Goal: Information Seeking & Learning: Learn about a topic

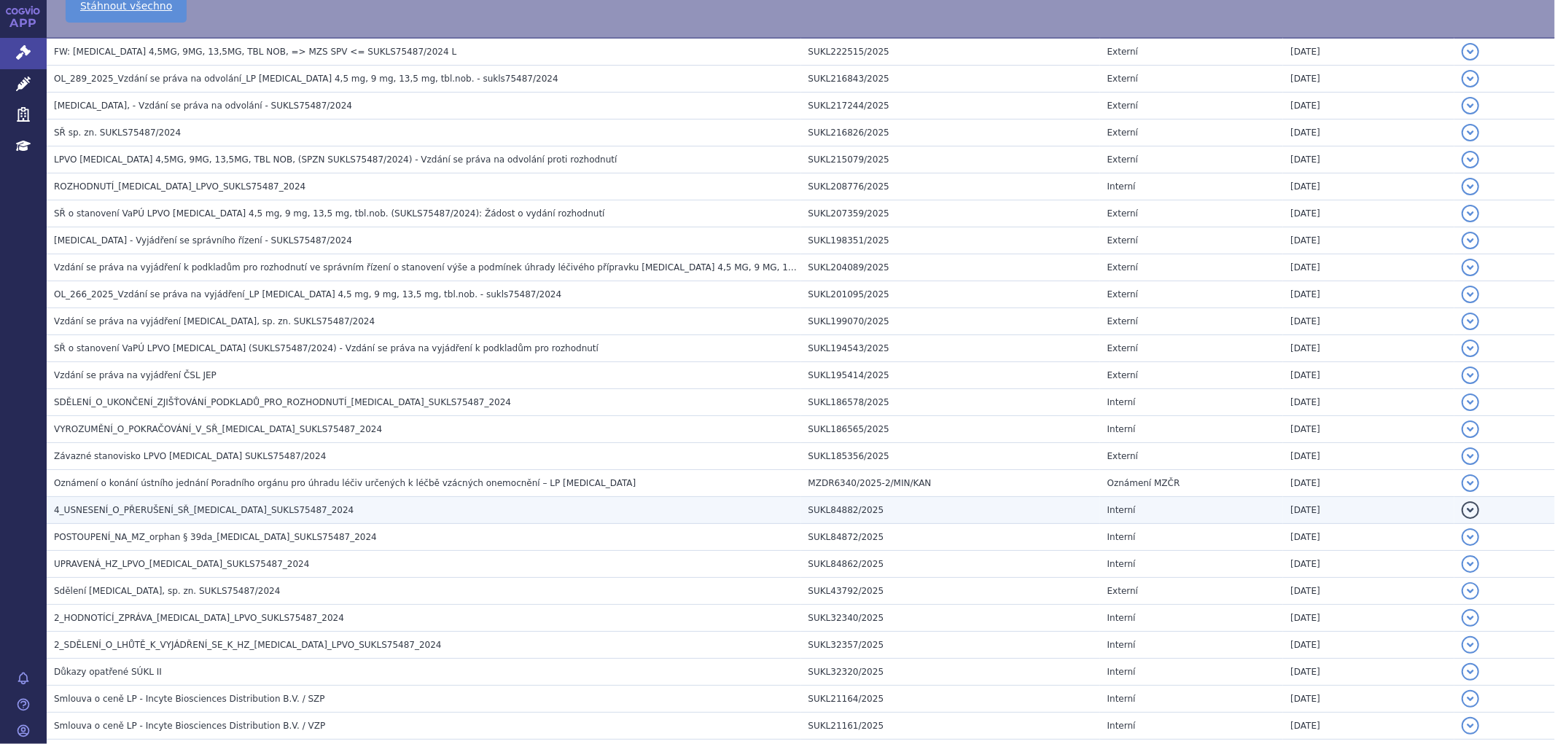
scroll to position [566, 0]
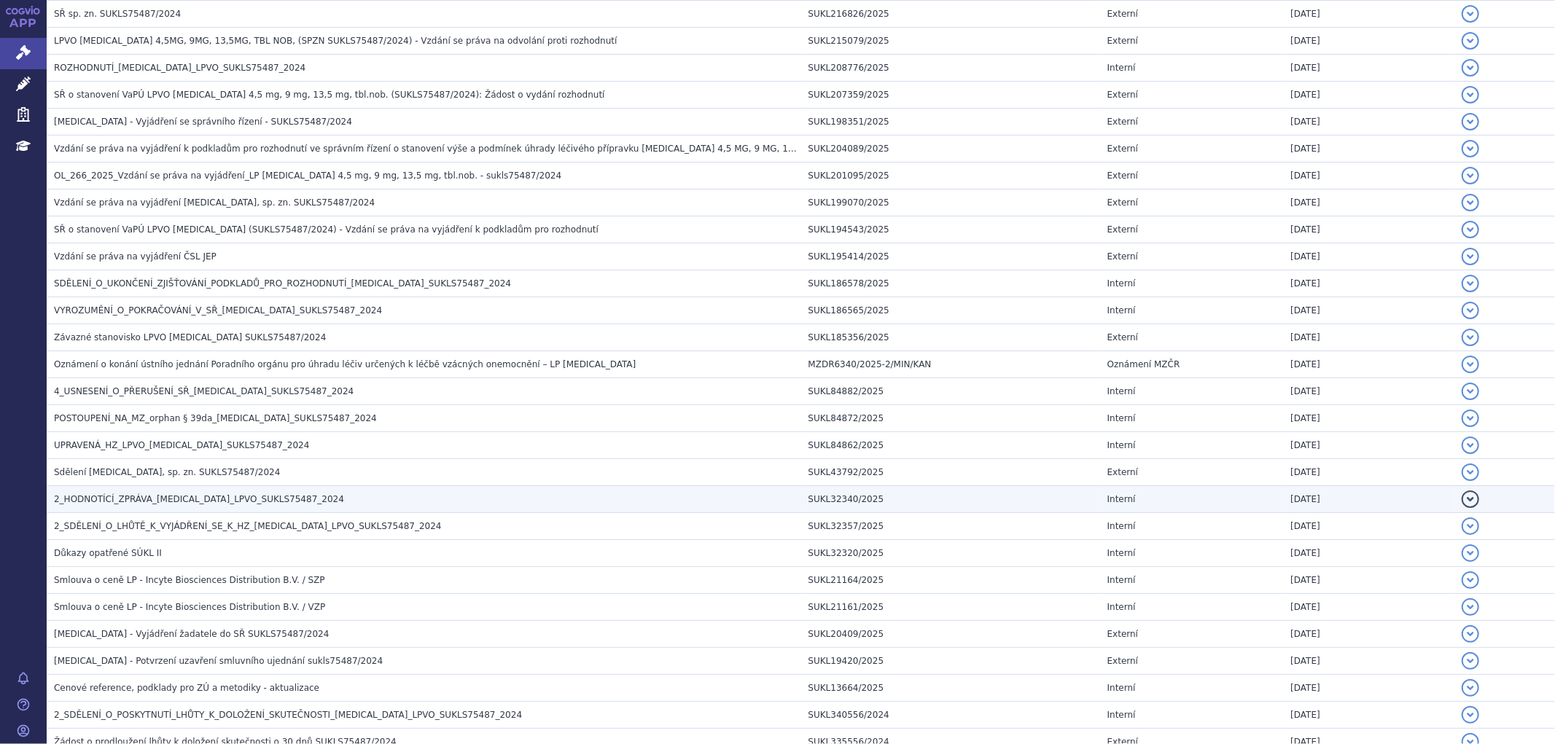
click at [133, 503] on span "2_HODNOTÍCÍ_ZPRÁVA_PEMAZYRE_LPVO_SUKLS75487_2024" at bounding box center [199, 499] width 290 height 10
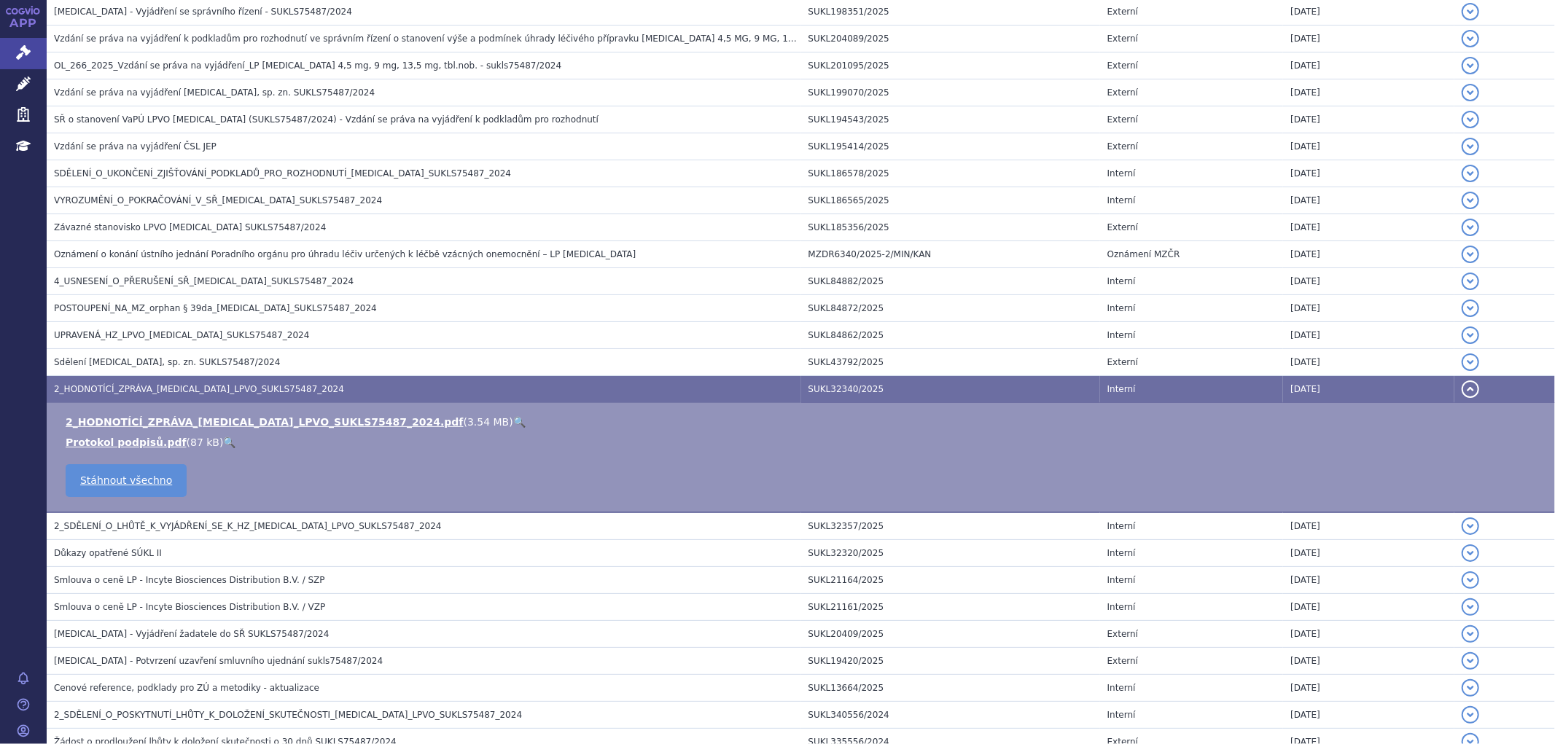
scroll to position [457, 0]
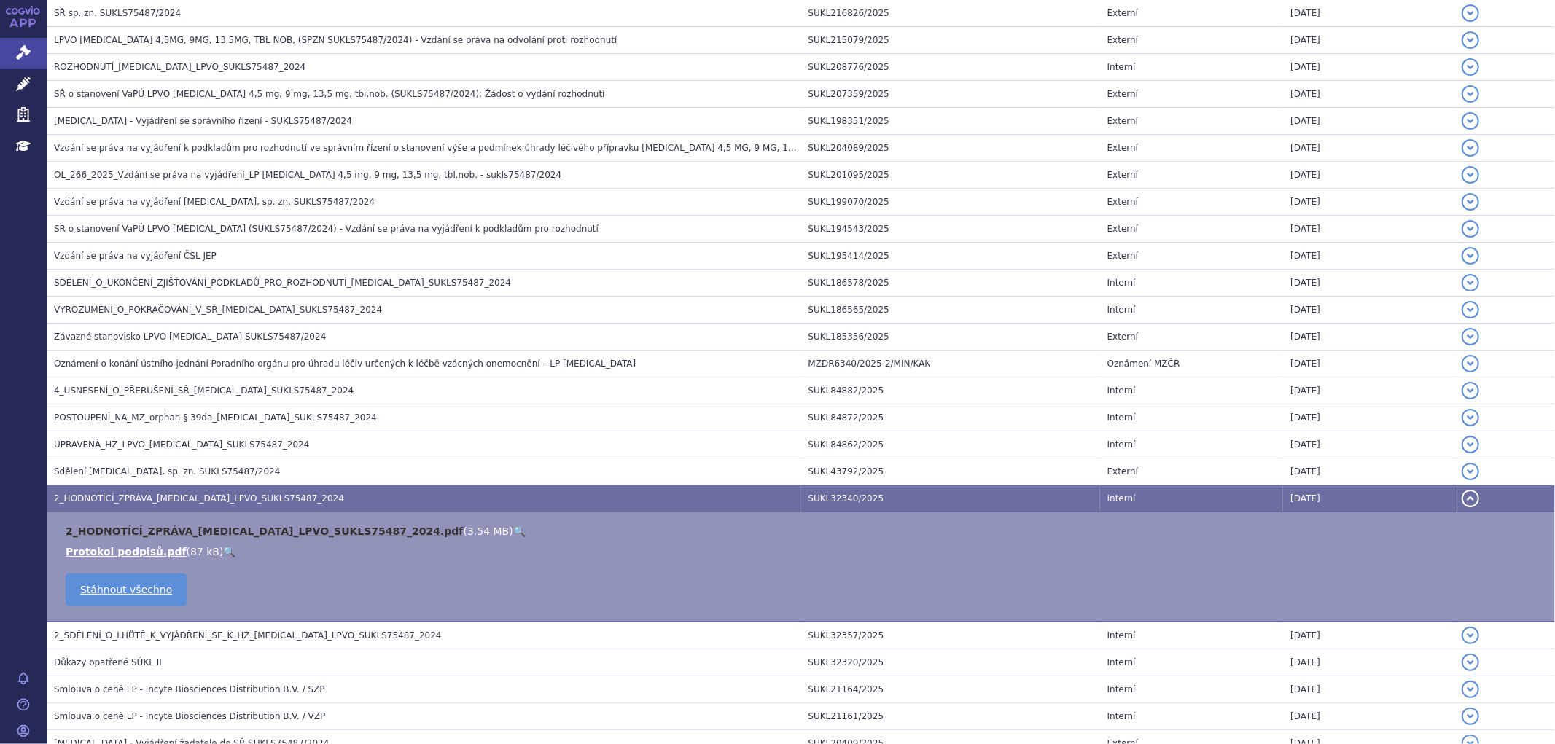
click at [164, 534] on link "2_HODNOTÍCÍ_ZPRÁVA_PEMAZYRE_LPVO_SUKLS75487_2024.pdf" at bounding box center [265, 532] width 398 height 12
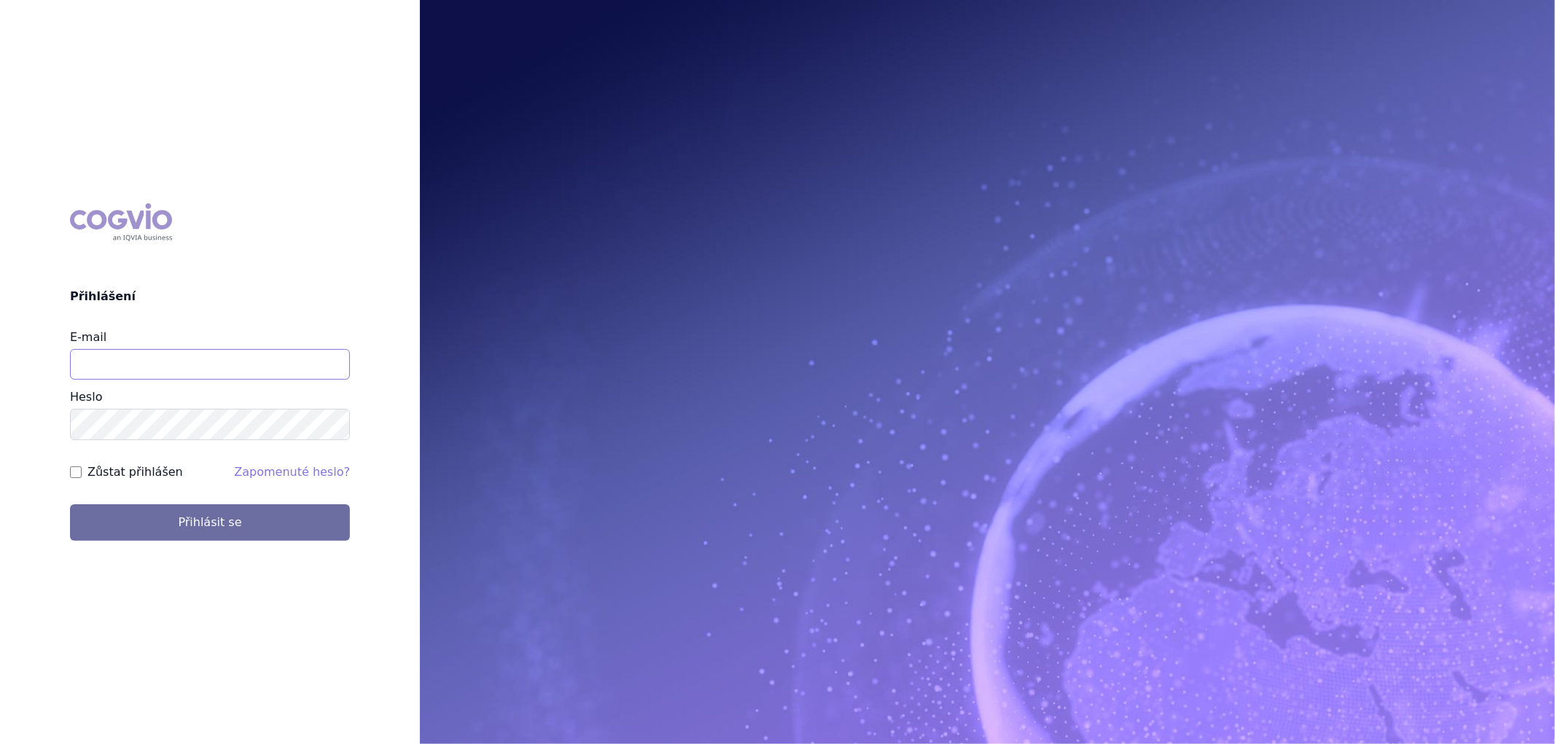
drag, startPoint x: 95, startPoint y: 369, endPoint x: 85, endPoint y: 365, distance: 10.4
click at [96, 369] on input "E-mail" at bounding box center [210, 364] width 280 height 31
type input "aplikace.ocul1@vzp.cz"
click at [78, 471] on input "Zůstat přihlášen" at bounding box center [76, 473] width 12 height 12
checkbox input "true"
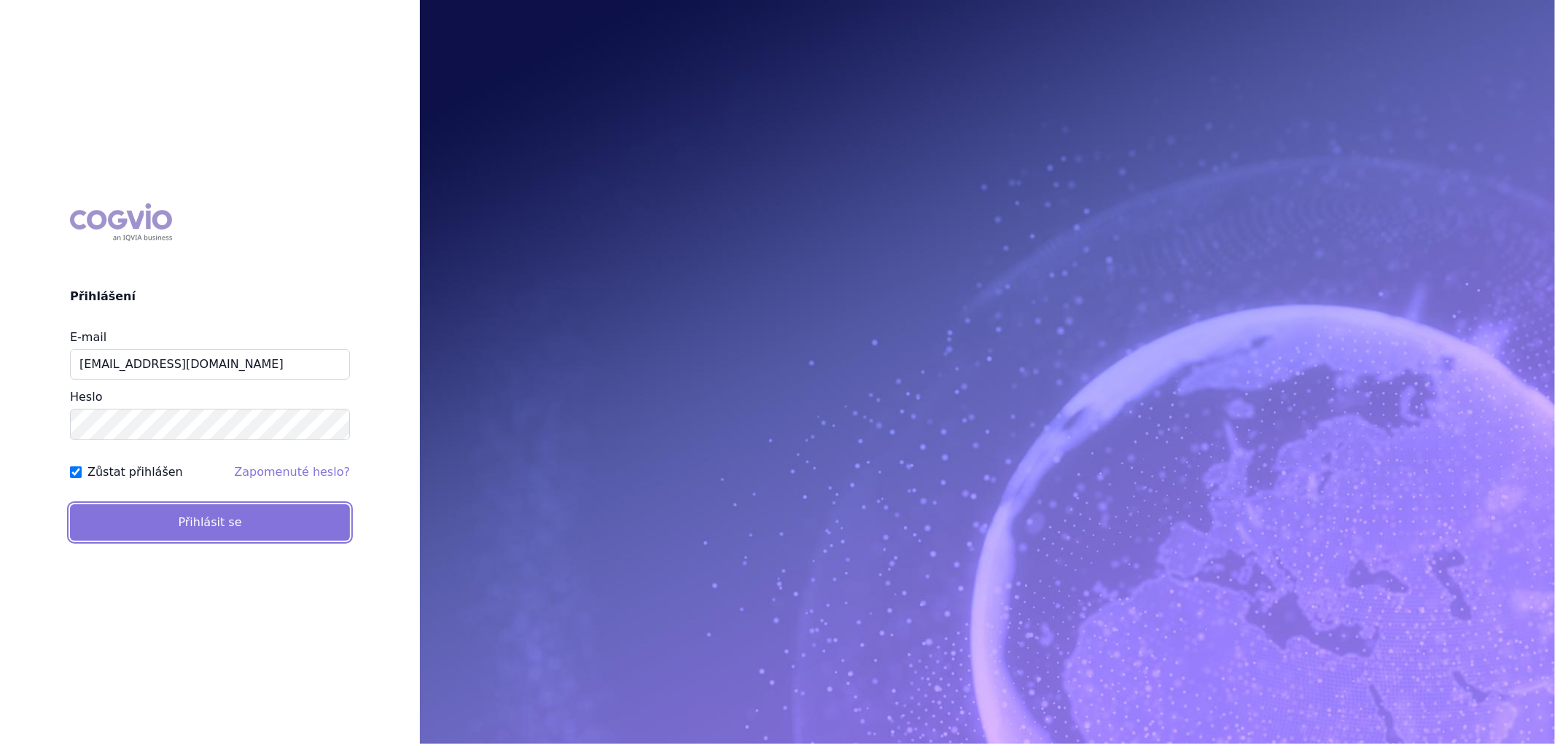
click at [179, 530] on button "Přihlásit se" at bounding box center [210, 523] width 280 height 36
click at [223, 518] on button "Přihlásit se" at bounding box center [210, 523] width 280 height 36
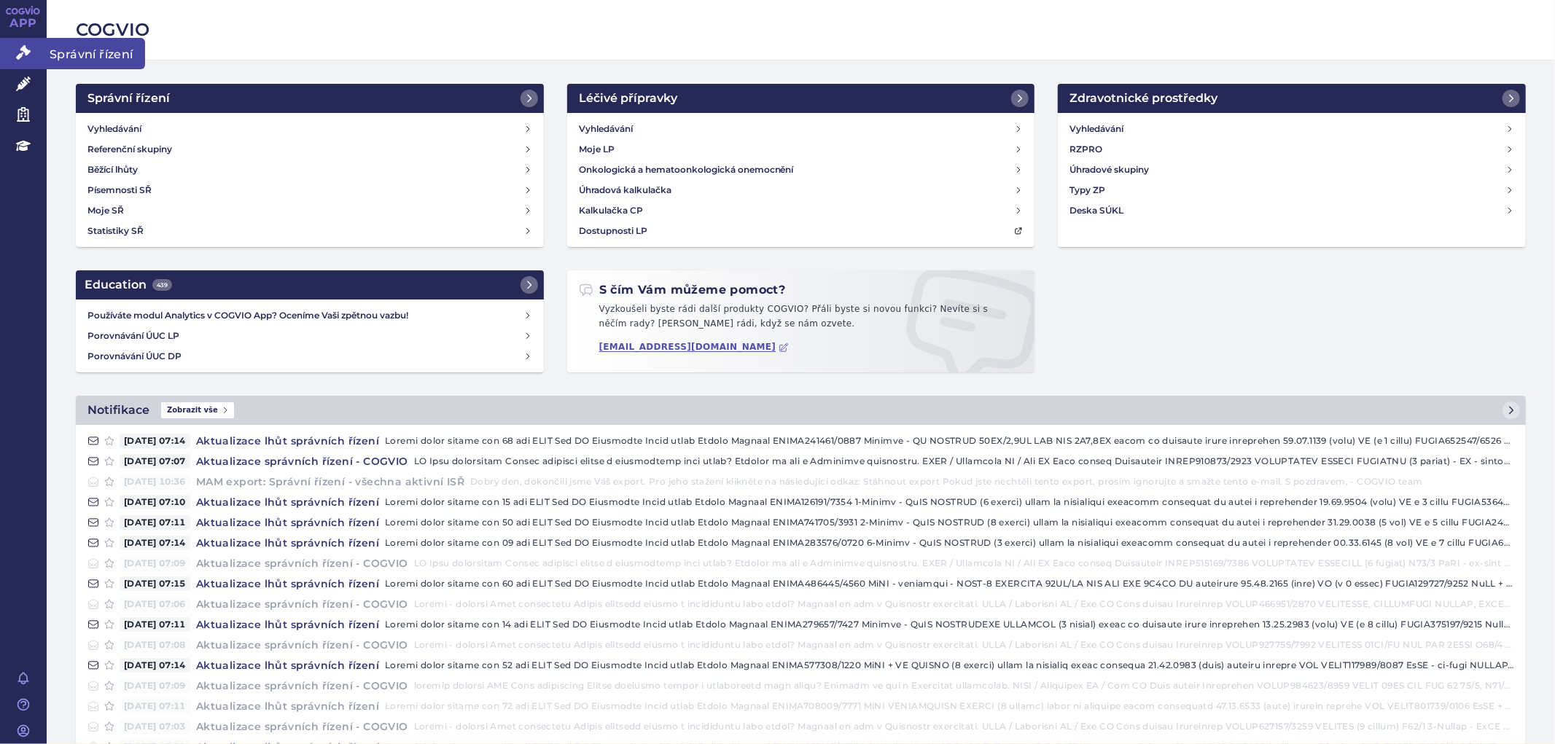
click at [26, 47] on icon at bounding box center [23, 52] width 15 height 15
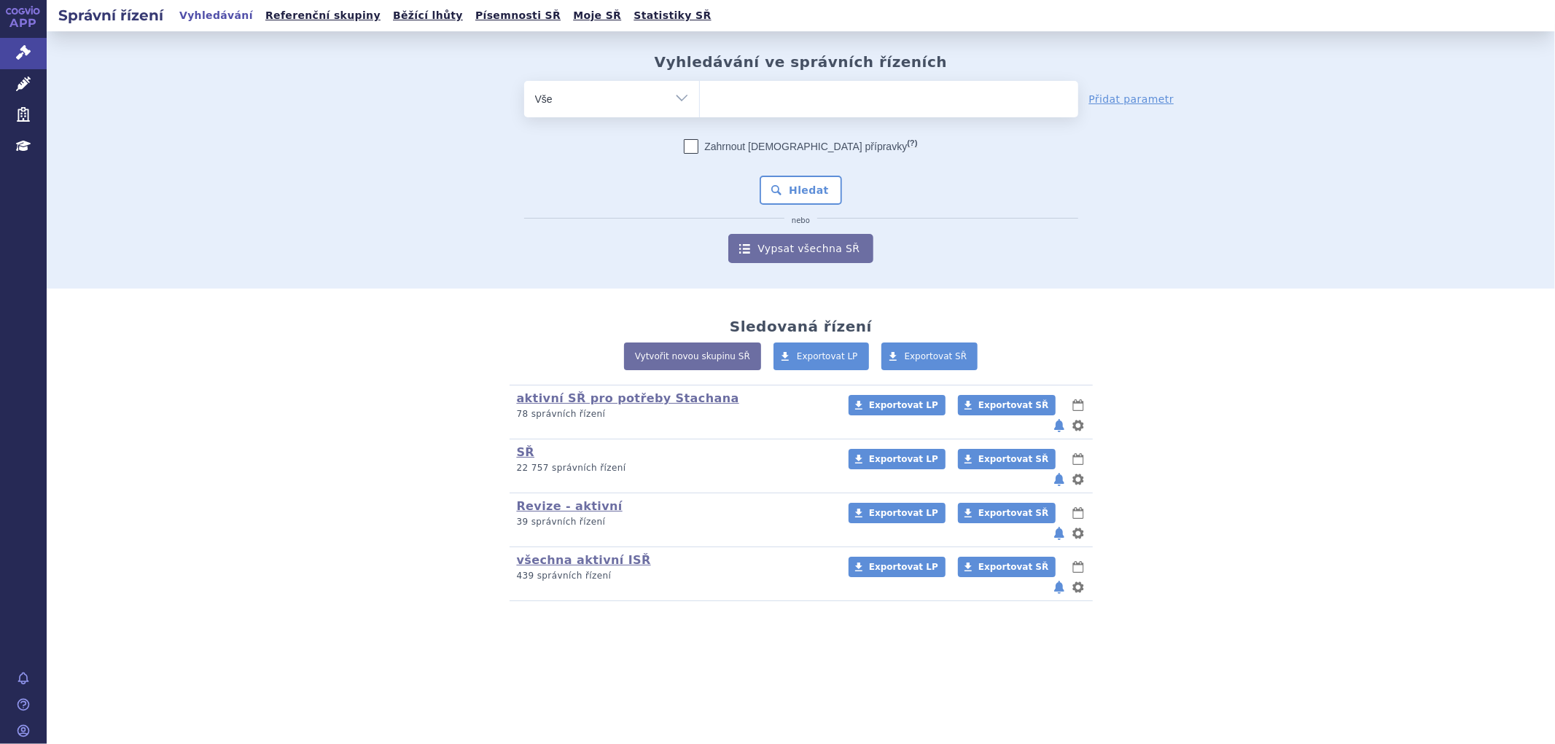
drag, startPoint x: 739, startPoint y: 97, endPoint x: 727, endPoint y: 93, distance: 12.5
click at [740, 97] on ul at bounding box center [889, 96] width 378 height 31
click at [700, 97] on select at bounding box center [699, 98] width 1 height 36
type input "pe"
type input "pem"
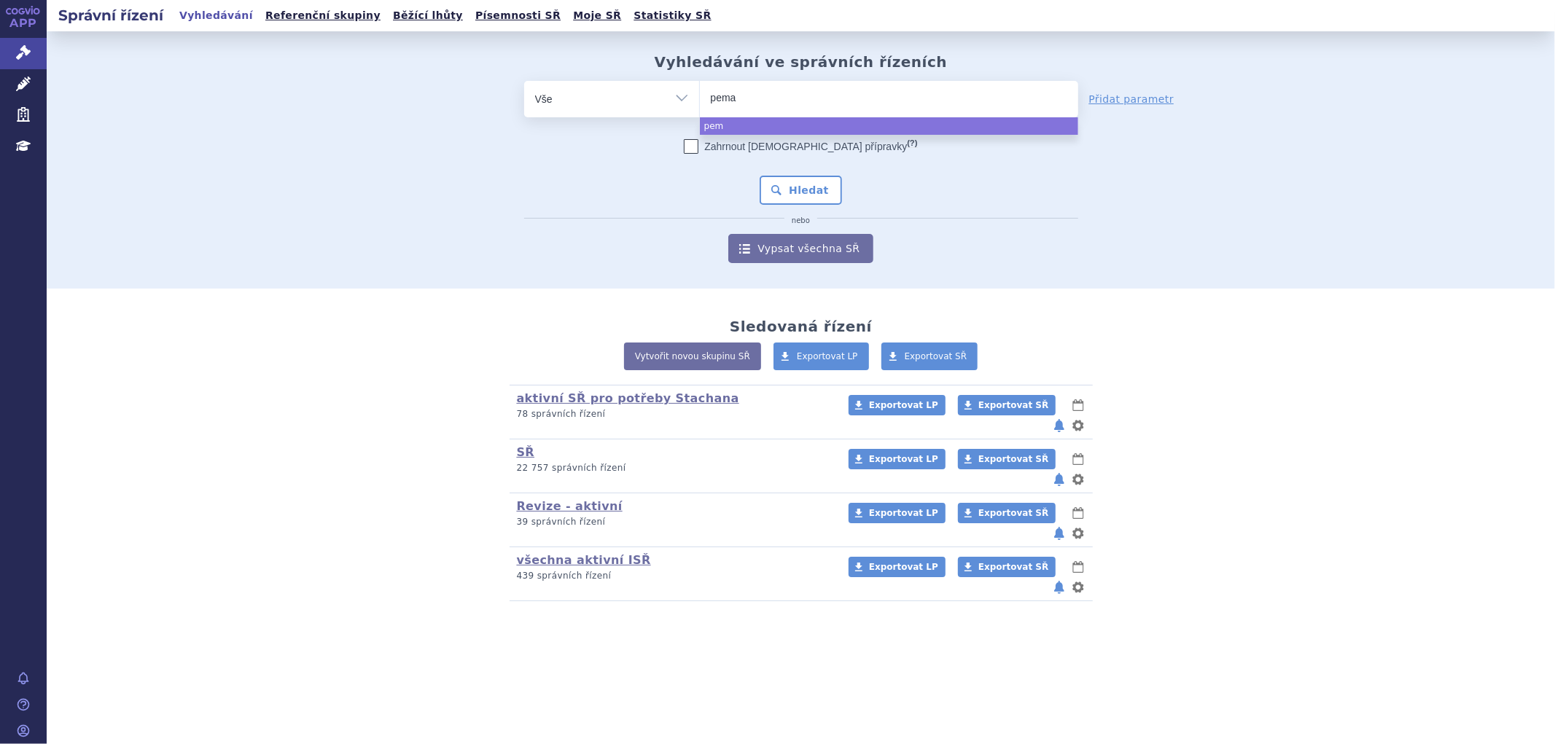
type input "pemaz"
type input "pemazy"
type input "pemazyr"
select select "pemazyr"
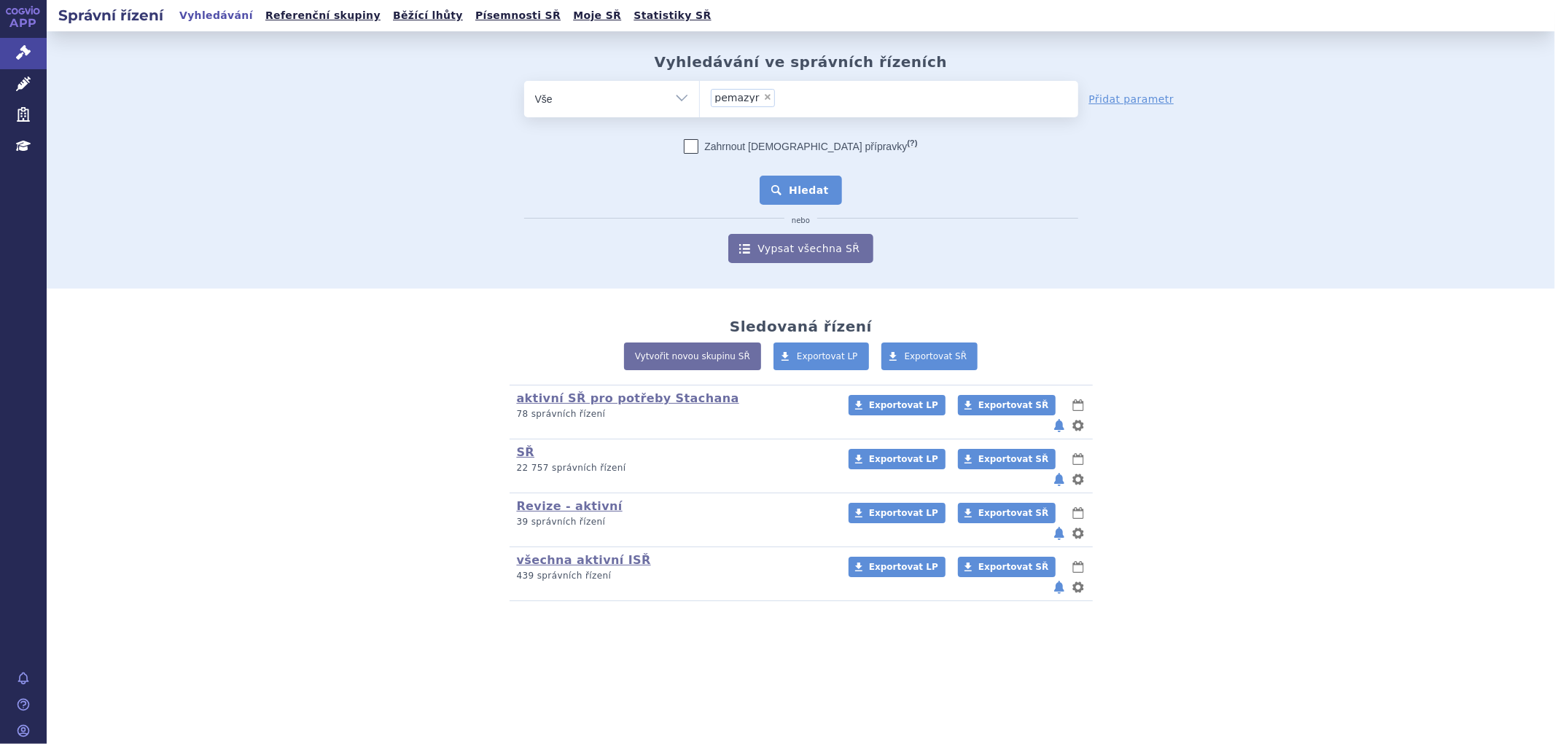
drag, startPoint x: 811, startPoint y: 214, endPoint x: 812, endPoint y: 192, distance: 21.2
click at [811, 208] on div "Zahrnout bratrské přípravky (?) * Pozor, hledání dle vyhledávacího parametru In…" at bounding box center [801, 201] width 554 height 124
click at [812, 192] on button "Hledat" at bounding box center [801, 190] width 82 height 29
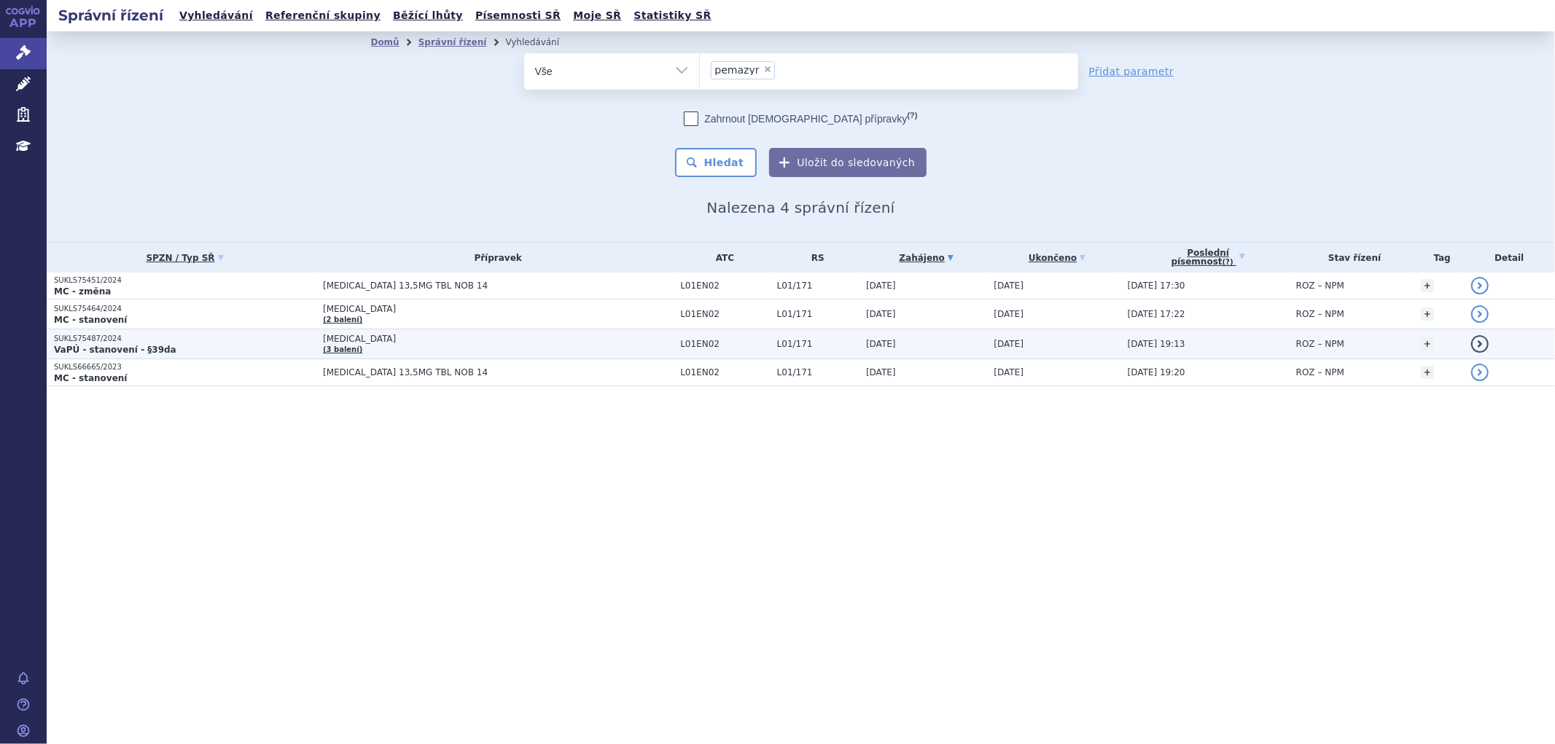
click at [435, 338] on span "[MEDICAL_DATA]" at bounding box center [498, 339] width 350 height 10
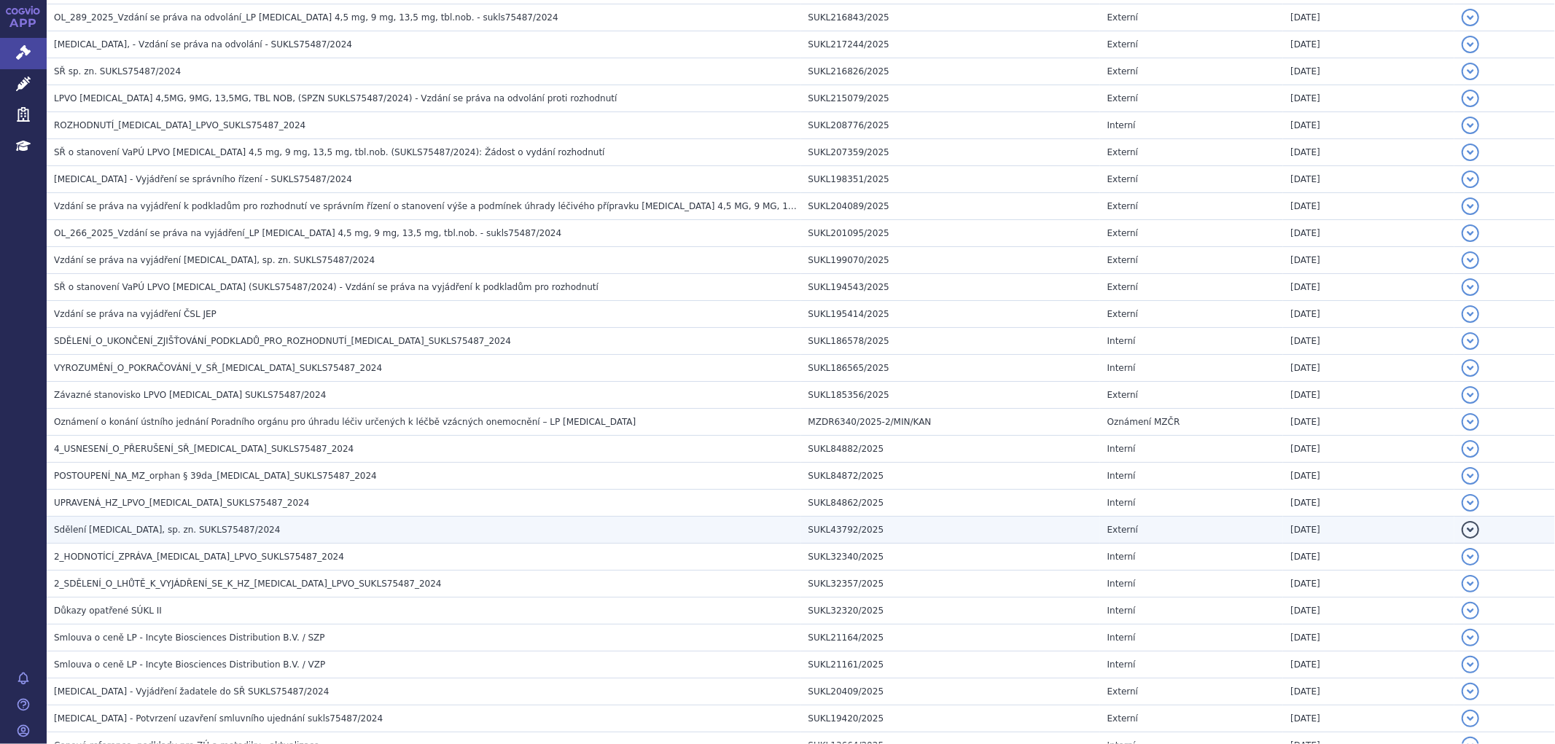
scroll to position [405, 0]
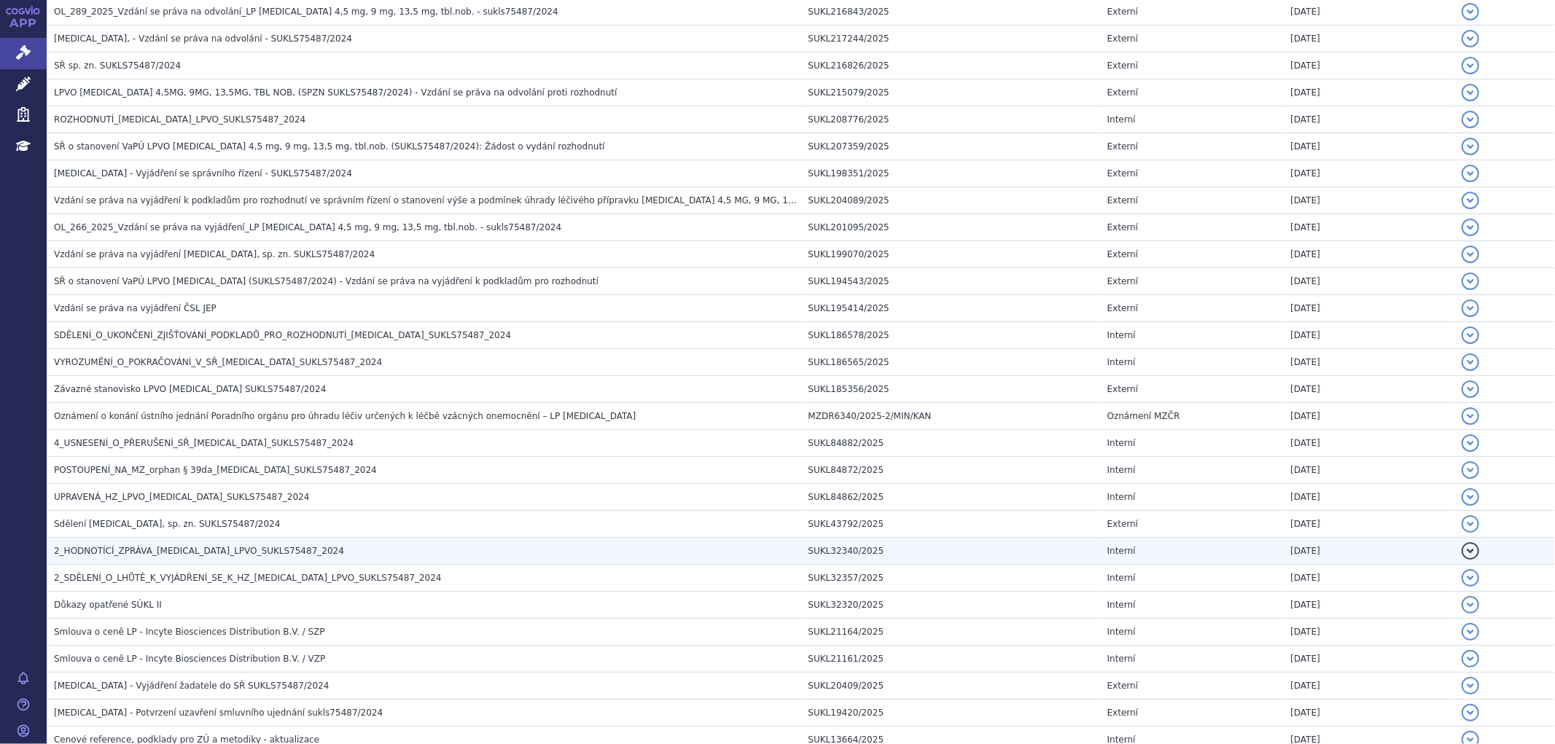
click at [155, 554] on span "2_HODNOTÍCÍ_ZPRÁVA_PEMAZYRE_LPVO_SUKLS75487_2024" at bounding box center [199, 551] width 290 height 10
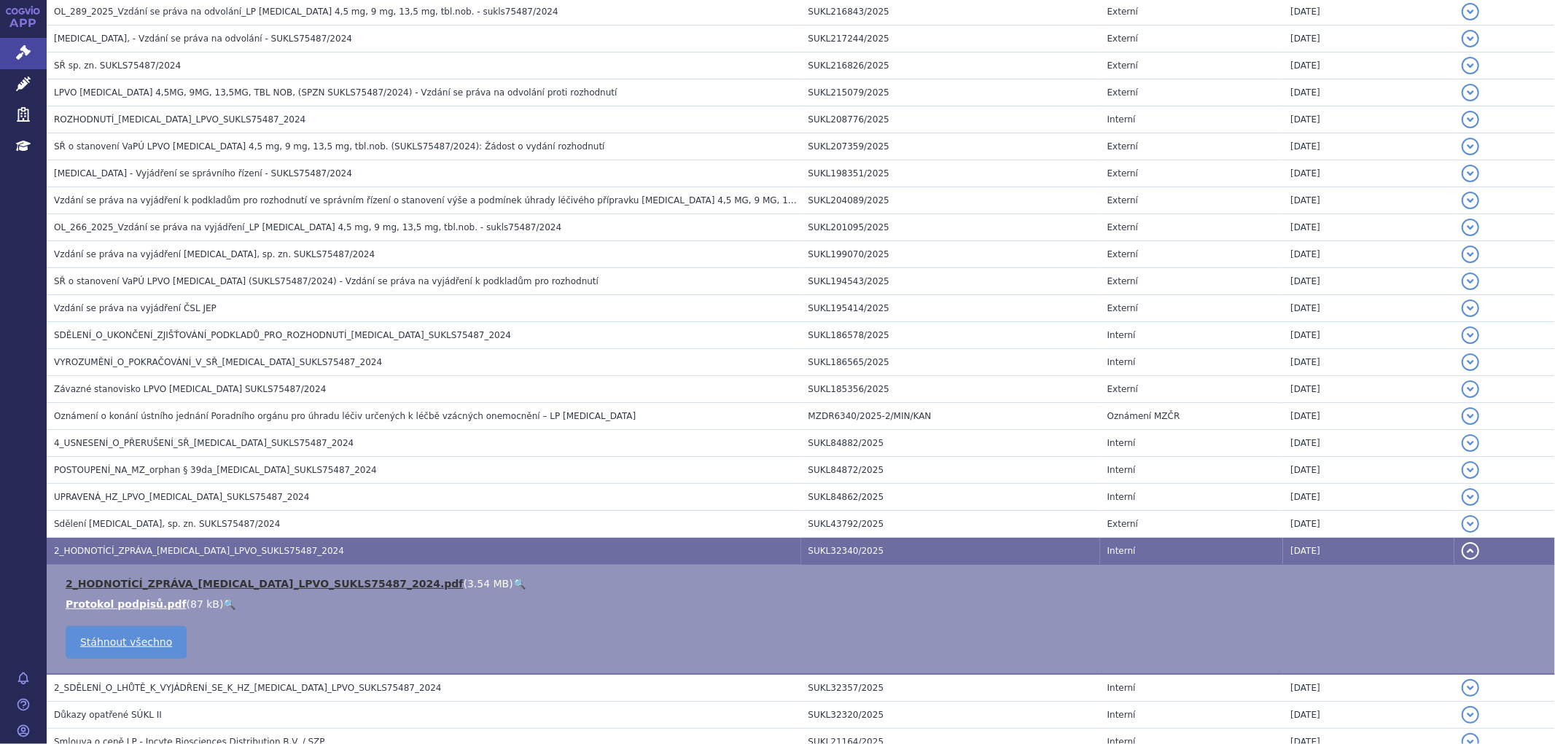
click at [198, 589] on link "2_HODNOTÍCÍ_ZPRÁVA_PEMAZYRE_LPVO_SUKLS75487_2024.pdf" at bounding box center [265, 584] width 398 height 12
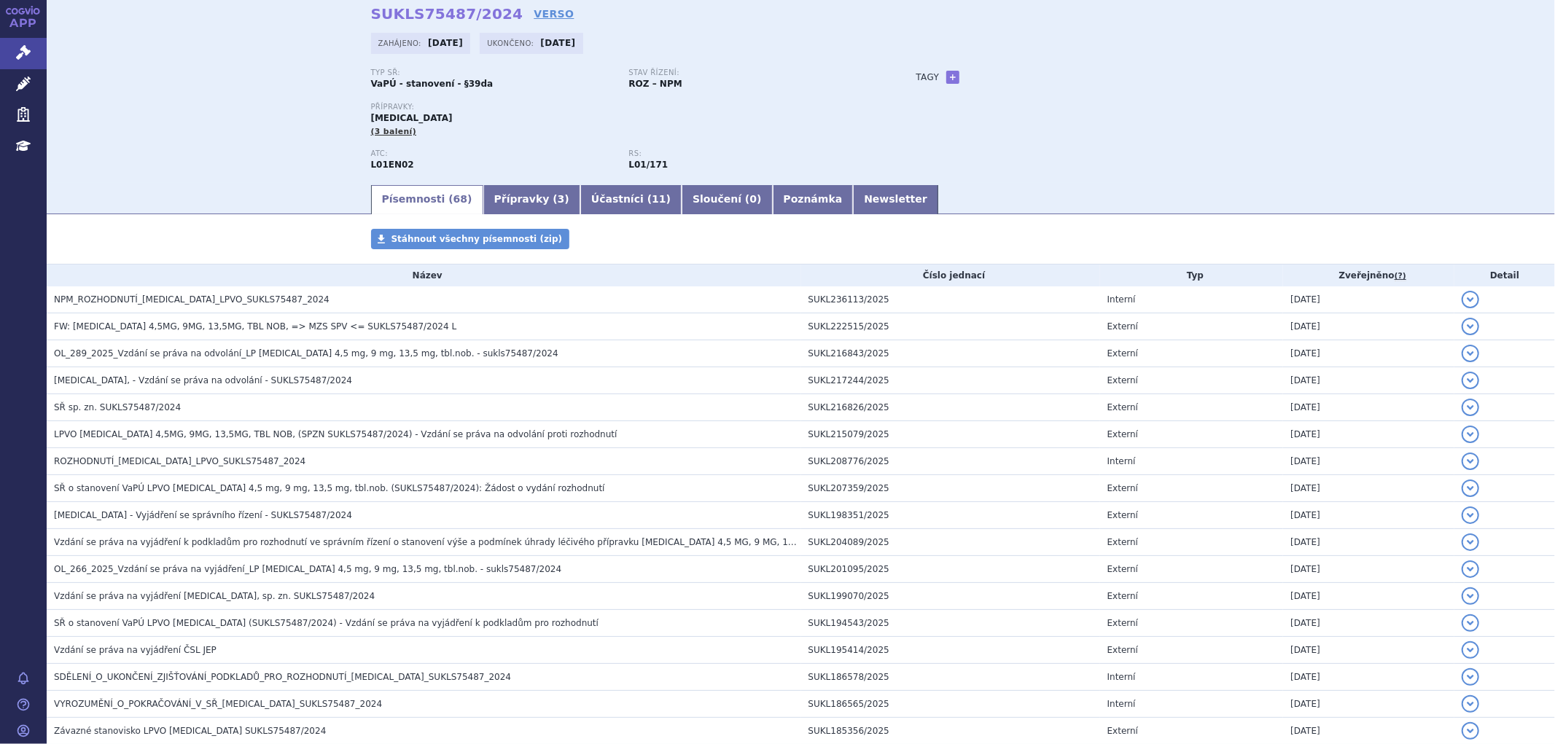
scroll to position [0, 0]
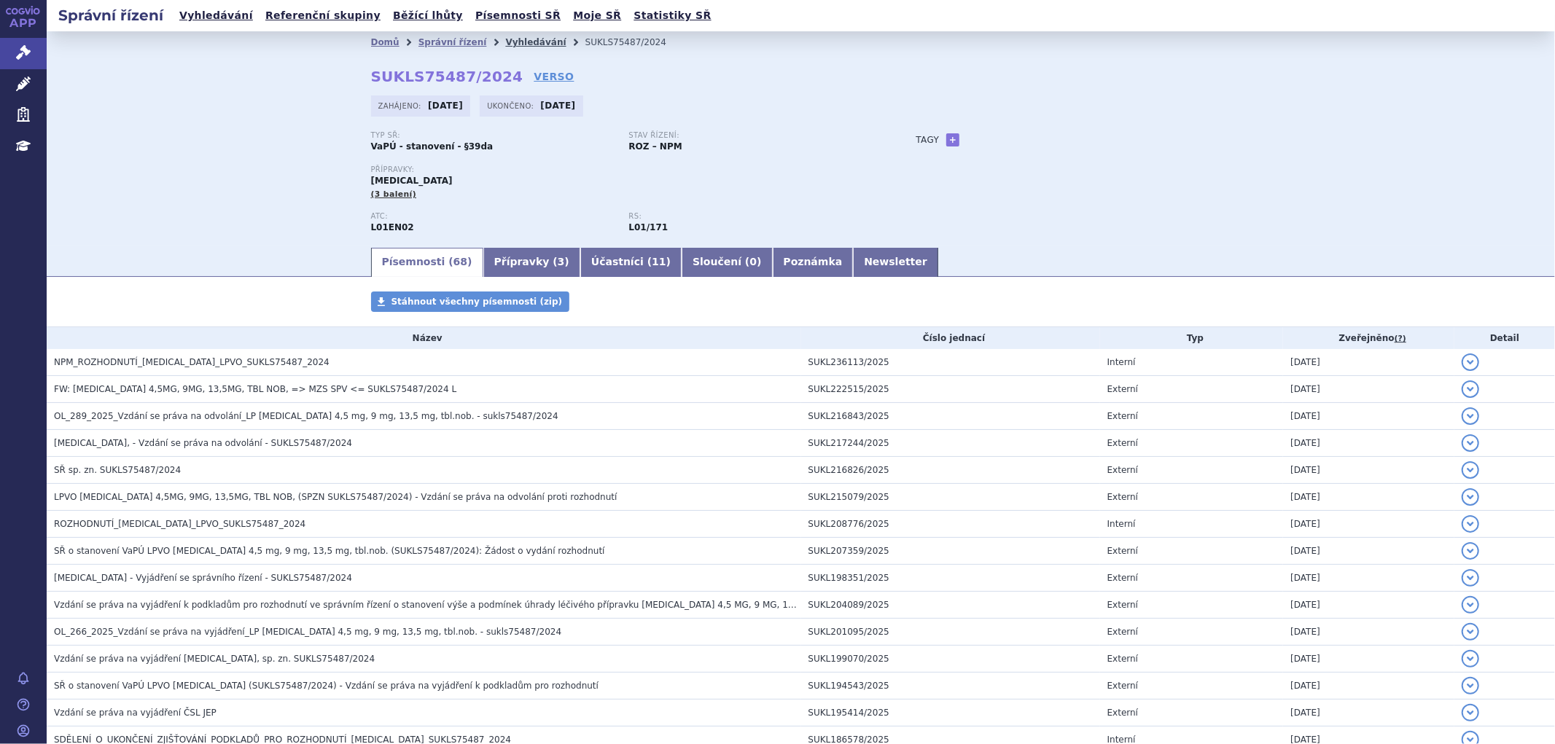
click at [518, 41] on link "Vyhledávání" at bounding box center [535, 42] width 61 height 10
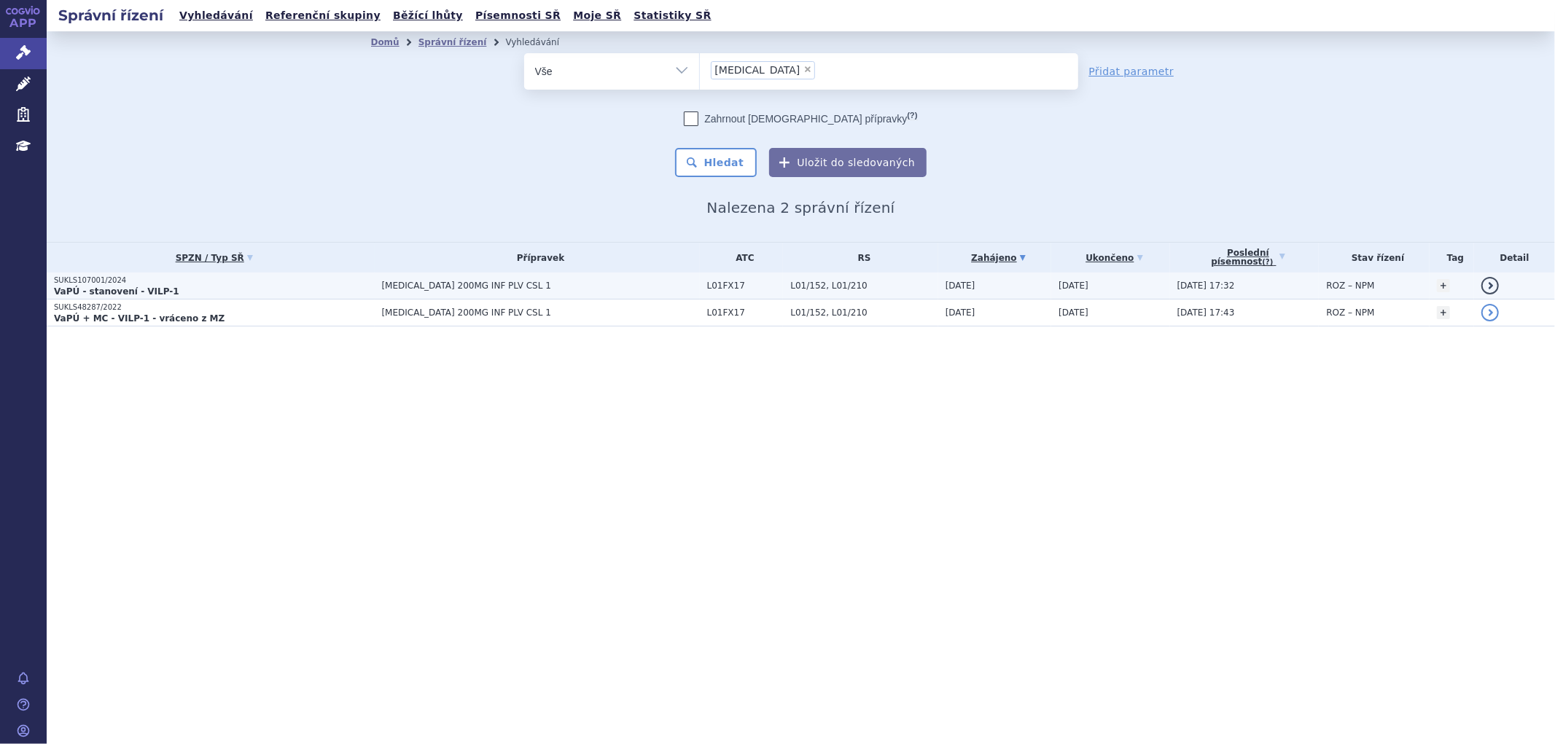
click at [295, 287] on p "VaPÚ - stanovení - VILP-1" at bounding box center [214, 292] width 321 height 12
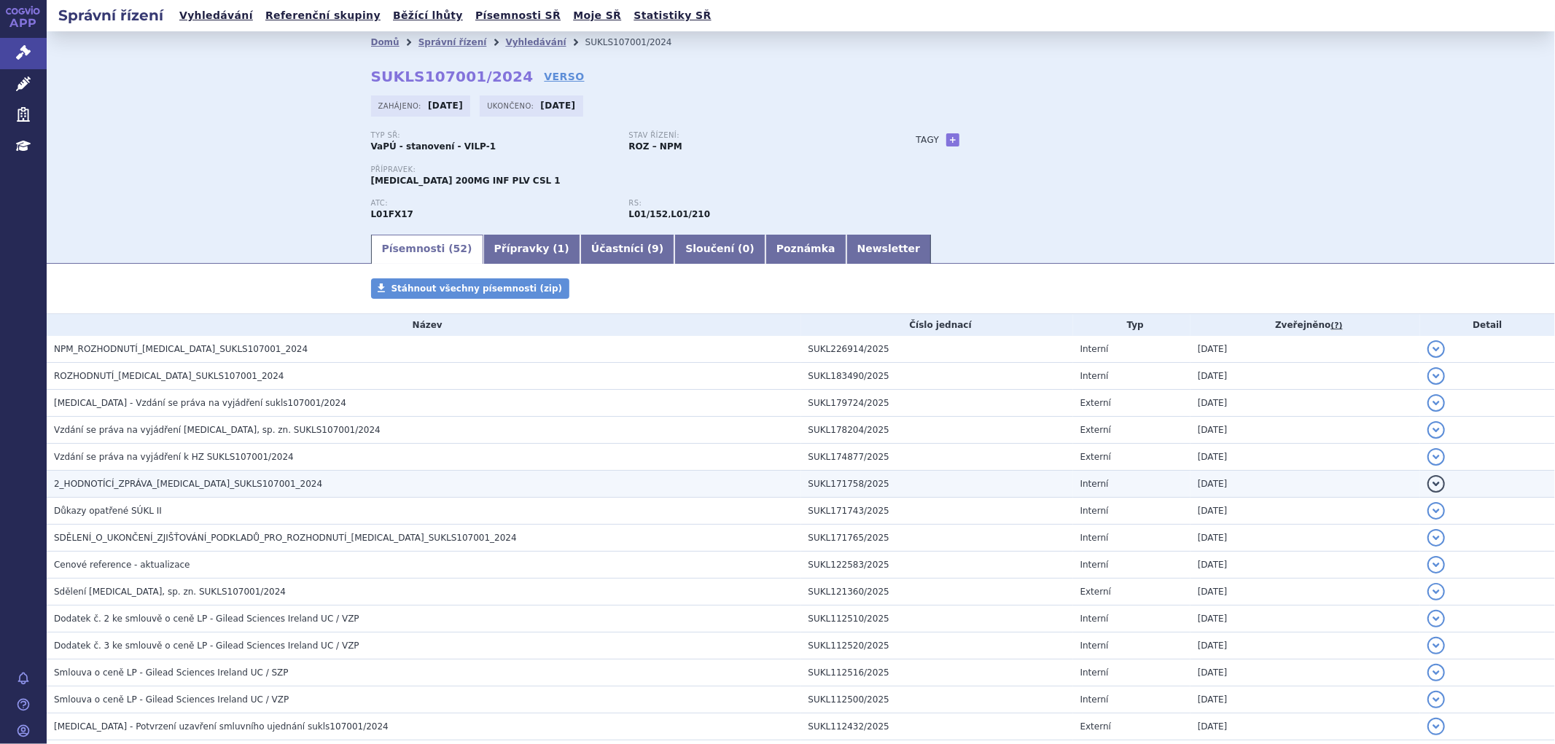
click at [195, 484] on span "2_HODNOTÍCÍ_ZPRÁVA_TRODELVY_SUKLS107001_2024" at bounding box center [188, 484] width 268 height 10
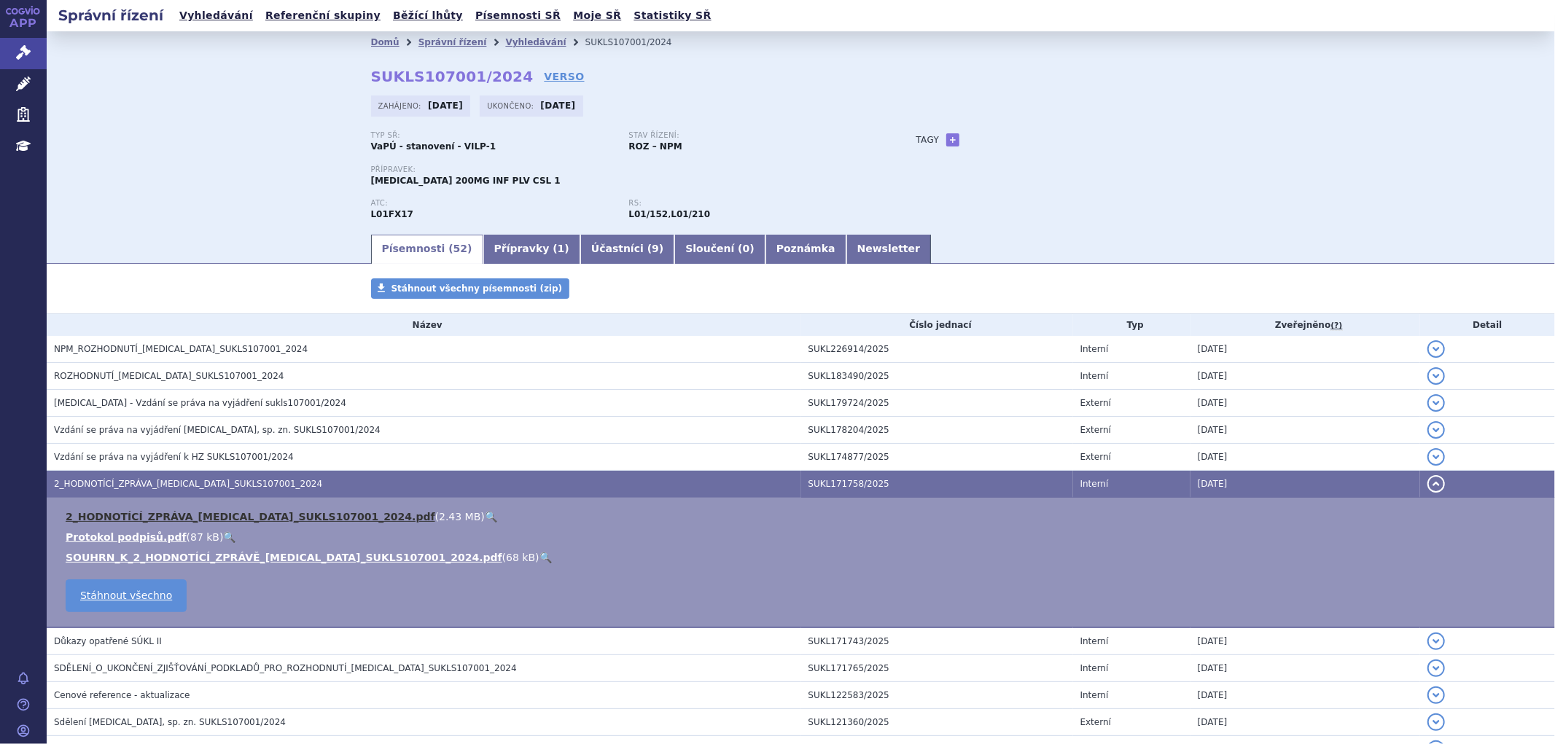
click at [249, 518] on link "2_HODNOTÍCÍ_ZPRÁVA_TRODELVY_SUKLS107001_2024.pdf" at bounding box center [251, 517] width 370 height 12
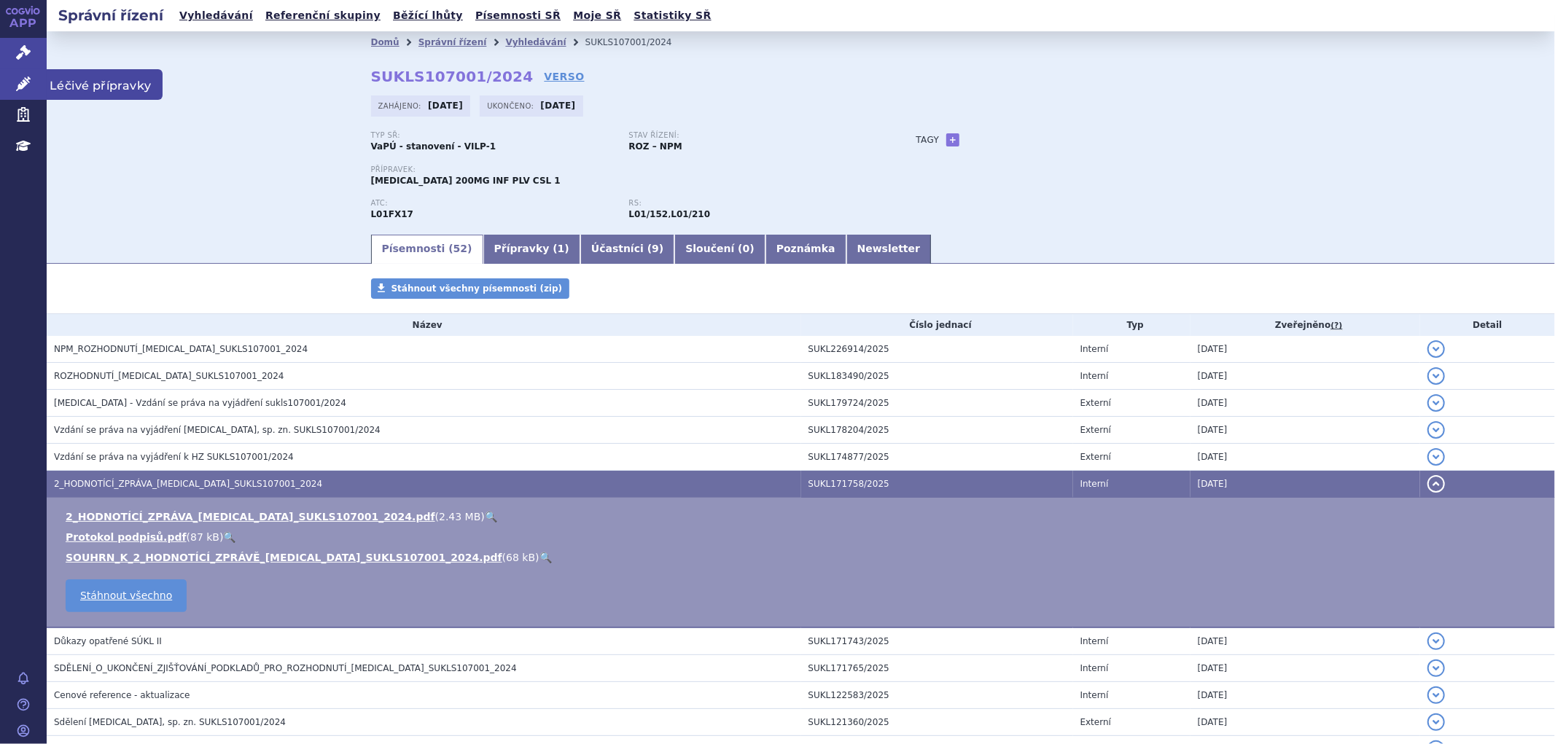
click at [34, 89] on link "Léčivé přípravky" at bounding box center [23, 84] width 47 height 31
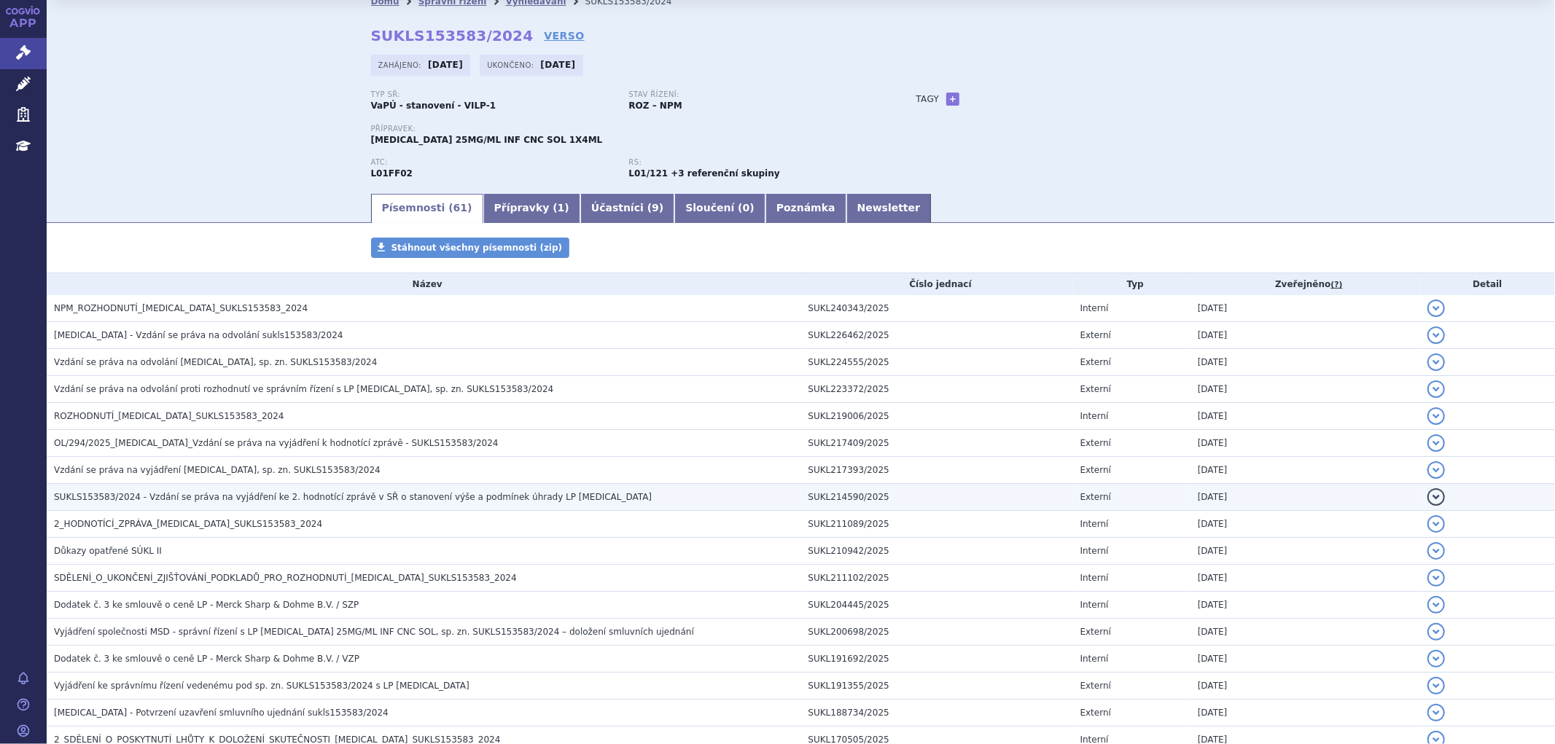
scroll to position [81, 0]
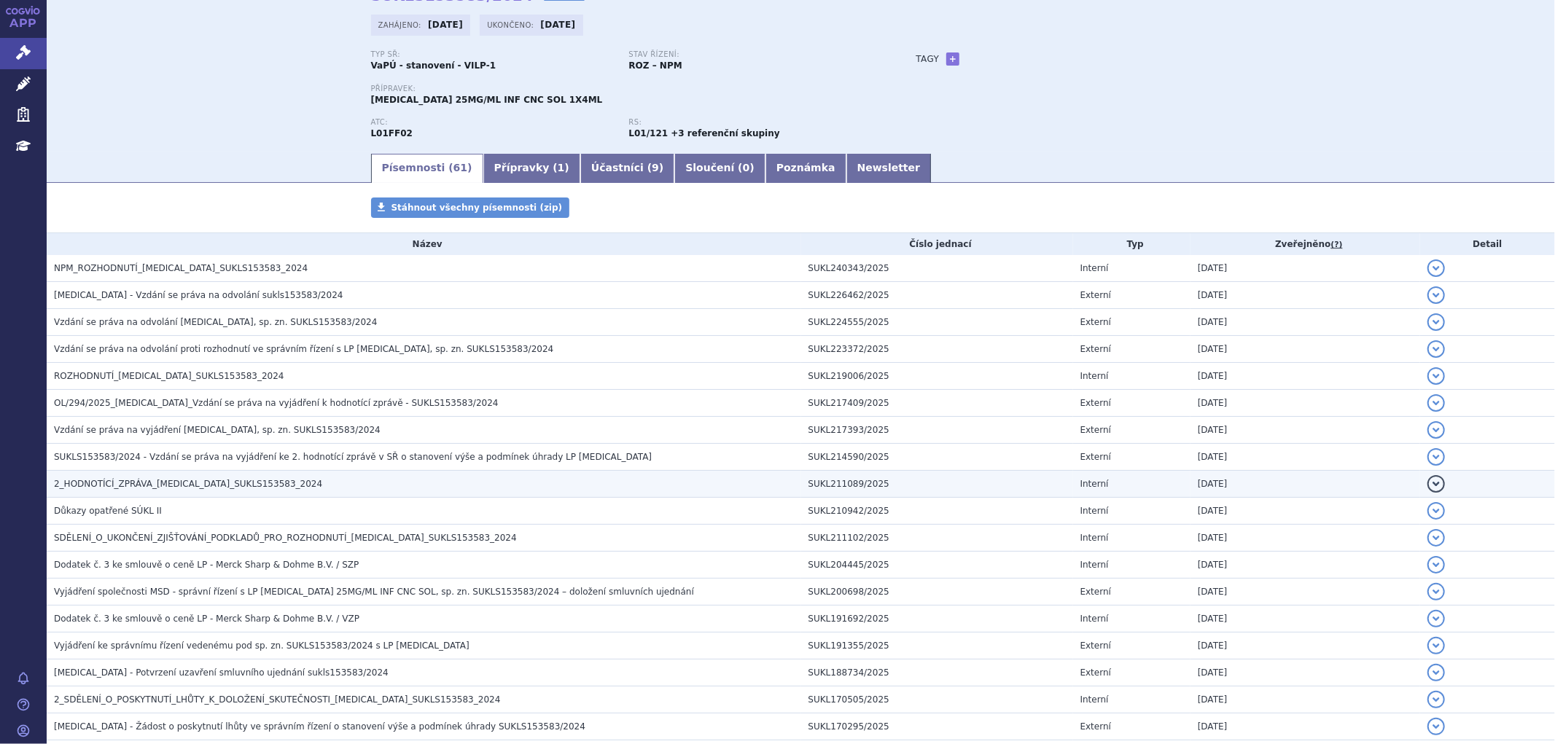
click at [208, 491] on h3 "2_HODNOTÍCÍ_ZPRÁVA_[MEDICAL_DATA]_SUKLS153583_2024" at bounding box center [427, 484] width 747 height 15
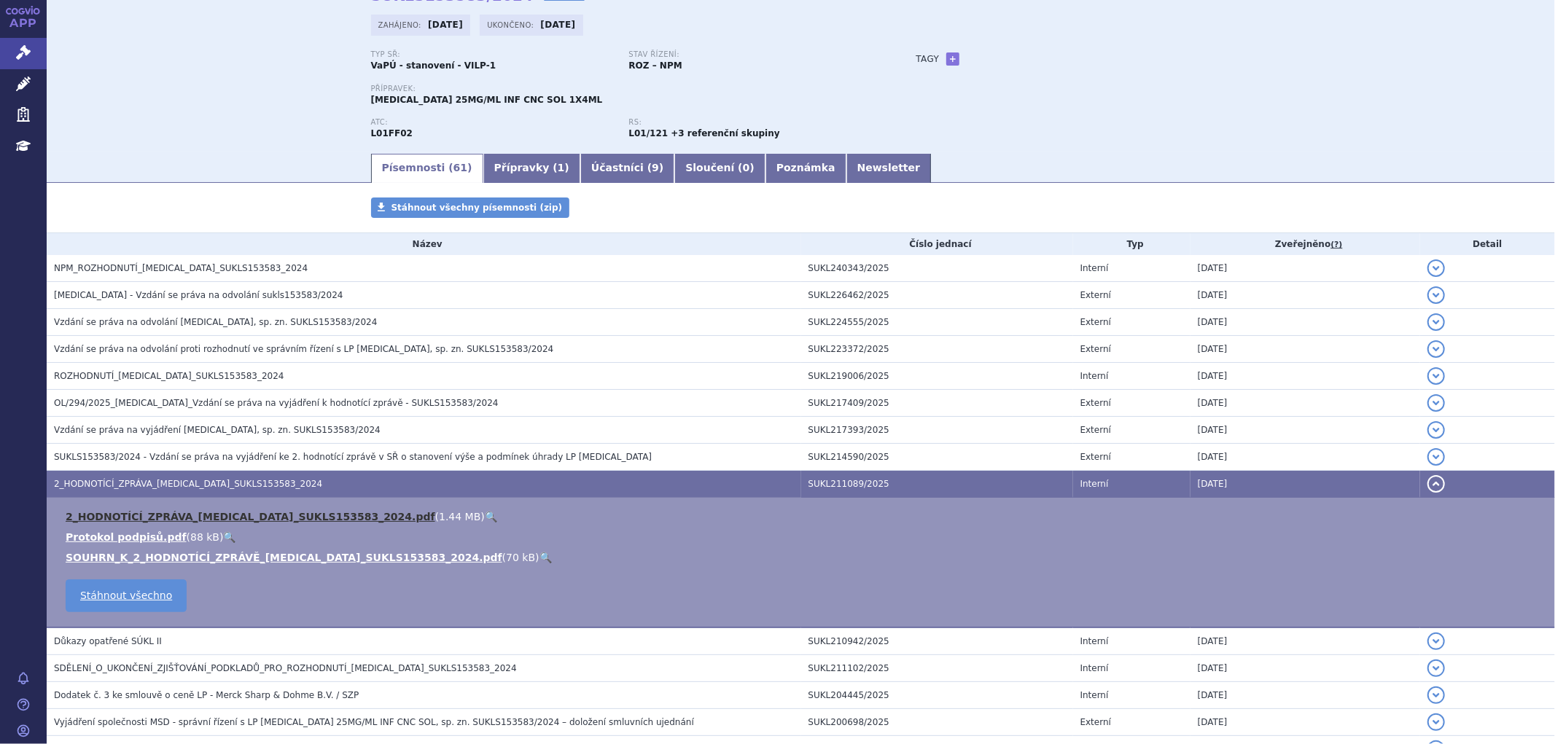
click at [245, 516] on link "2_HODNOTÍCÍ_ZPRÁVA_KEYTRUDA_SUKLS153583_2024.pdf" at bounding box center [251, 517] width 370 height 12
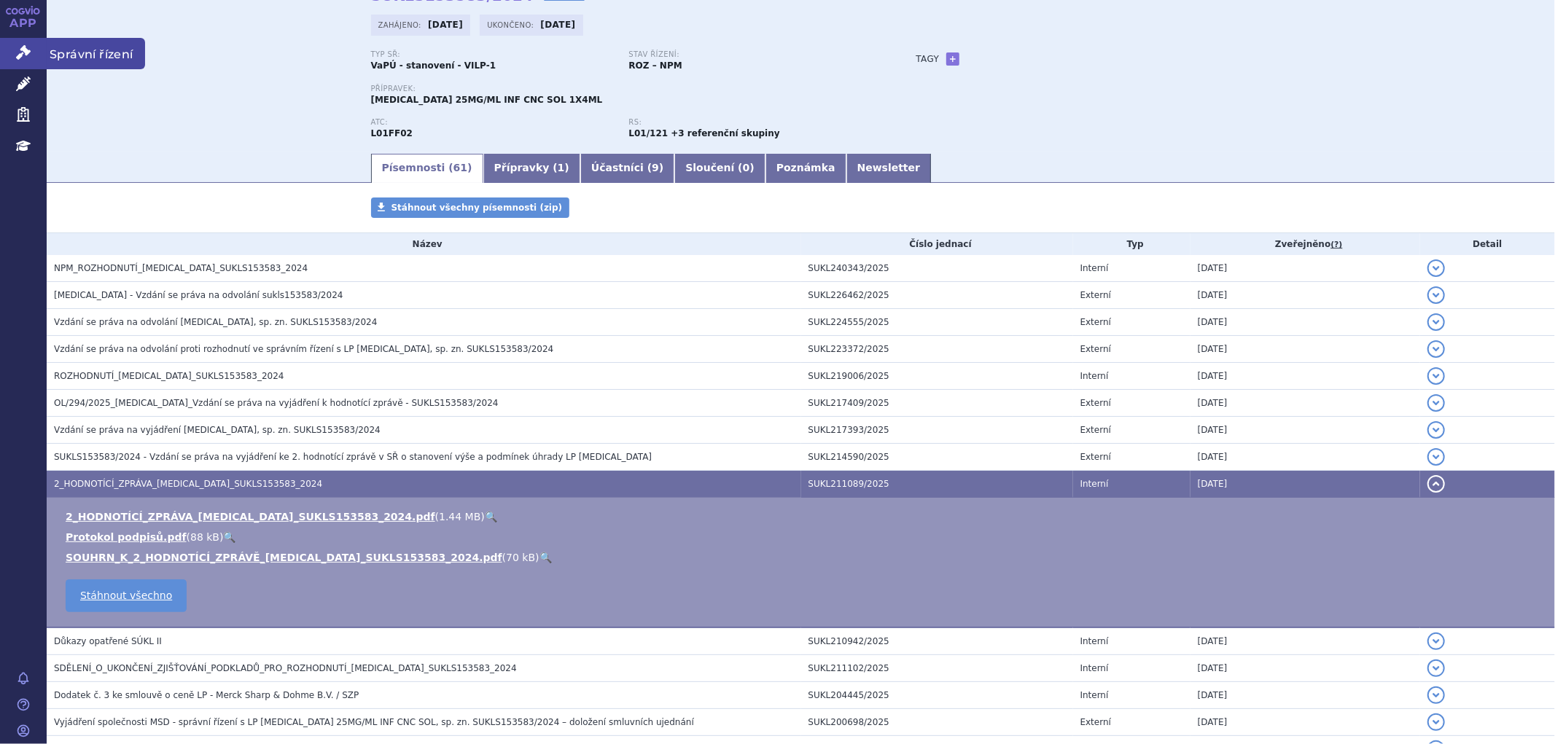
click at [28, 52] on icon at bounding box center [23, 52] width 15 height 15
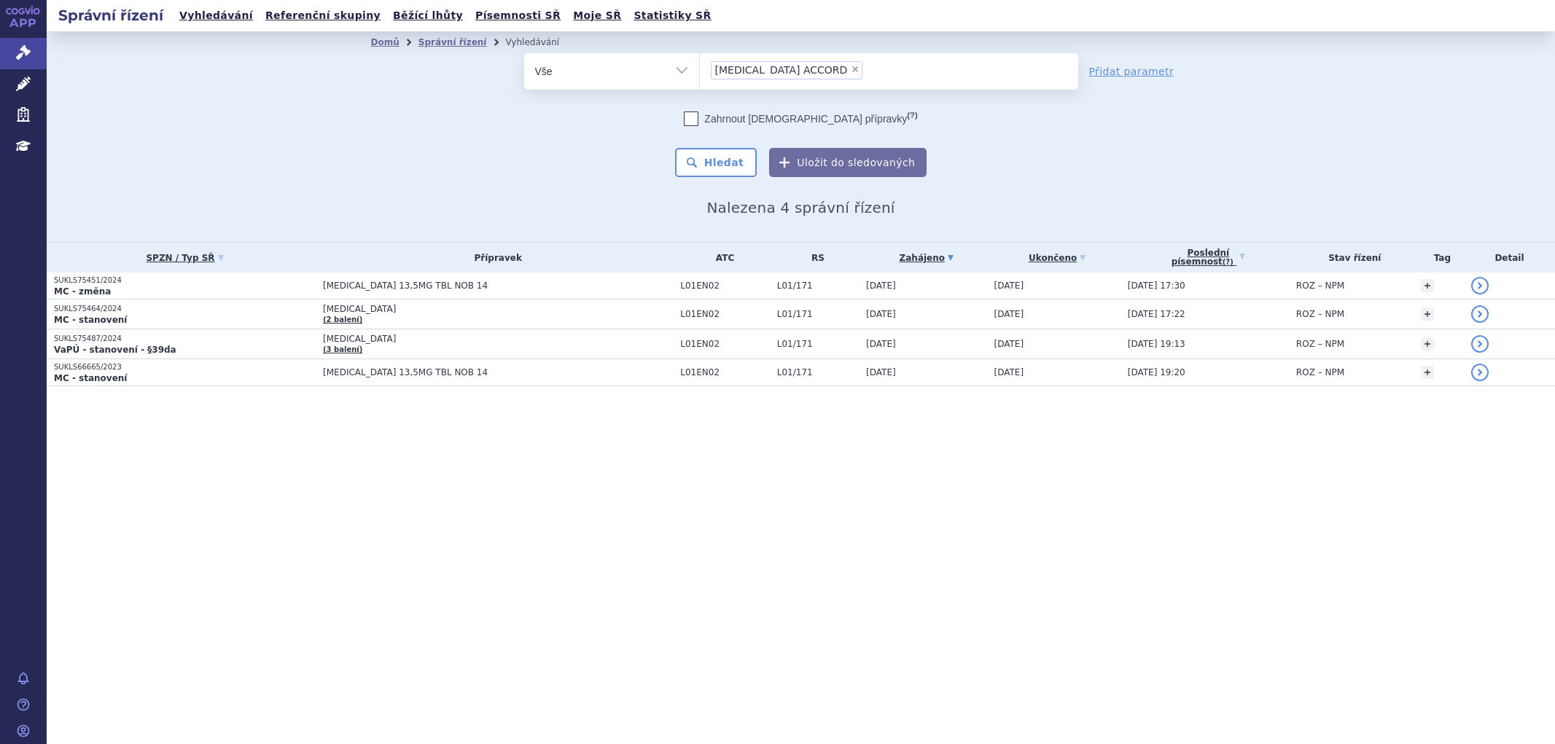
select select "[MEDICAL_DATA] ACCORD"
drag, startPoint x: 0, startPoint y: 0, endPoint x: 722, endPoint y: 156, distance: 738.5
click at [722, 156] on button "Hledat" at bounding box center [716, 162] width 82 height 29
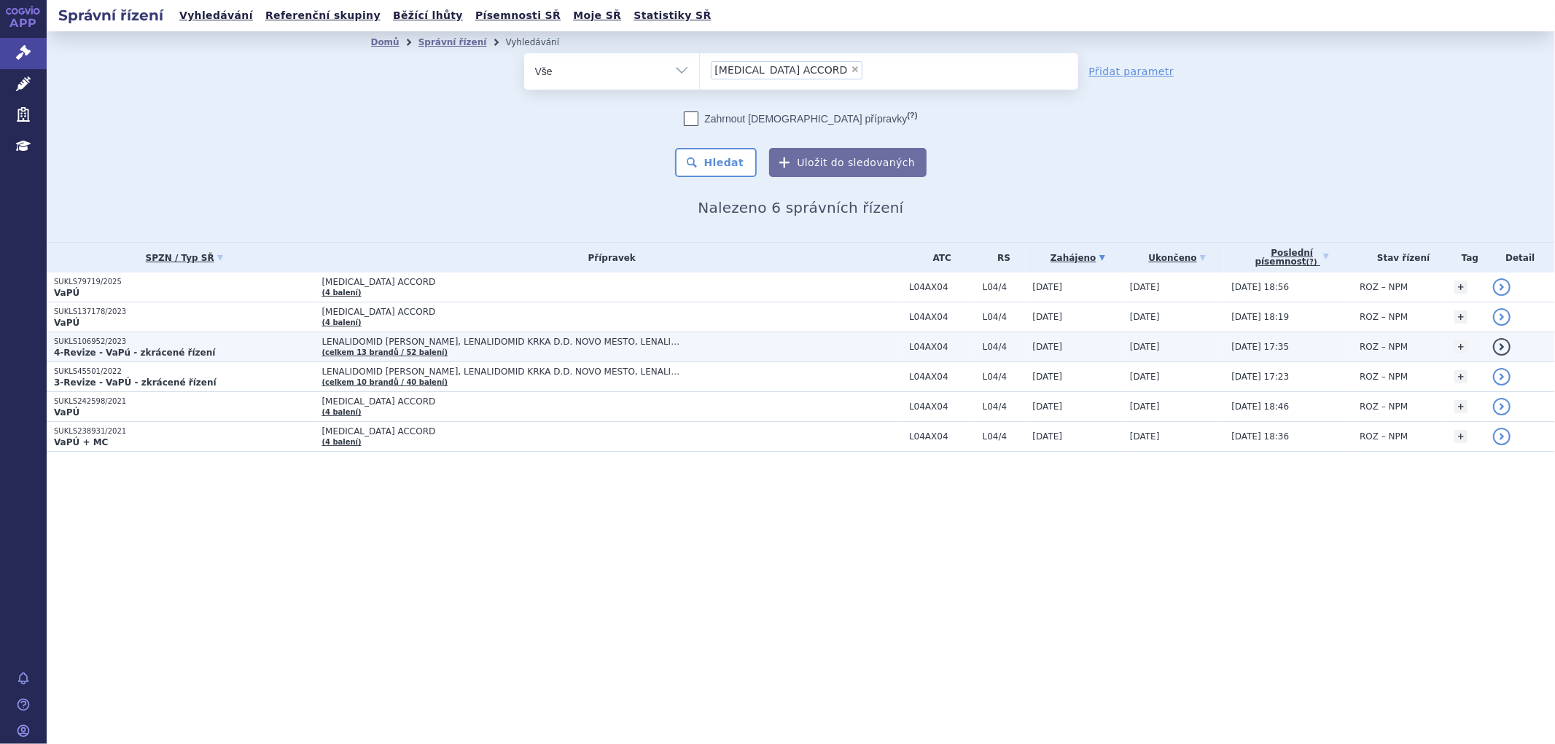
click at [496, 337] on span "LENALIDOMID KRKA, LENALIDOMID KRKA D.D. NOVO MESTO, LENALIDOMID SANDOZ…" at bounding box center [504, 342] width 365 height 10
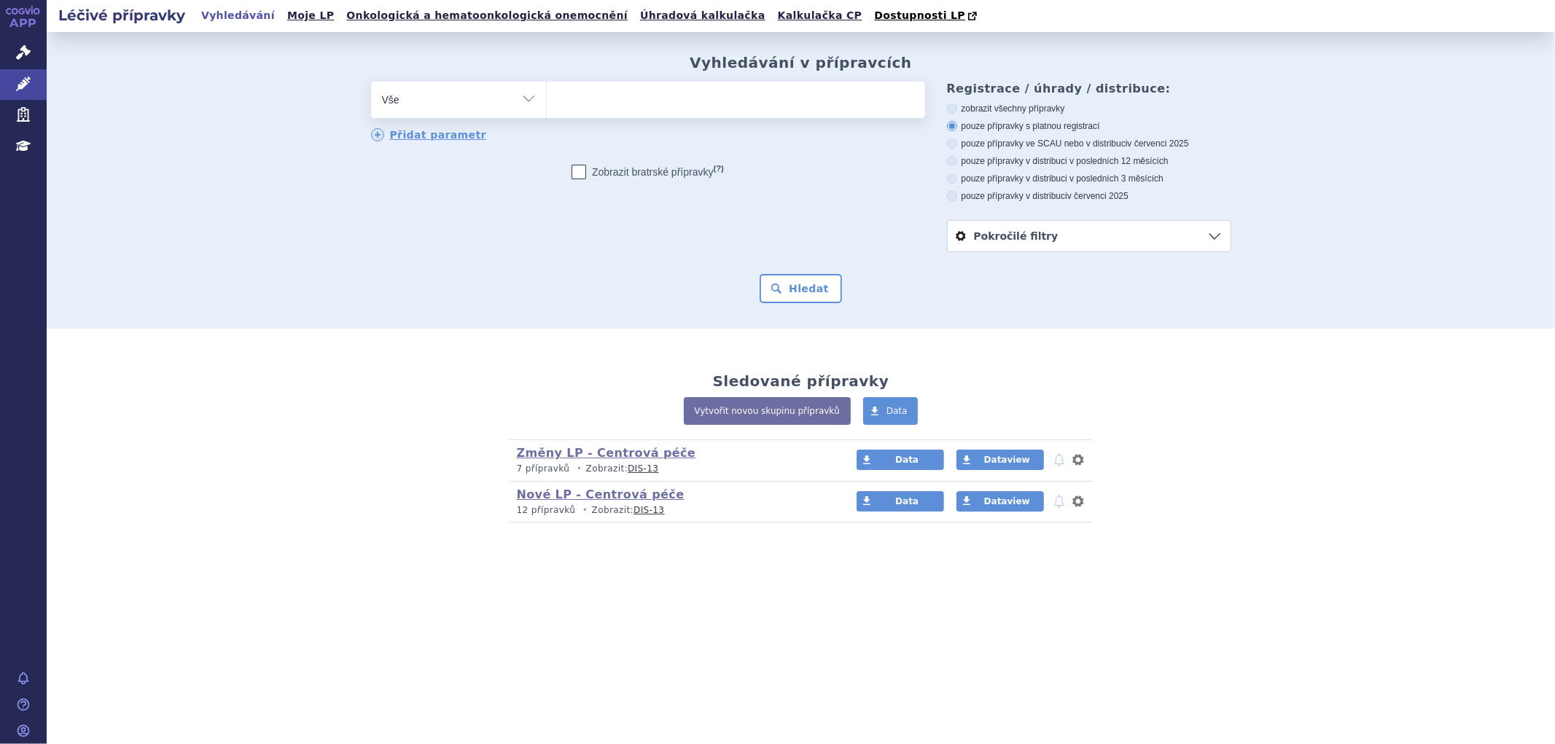
click at [653, 120] on div "odstranit Vše Přípravek/SUKL kód MAH VPOIS ATC/Aktivní látka" at bounding box center [648, 112] width 554 height 61
click at [653, 104] on ul at bounding box center [736, 97] width 378 height 31
click at [547, 104] on select at bounding box center [546, 99] width 1 height 36
paste input "[MEDICAL_DATA] ACCORD"
type input "[MEDICAL_DATA] ACCORD"
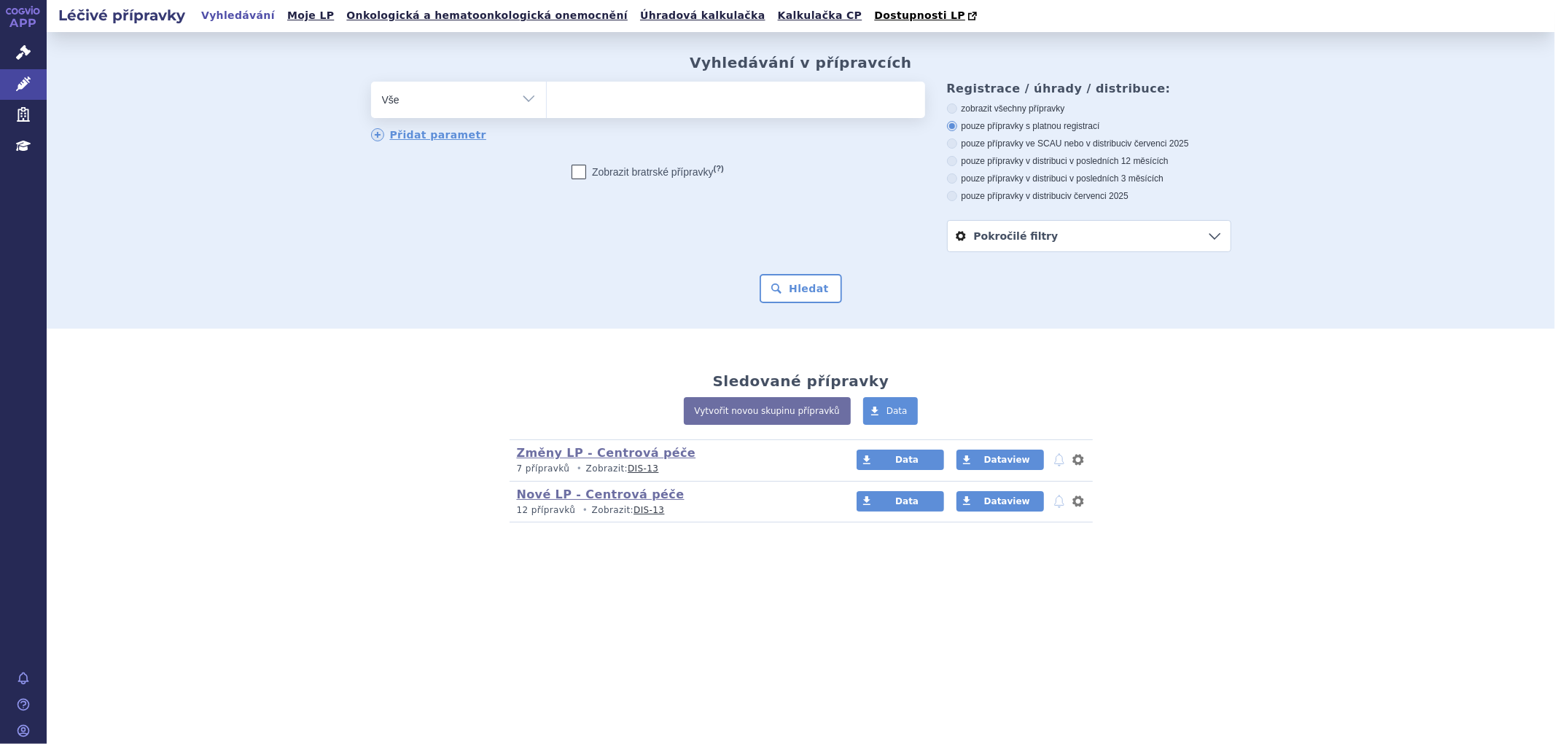
select select "LENALIDOMIDE ACCORD"
click at [798, 268] on form "odstranit Vše Přípravek/SUKL kód MAH VPOIS ATC/Aktivní látka × (?)" at bounding box center [801, 193] width 860 height 222
click at [808, 284] on button "Hledat" at bounding box center [801, 288] width 82 height 29
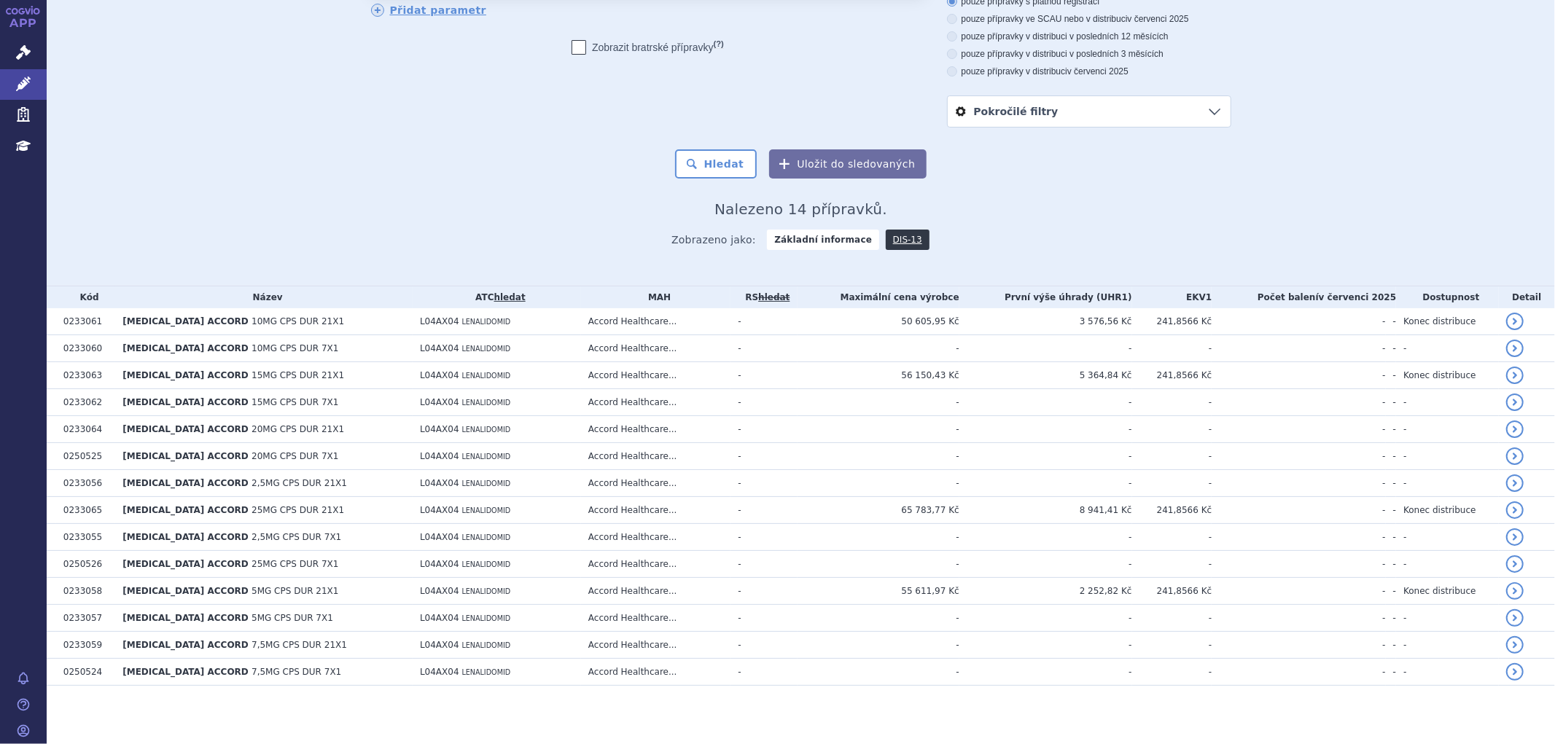
scroll to position [127, 0]
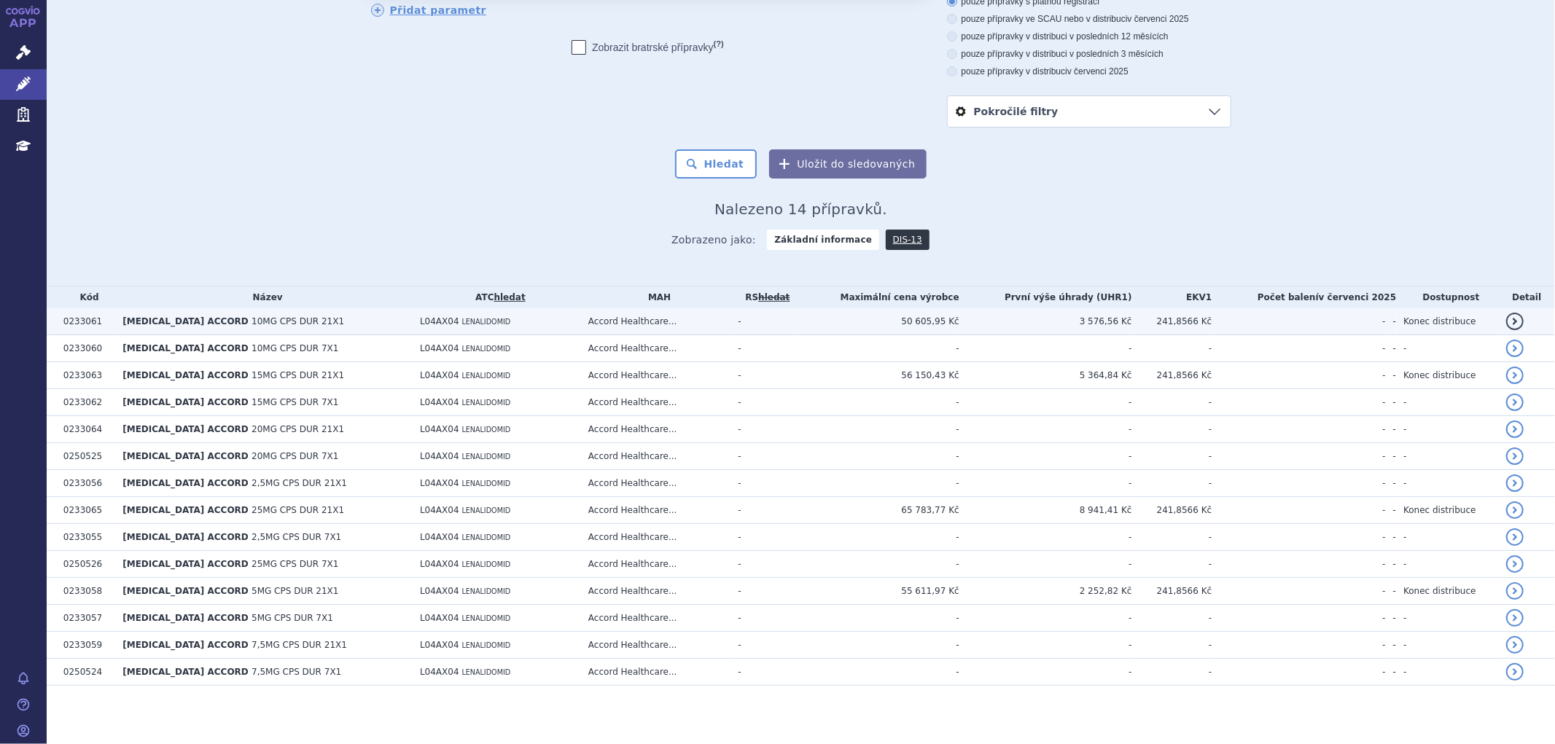
click at [596, 316] on td "Accord Healthcare..." at bounding box center [655, 321] width 149 height 27
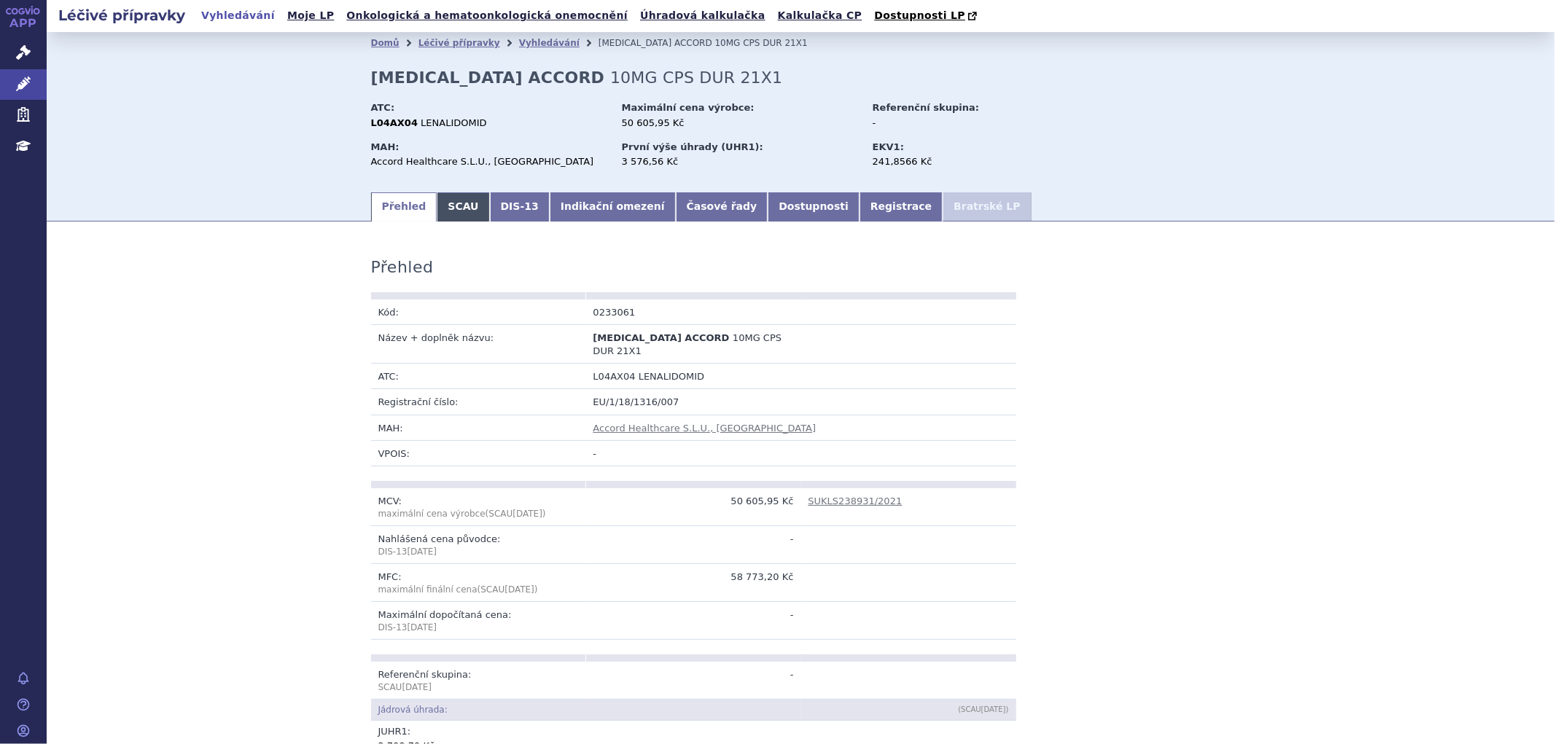
click at [446, 206] on link "SCAU" at bounding box center [463, 206] width 52 height 29
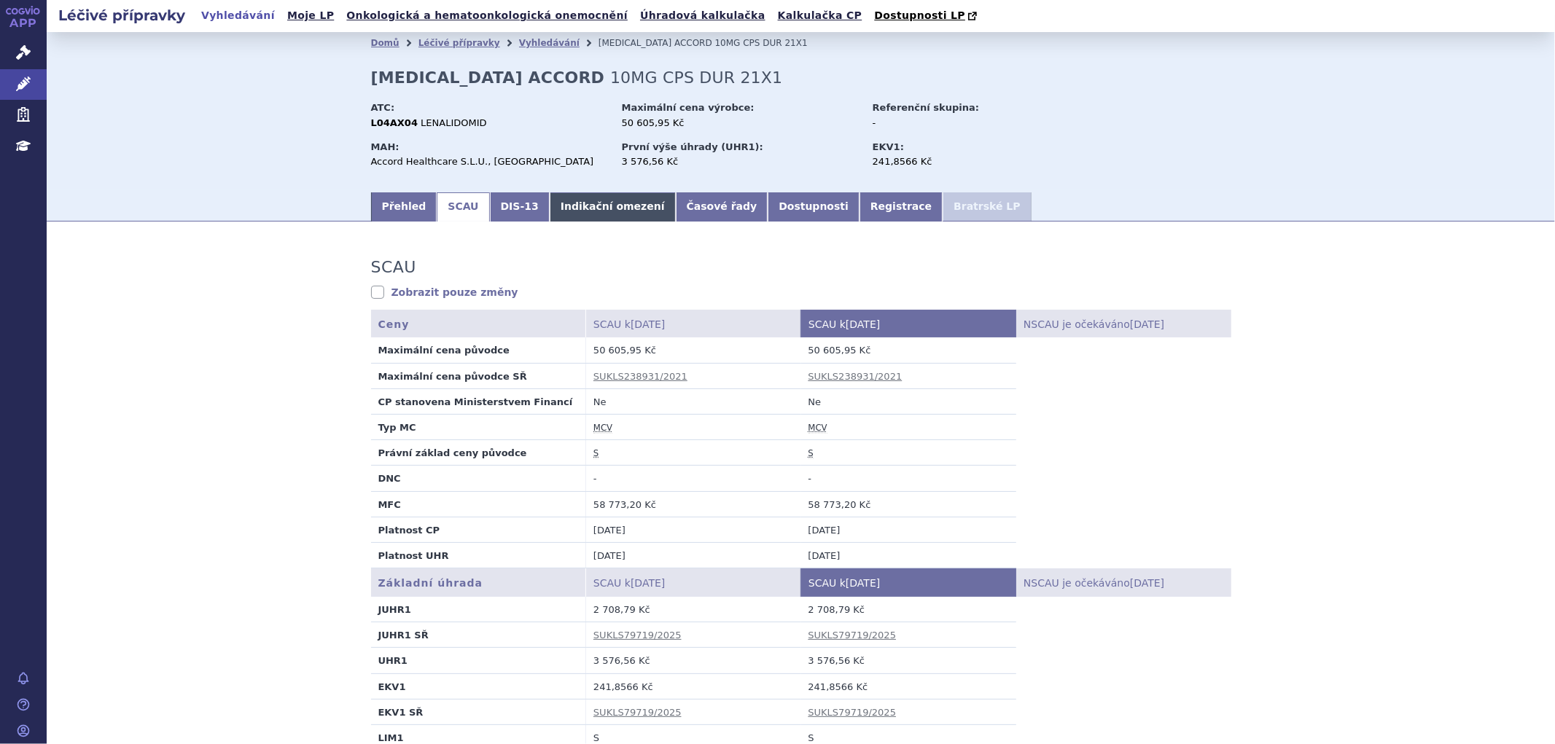
click at [596, 205] on link "Indikační omezení" at bounding box center [613, 206] width 126 height 29
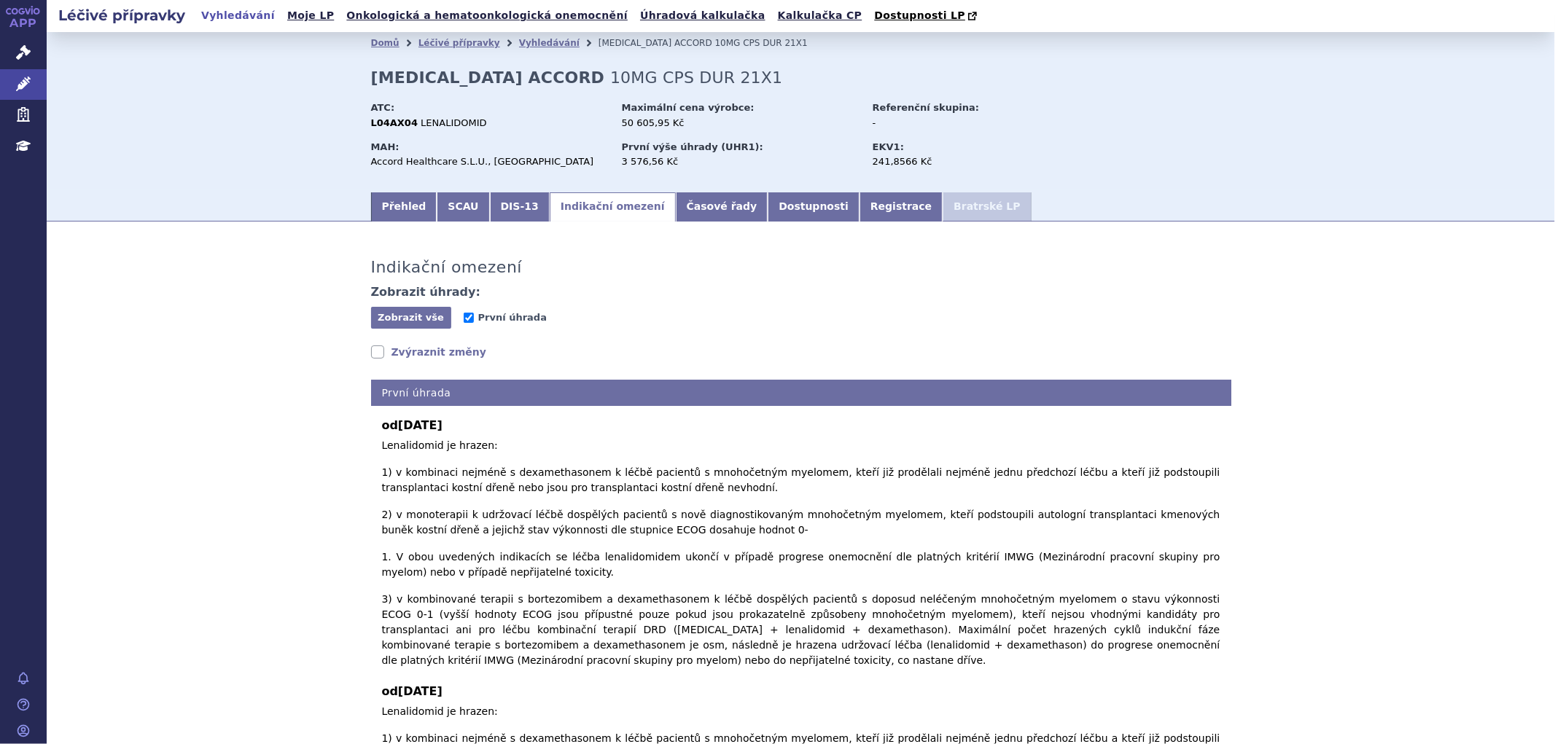
click at [397, 350] on link "Zvýraznit změny" at bounding box center [429, 352] width 116 height 15
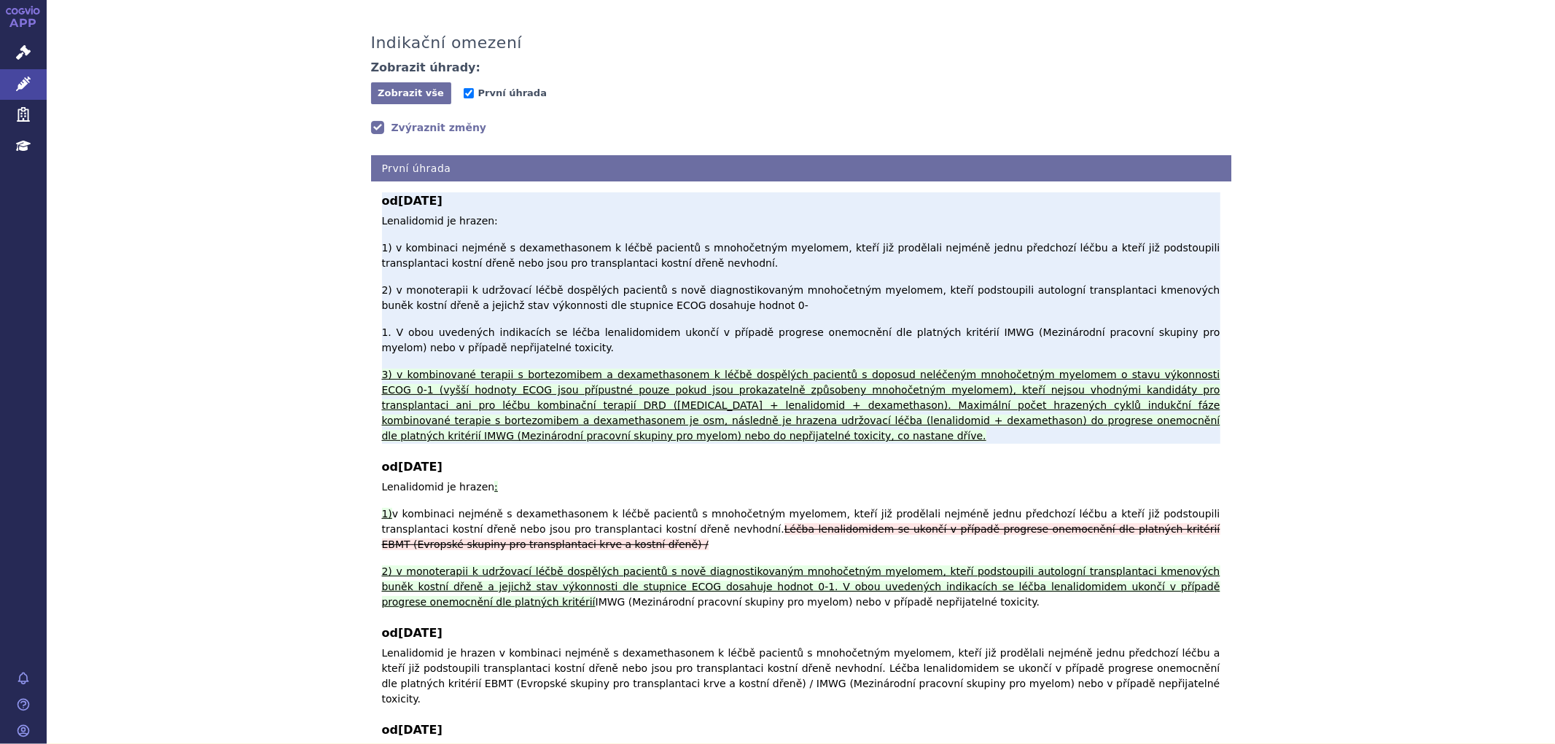
scroll to position [243, 0]
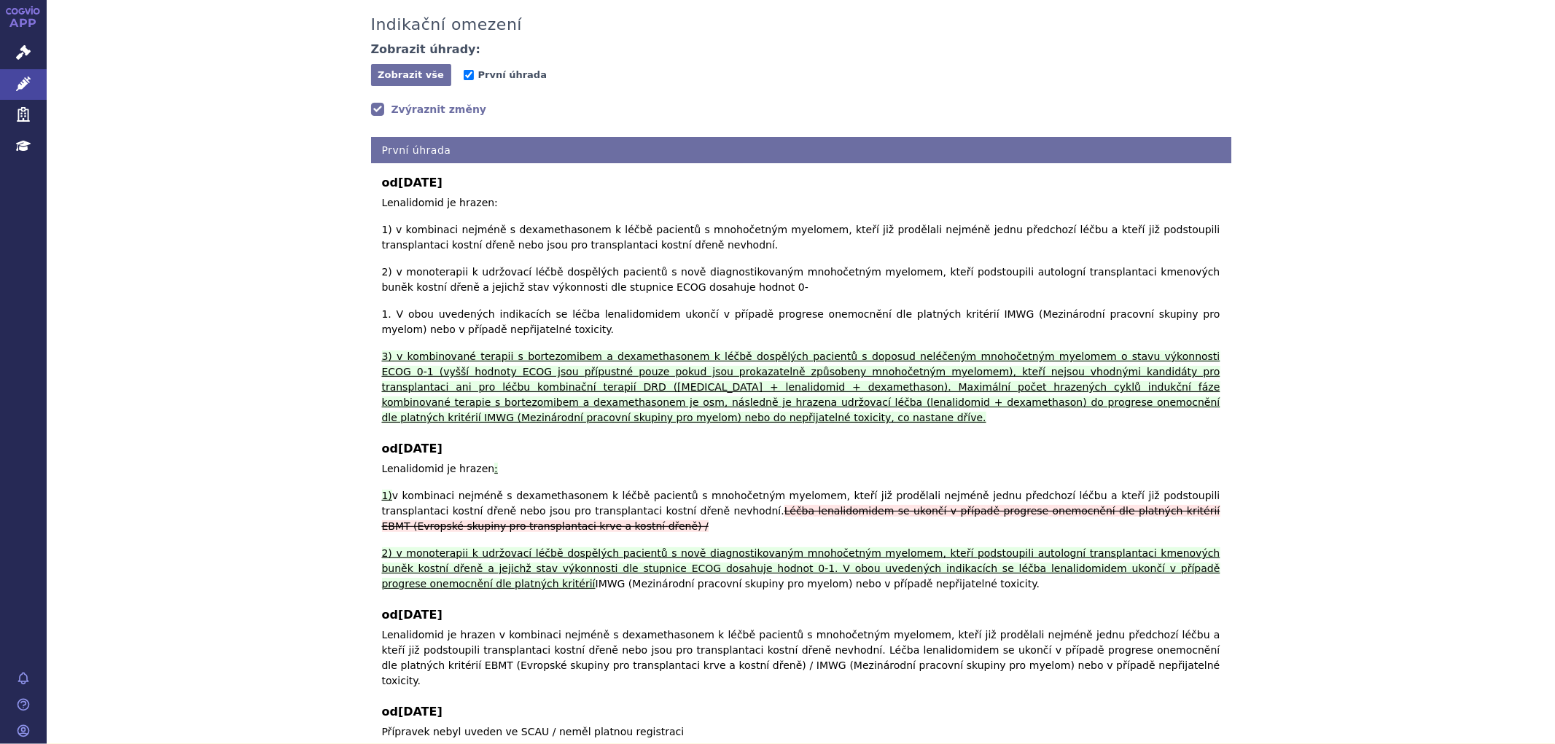
click at [377, 112] on link "Zvýraznit změny" at bounding box center [429, 109] width 116 height 15
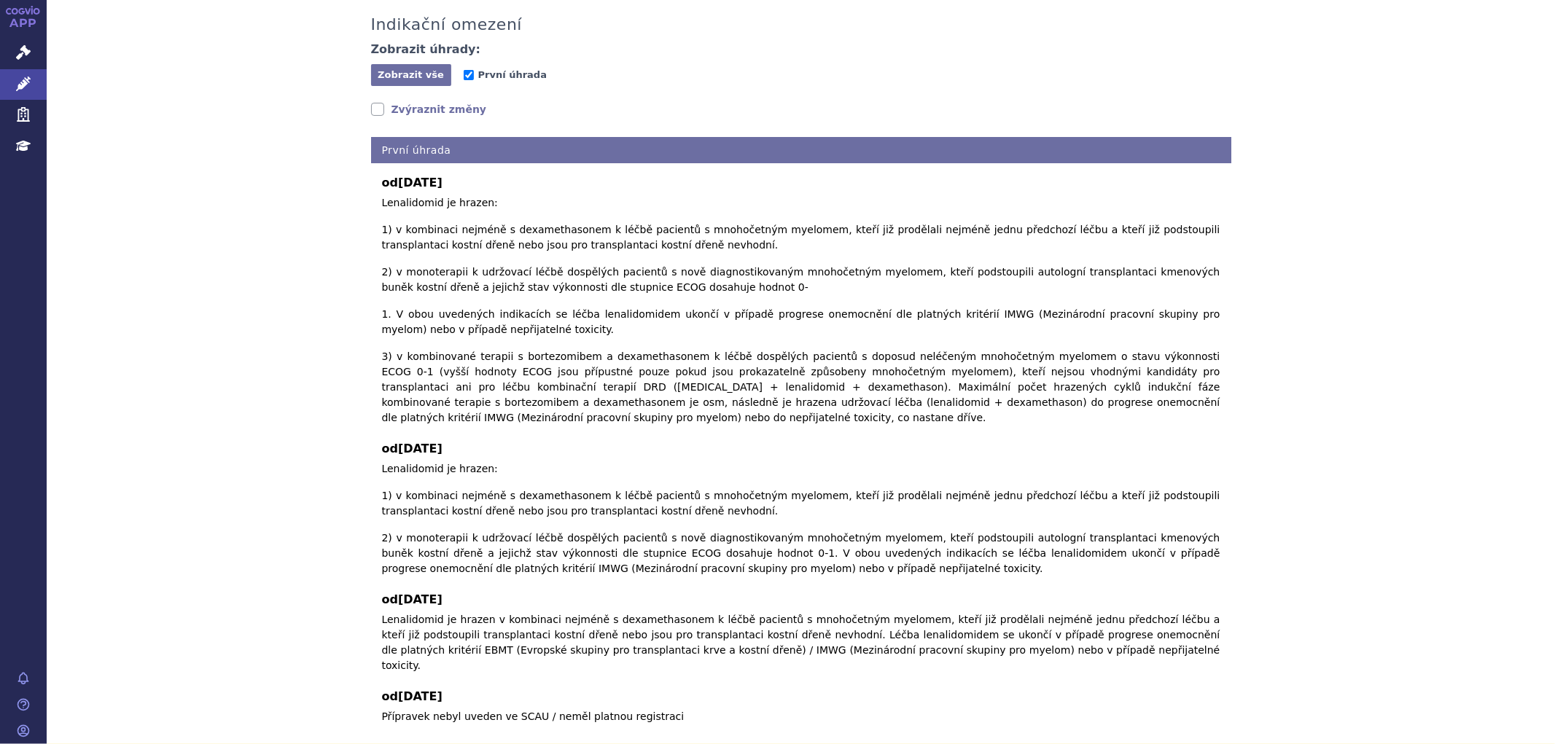
scroll to position [241, 0]
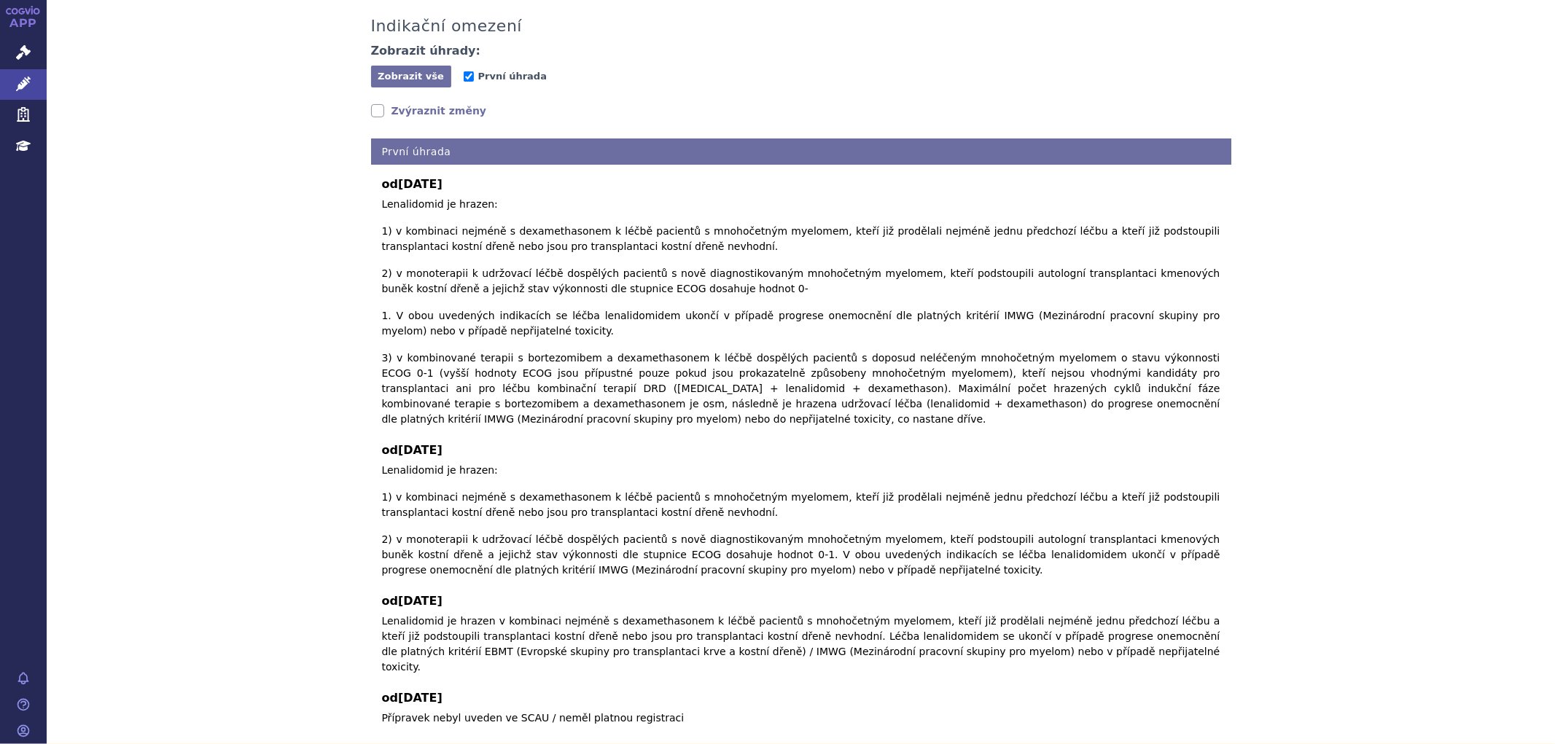
click at [378, 112] on link "Zvýraznit změny" at bounding box center [429, 111] width 116 height 15
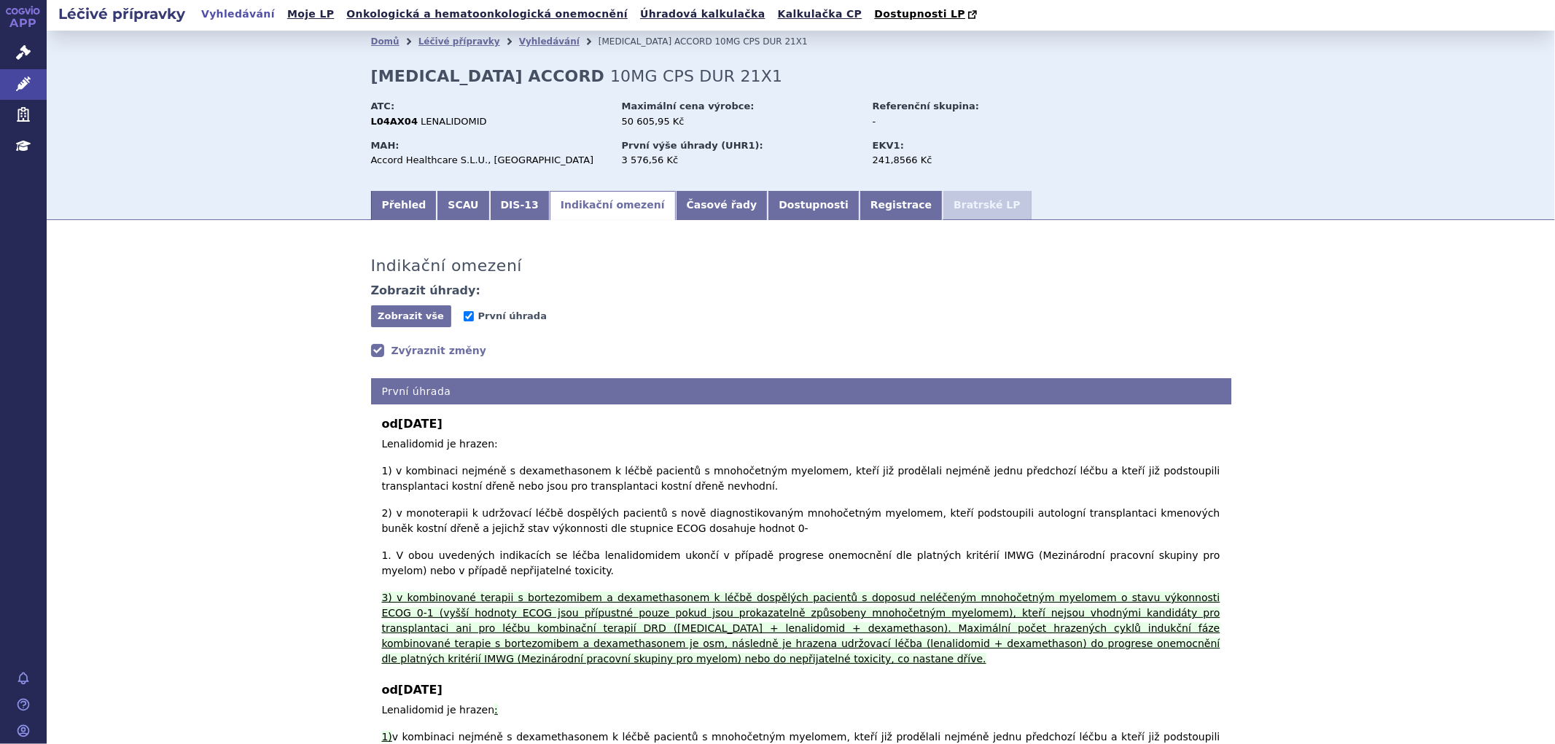
scroll to position [0, 0]
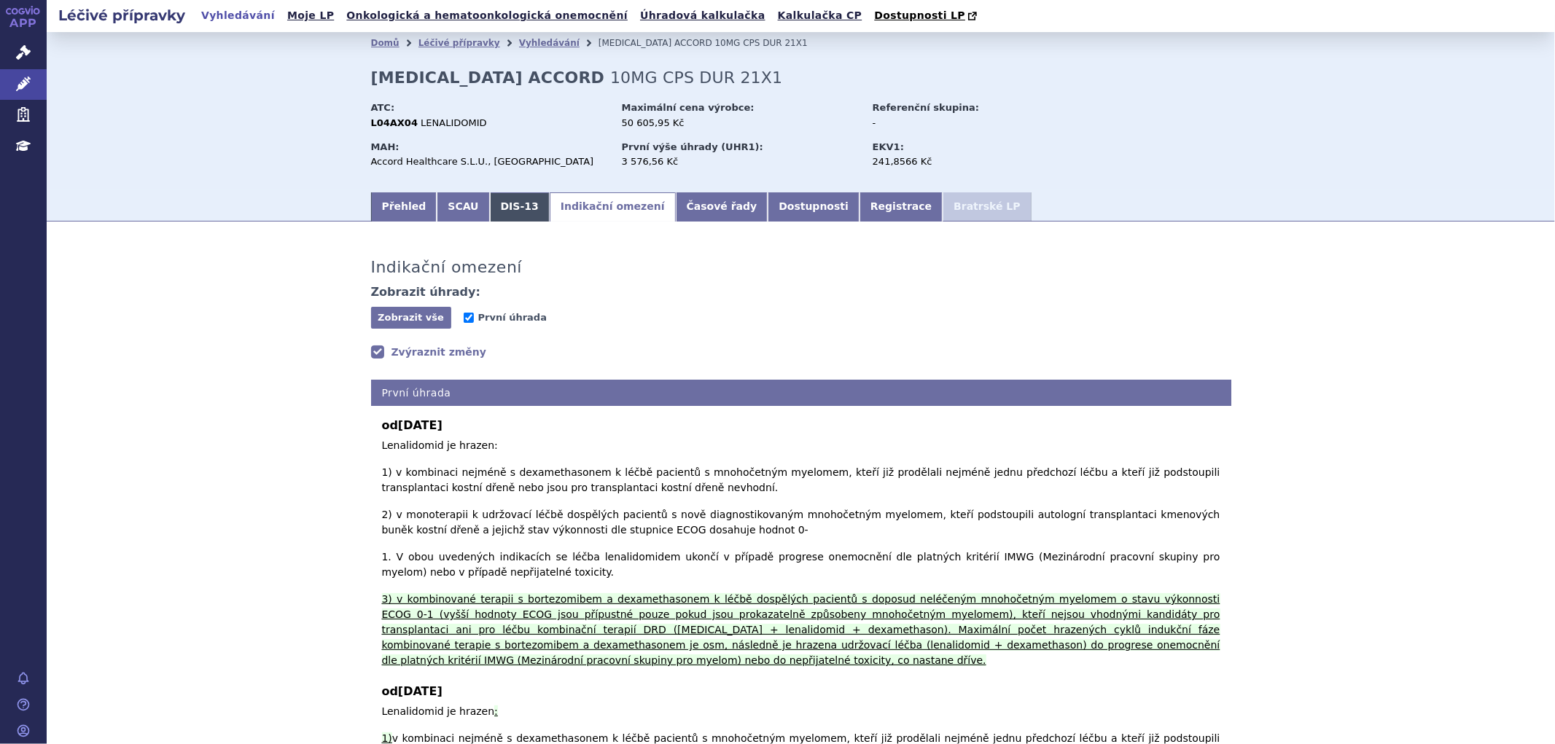
click at [506, 200] on link "DIS-13" at bounding box center [520, 206] width 60 height 29
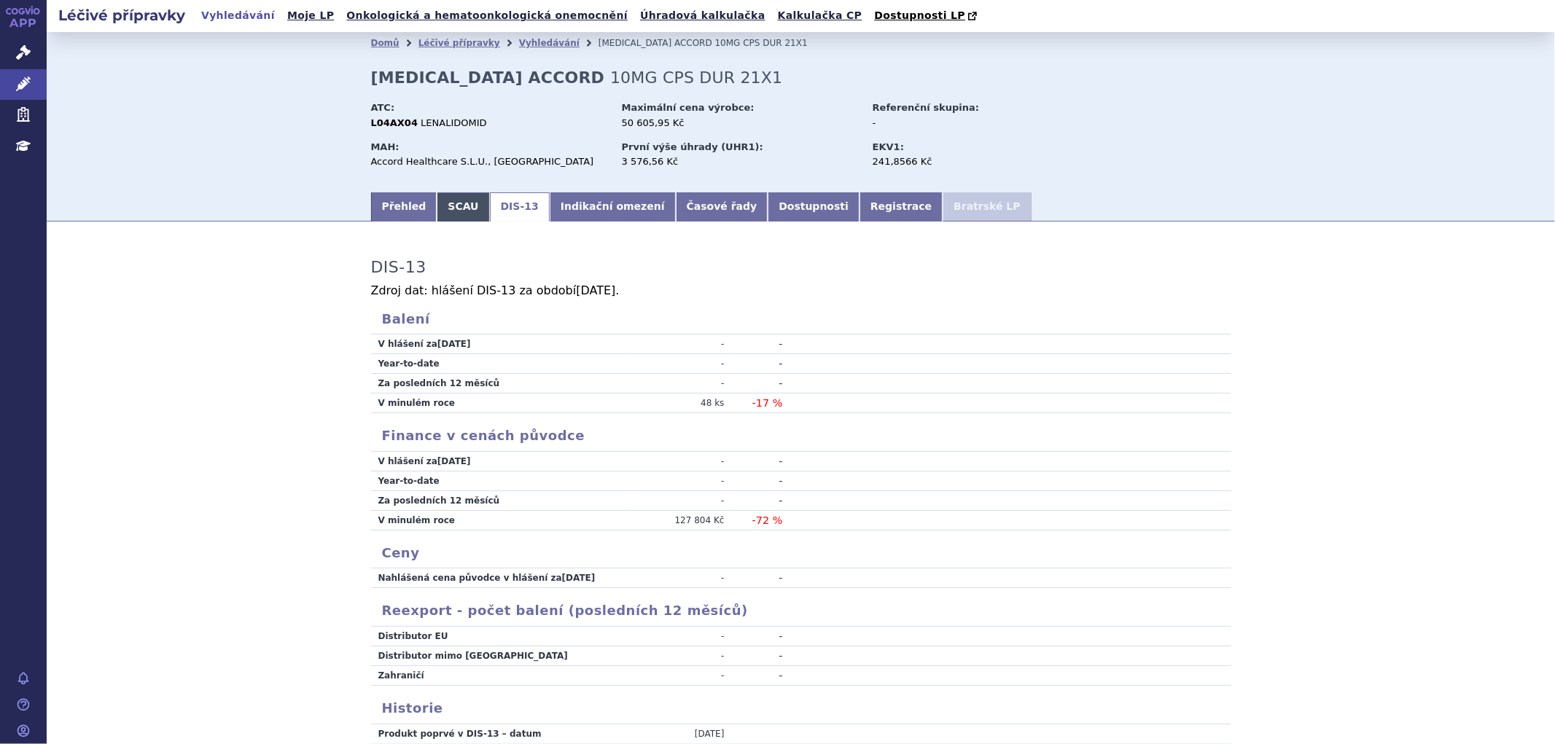
click at [437, 198] on link "SCAU" at bounding box center [463, 206] width 52 height 29
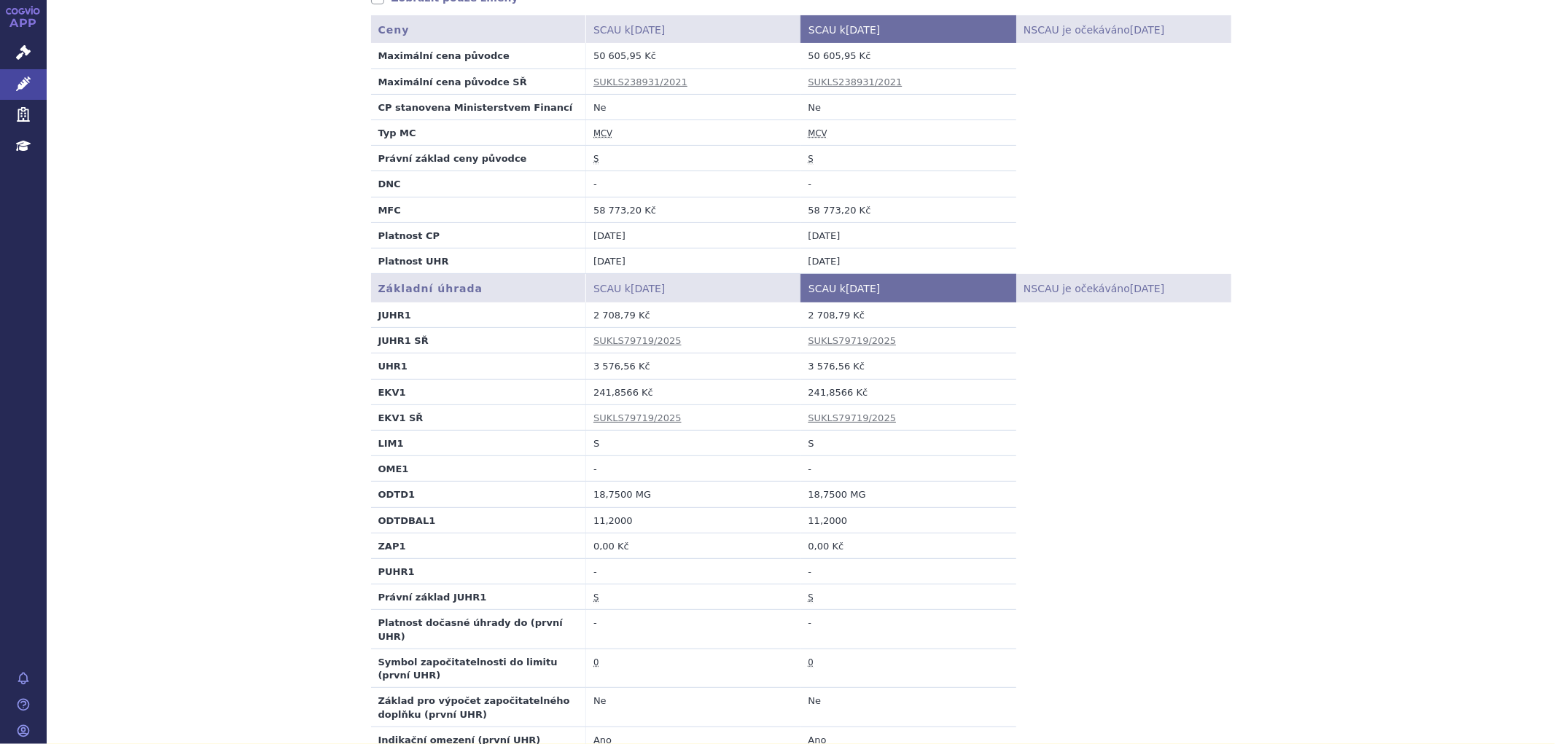
scroll to position [324, 0]
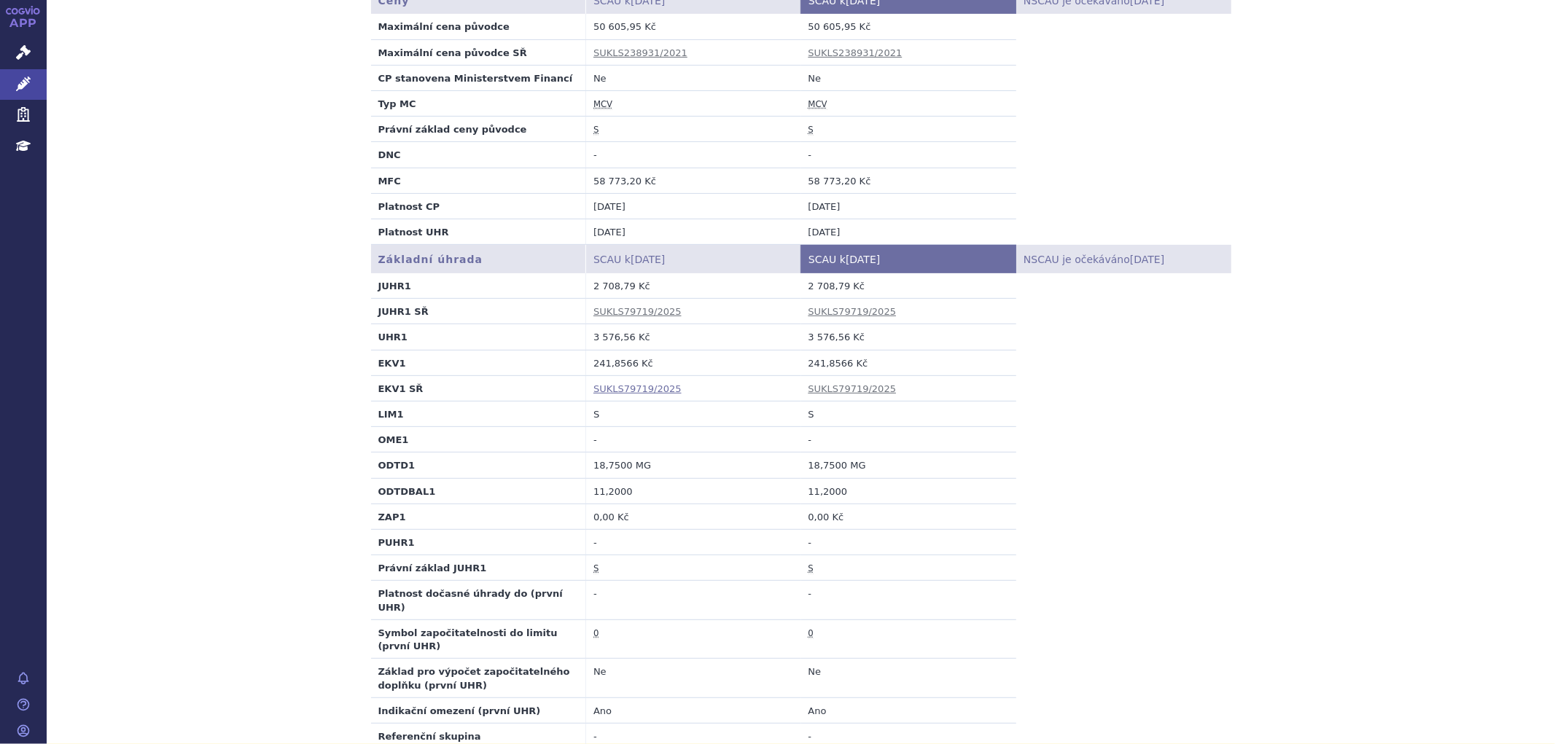
click at [623, 388] on link "SUKLS79719/2025" at bounding box center [637, 388] width 88 height 11
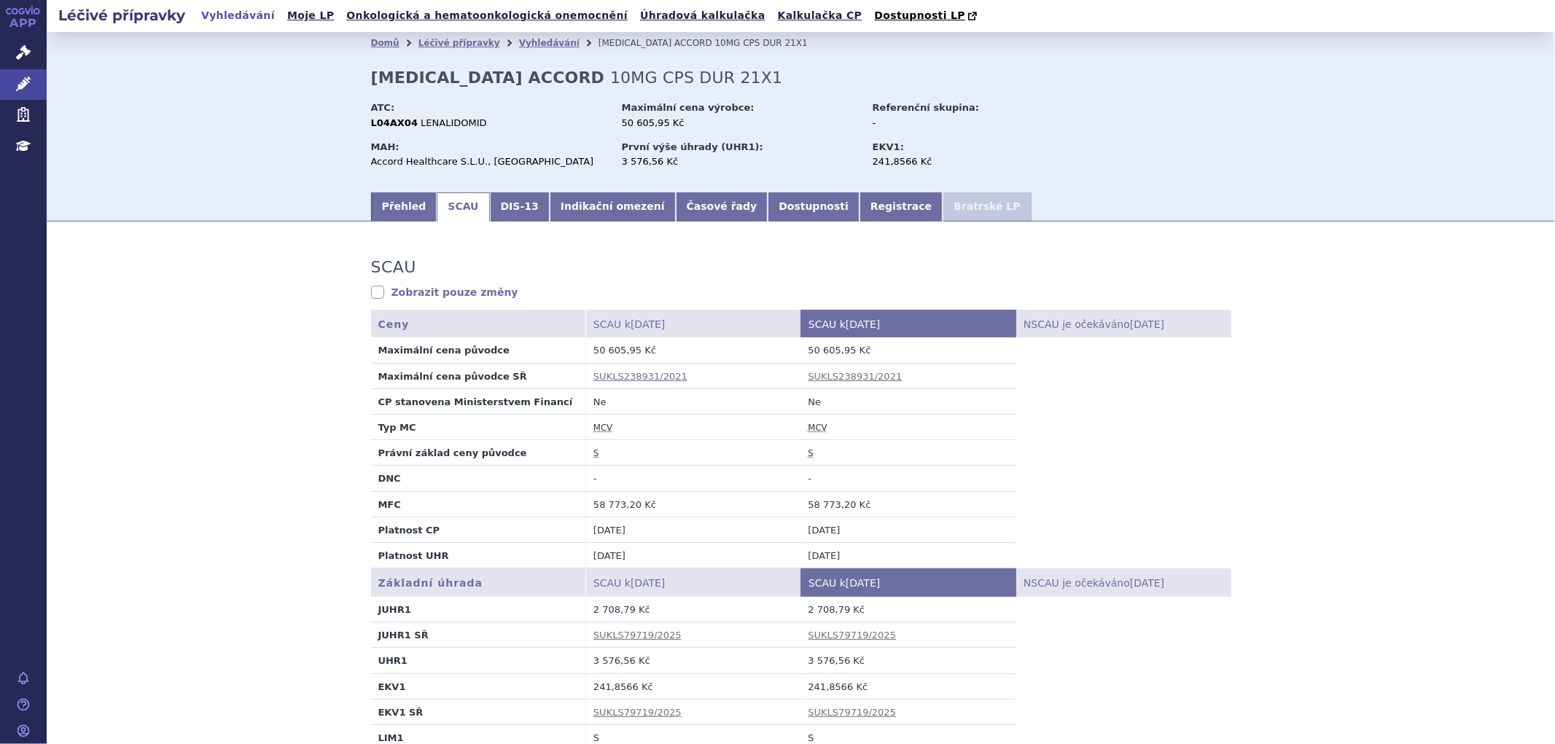
click at [639, 378] on link "SUKLS238931/2021" at bounding box center [640, 376] width 94 height 11
click at [397, 219] on link "Přehled" at bounding box center [404, 206] width 66 height 29
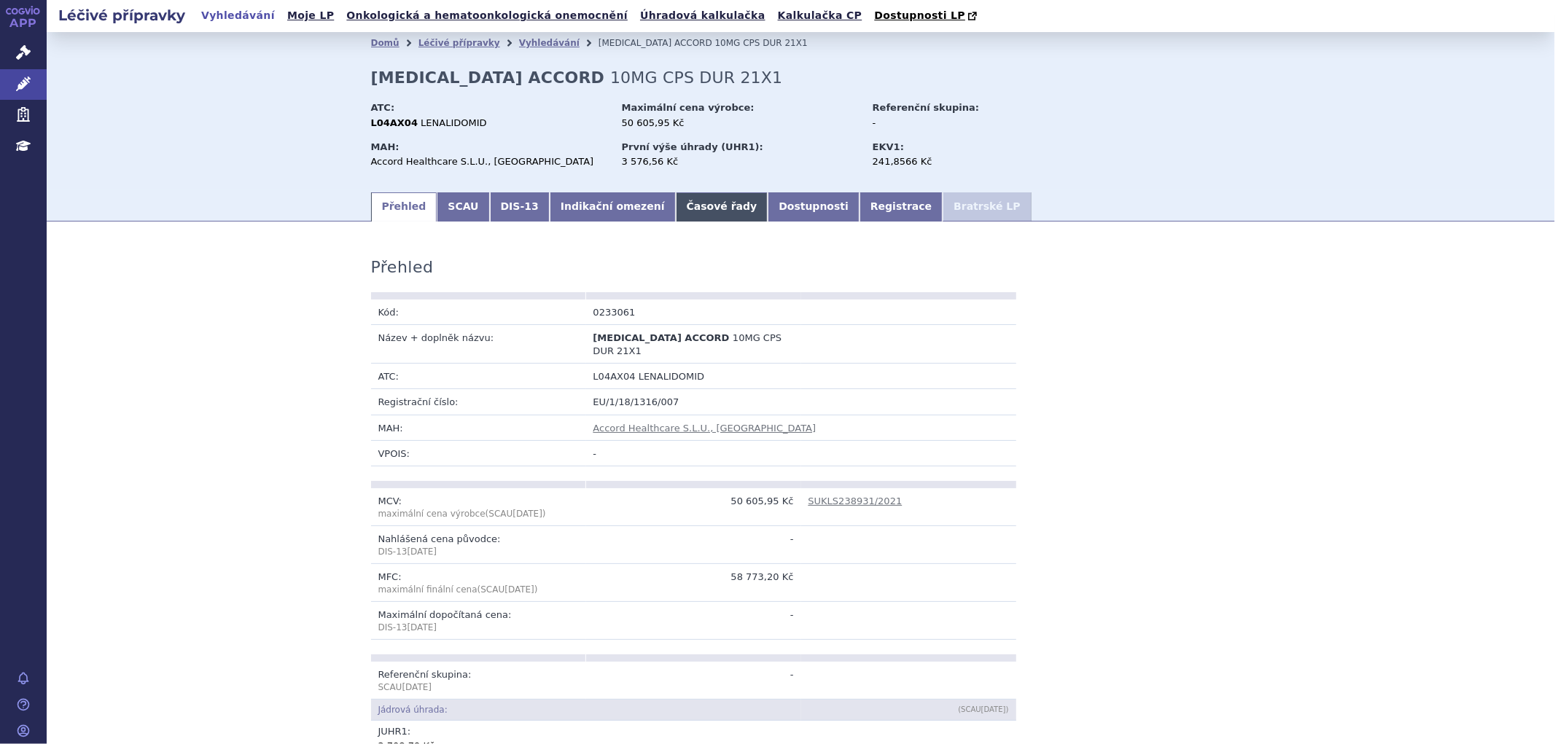
click at [690, 206] on link "Časové řady" at bounding box center [722, 206] width 93 height 29
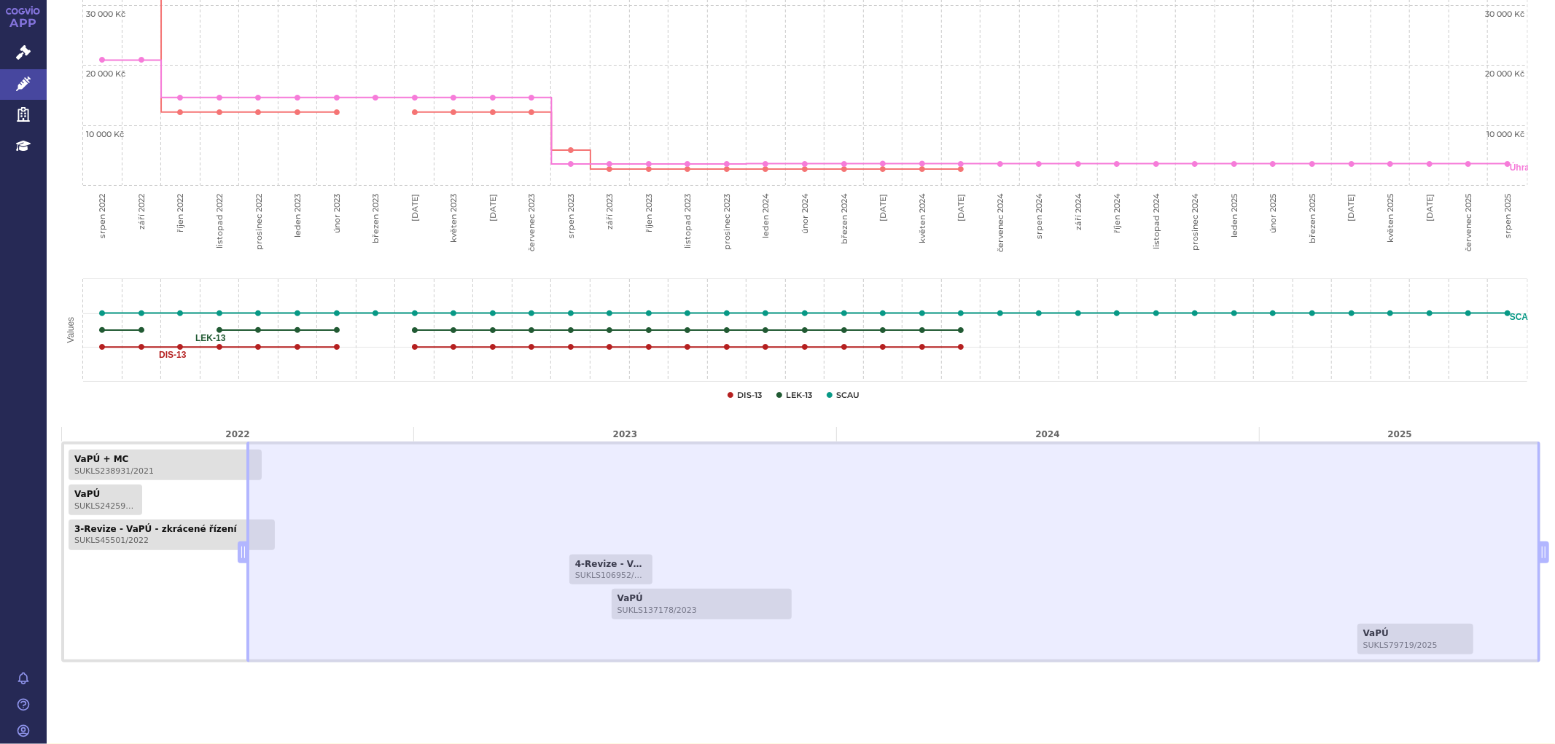
scroll to position [554, 0]
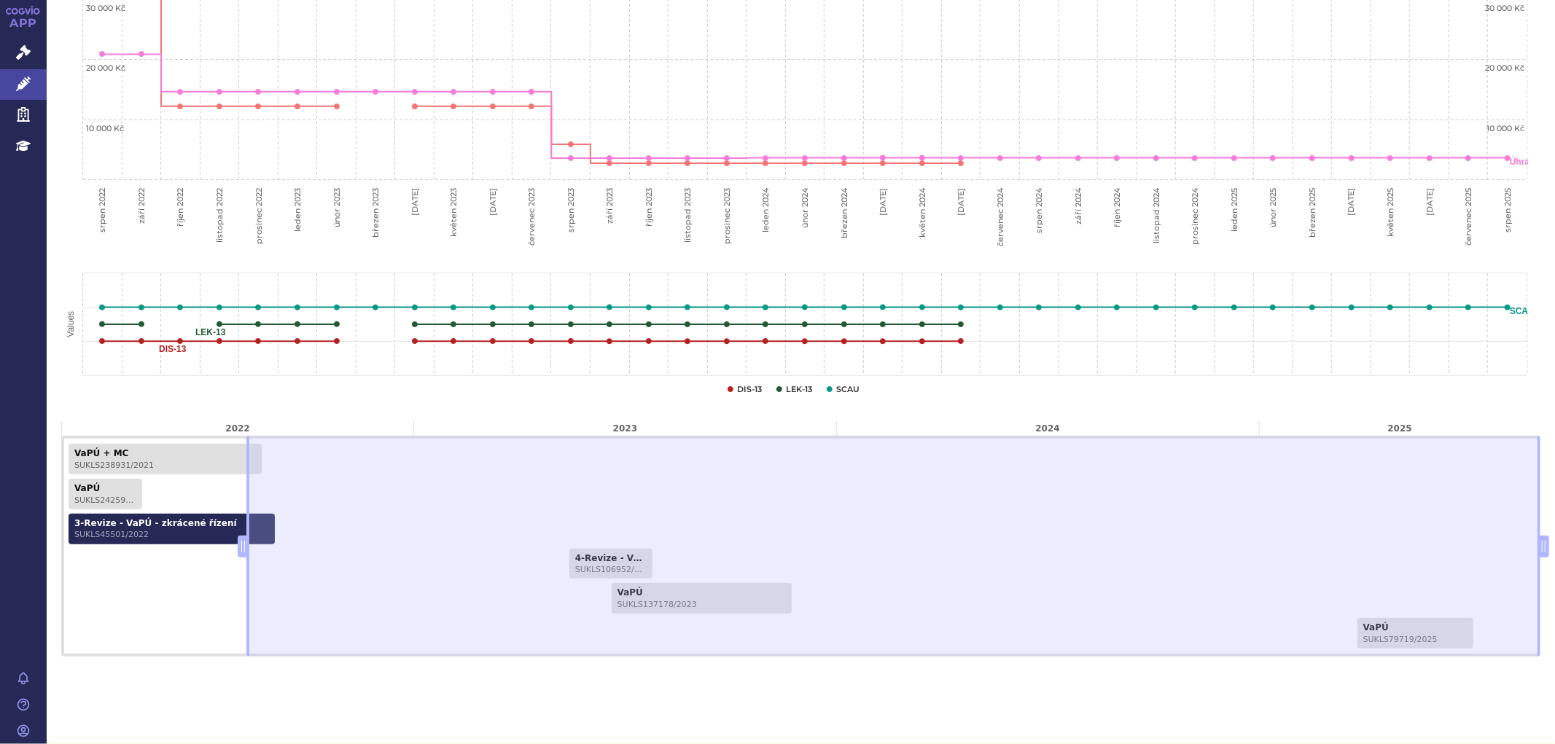
click at [139, 530] on link "3-Revize - VaPÚ - zkrácené řízení SUKLS45501/2022" at bounding box center [172, 529] width 206 height 31
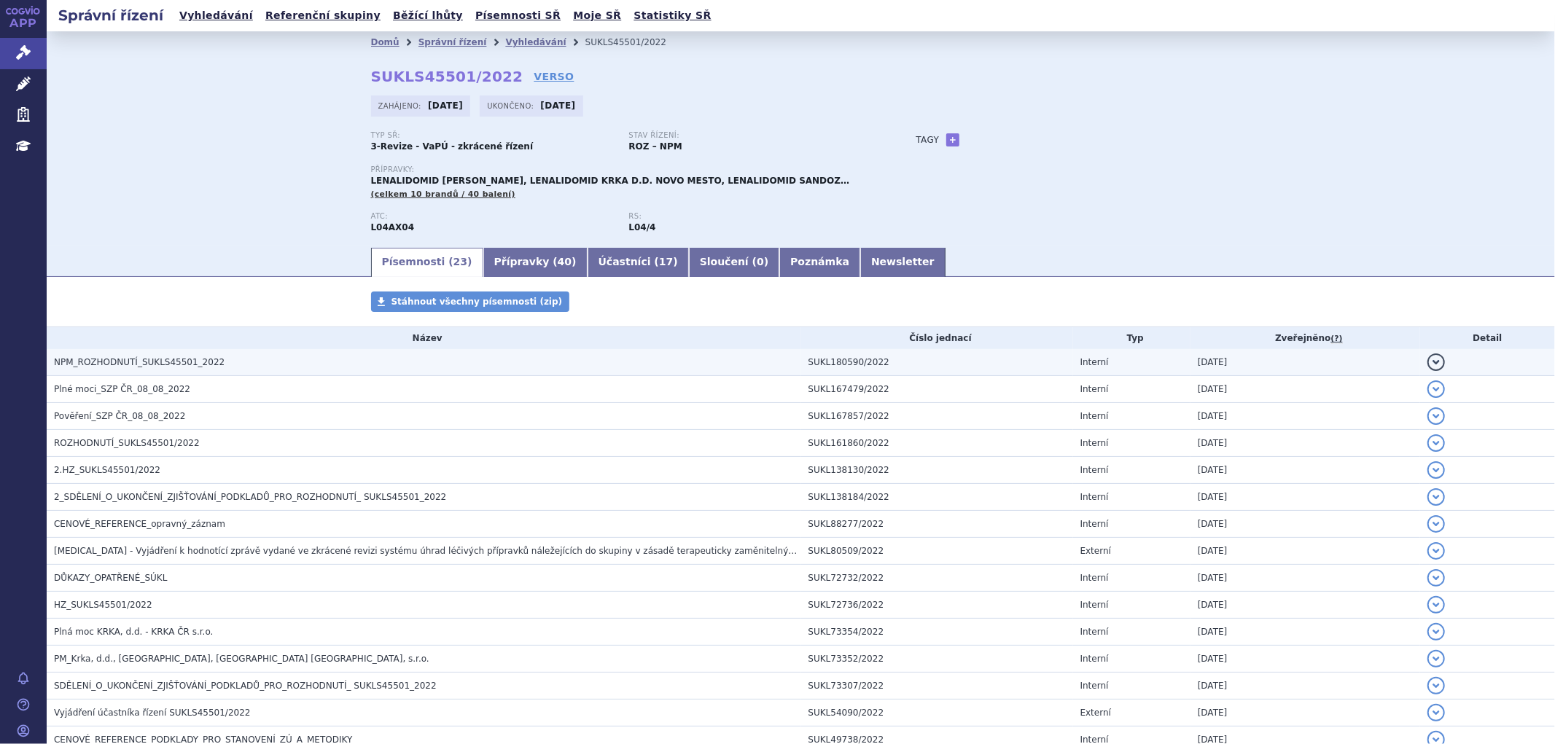
click at [198, 363] on span "NPM_ROZHODNUTÍ_SUKLS45501_2022" at bounding box center [139, 362] width 171 height 10
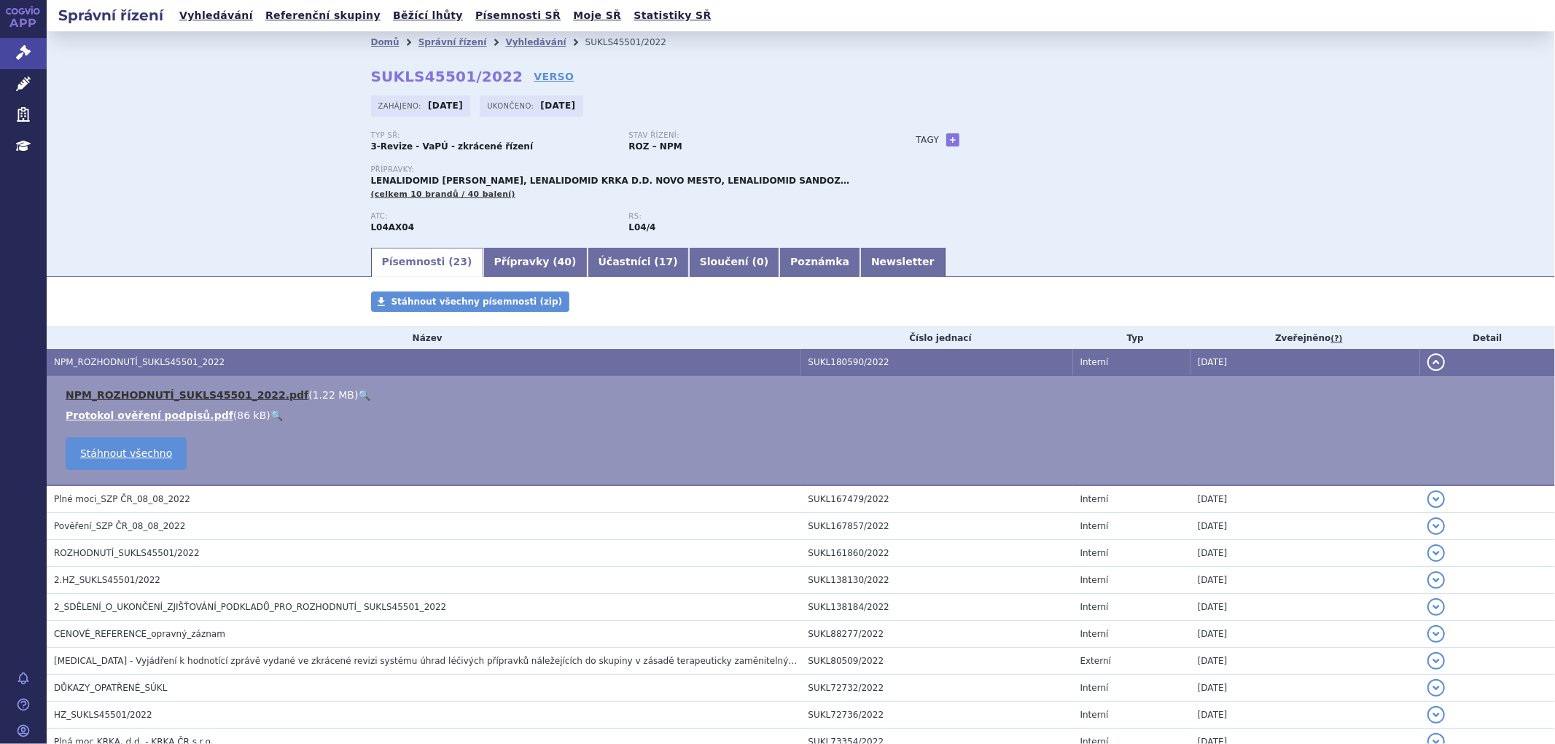
click at [217, 401] on link "NPM_ROZHODNUTÍ_SUKLS45501_2022.pdf" at bounding box center [187, 395] width 243 height 12
click at [523, 40] on link "Vyhledávání" at bounding box center [535, 42] width 61 height 10
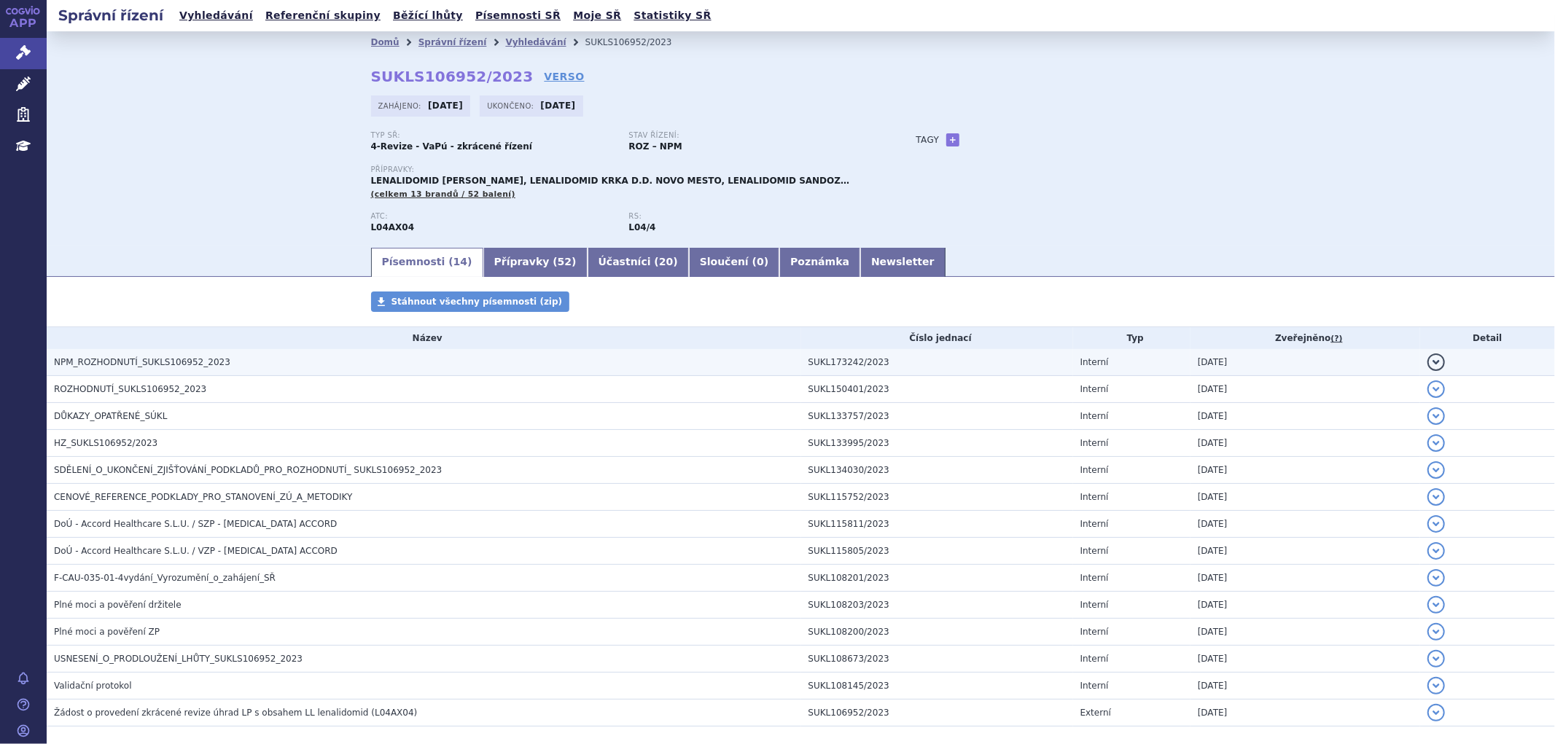
click at [125, 362] on span "NPM_ROZHODNUTÍ_SUKLS106952_2023" at bounding box center [142, 362] width 176 height 10
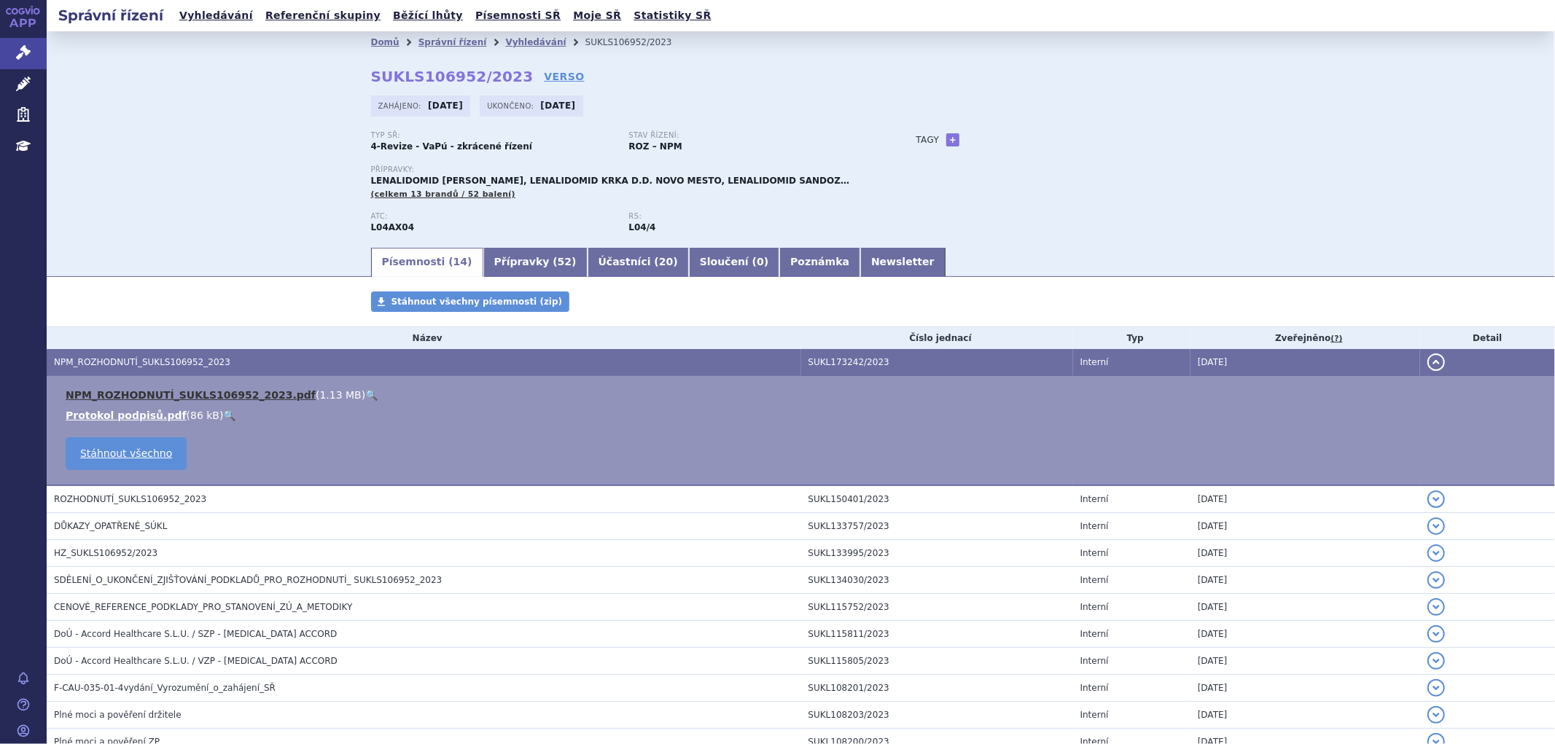
click at [231, 396] on link "NPM_ROZHODNUTÍ_SUKLS106952_2023.pdf" at bounding box center [191, 395] width 250 height 12
click at [1428, 357] on button "detail" at bounding box center [1436, 362] width 17 height 17
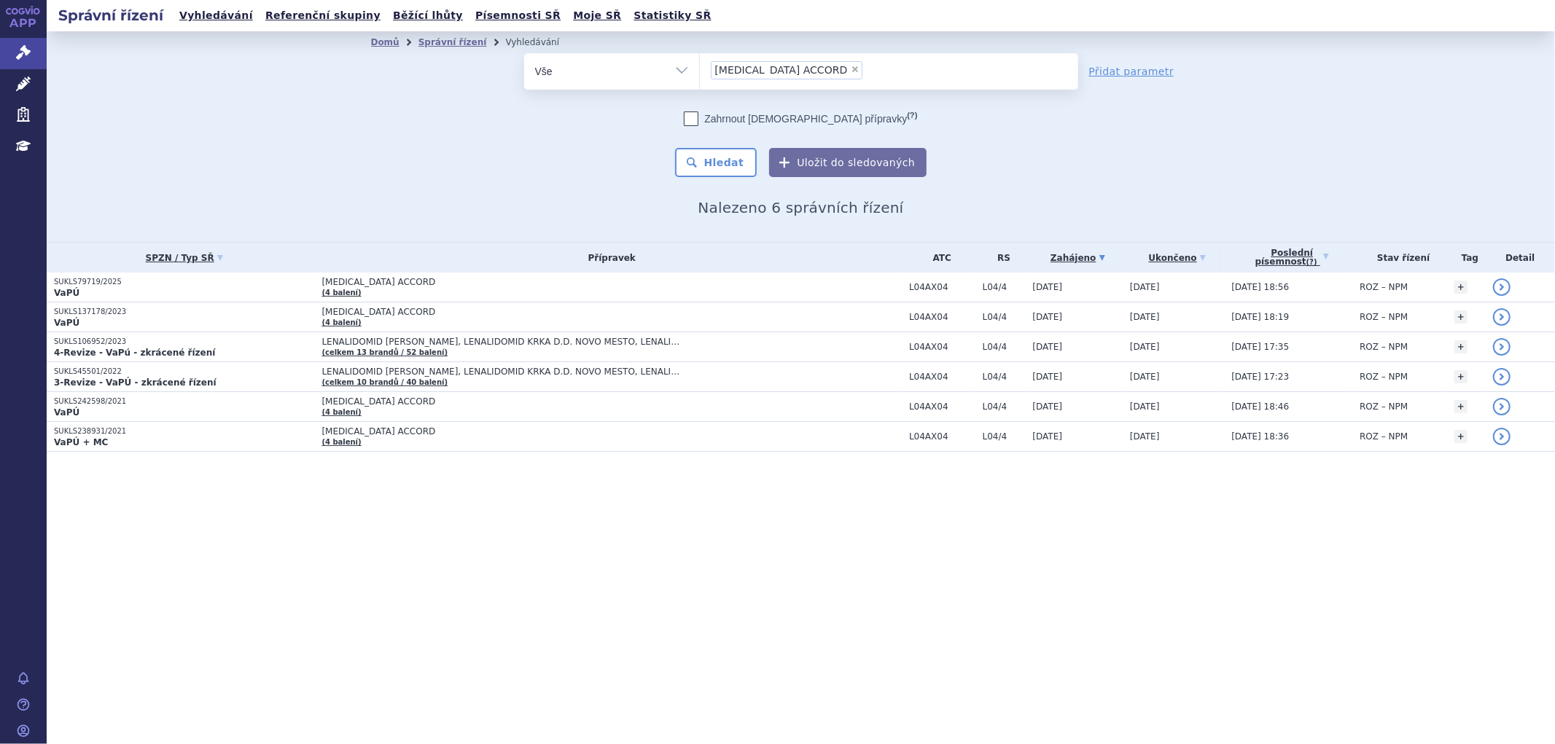
click at [851, 67] on span "×" at bounding box center [855, 69] width 9 height 9
click at [700, 67] on select "LENALIDOMIDE ACCORD" at bounding box center [699, 70] width 1 height 36
select select
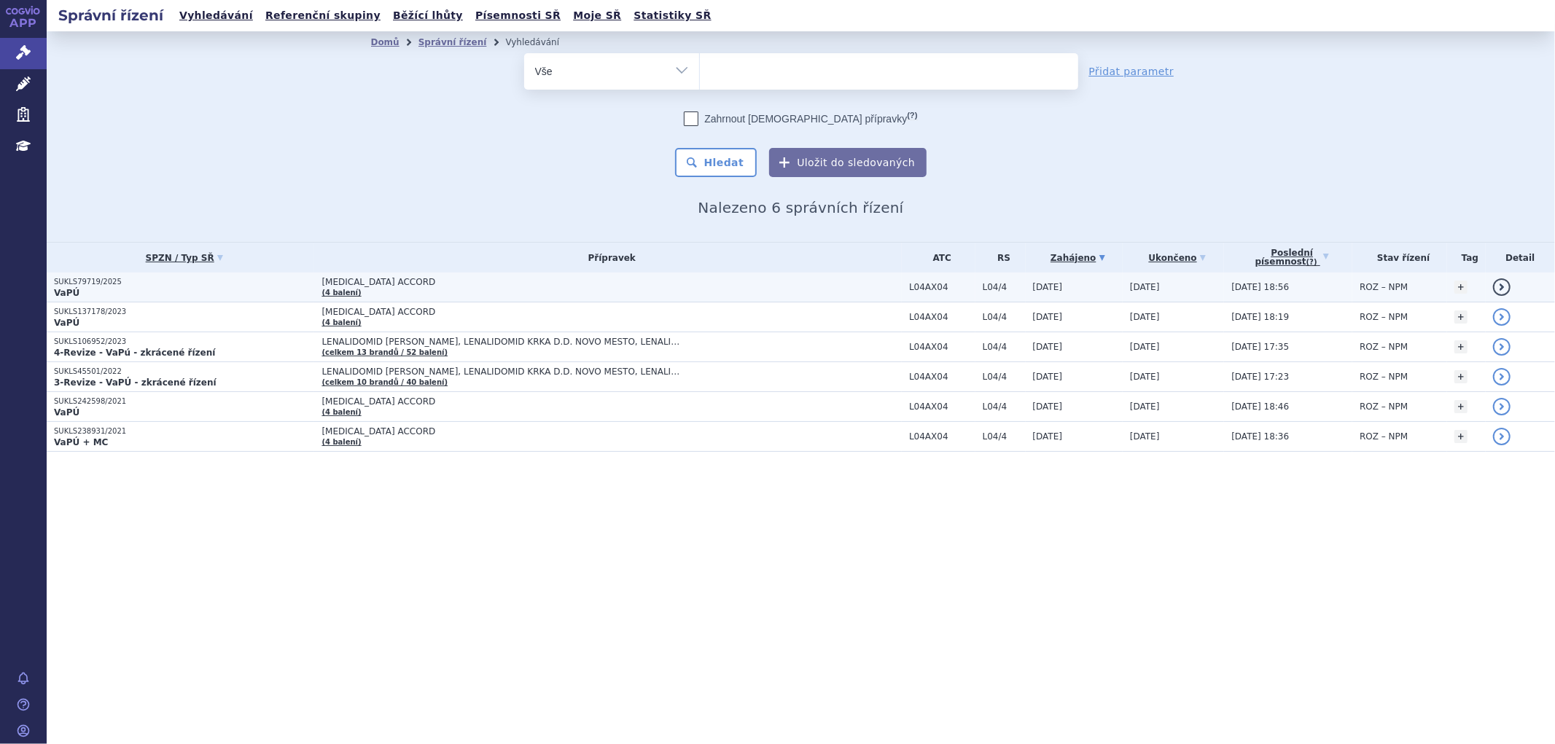
click at [479, 279] on span "LENALIDOMIDE ACCORD" at bounding box center [504, 282] width 365 height 10
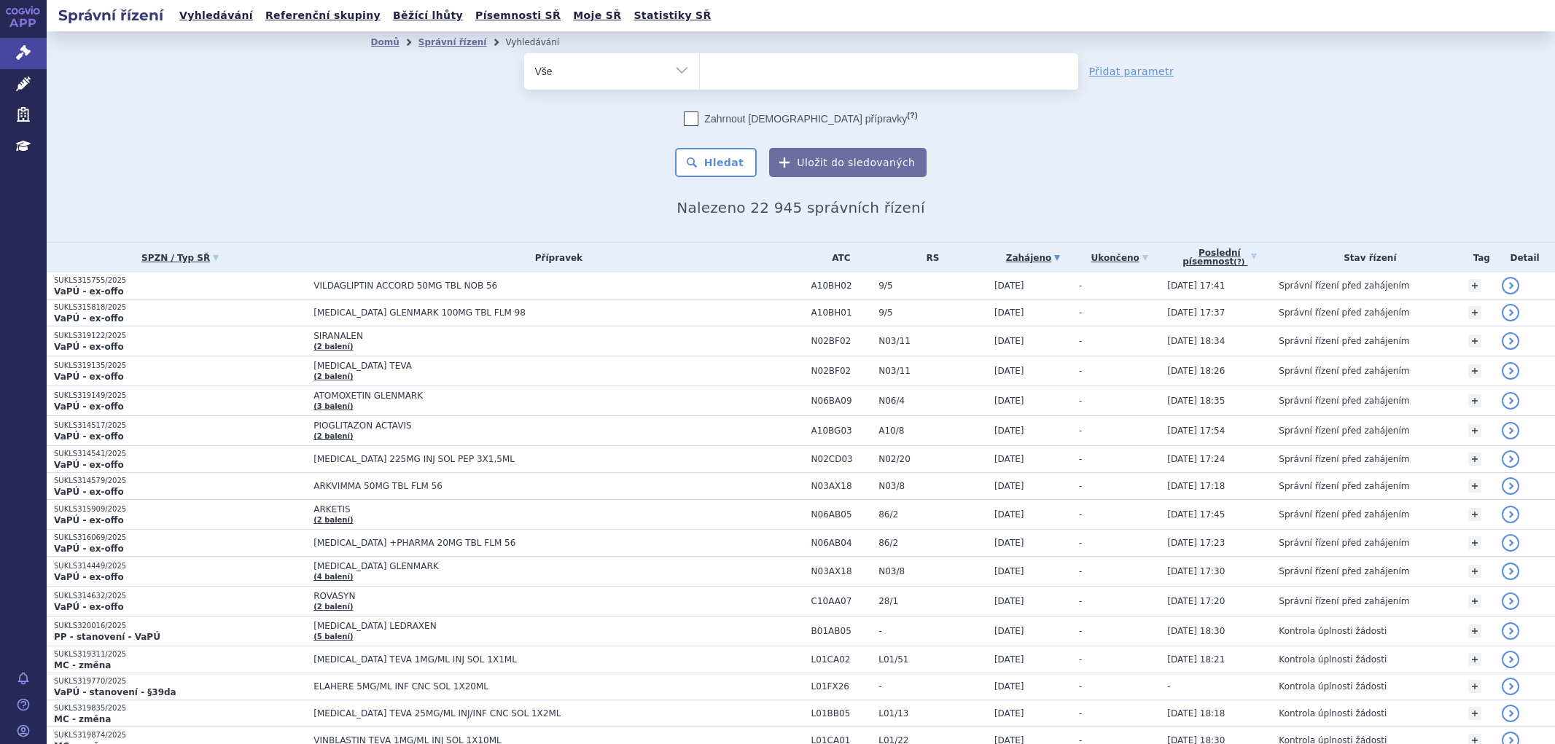
click at [774, 75] on ul at bounding box center [889, 68] width 378 height 31
click at [700, 75] on select at bounding box center [699, 70] width 1 height 36
paste input "[MEDICAL_DATA]"
type input "[MEDICAL_DATA]"
select select "[MEDICAL_DATA]"
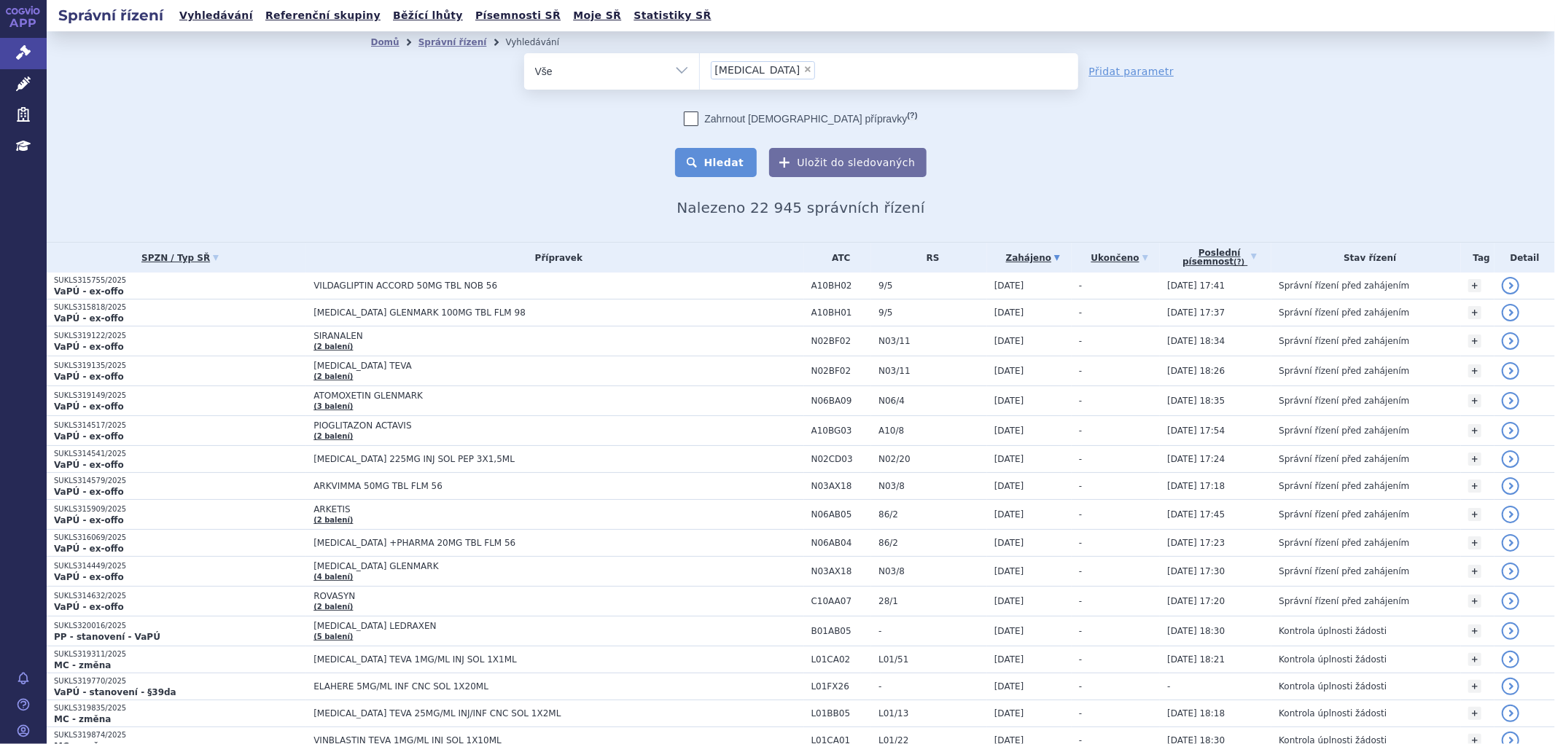
click at [723, 168] on button "Hledat" at bounding box center [716, 162] width 82 height 29
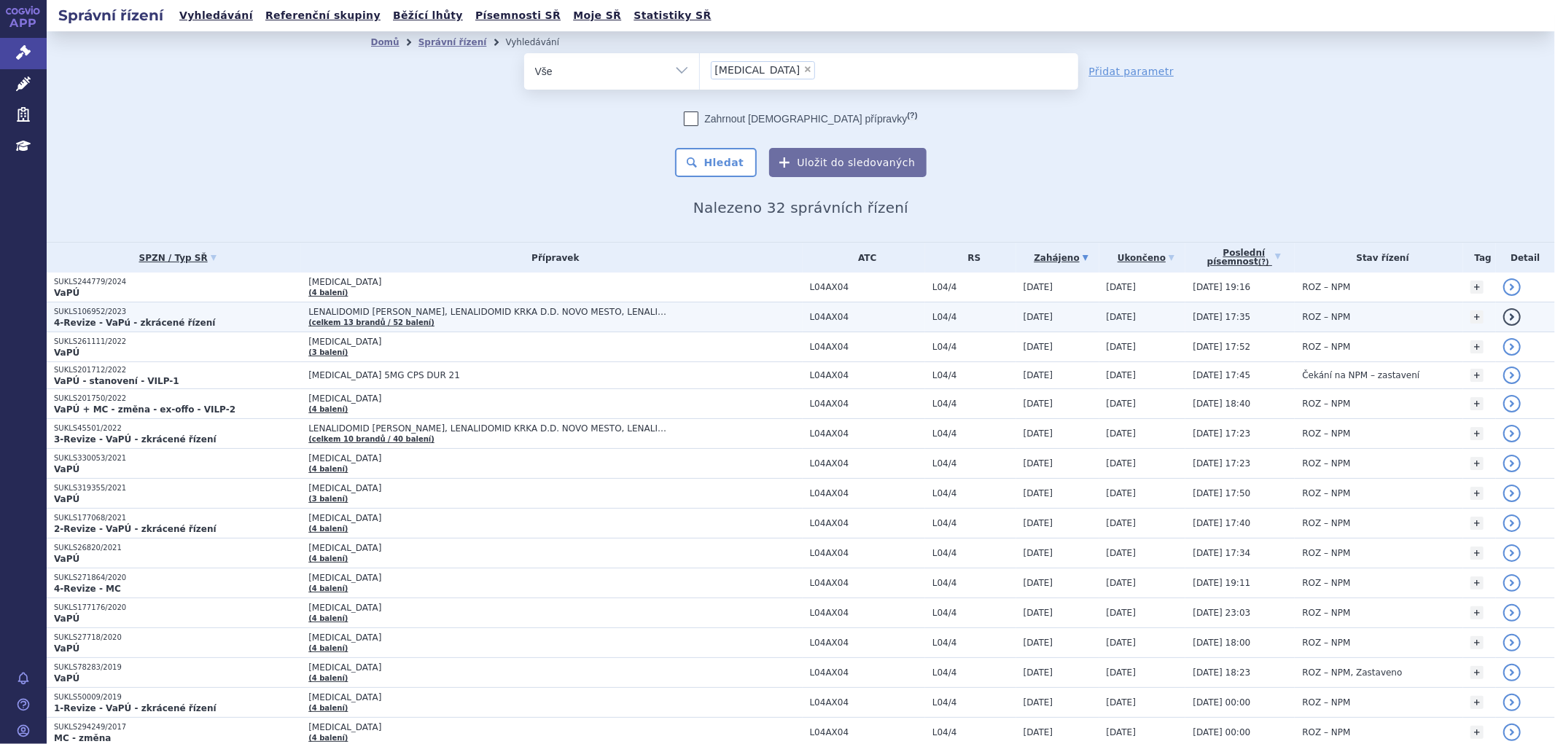
click at [448, 323] on td "LENALIDOMID [PERSON_NAME], LENALIDOMID KRKA D.D. NOVO MESTO, LENALIDOMID SANDOZ…" at bounding box center [551, 318] width 501 height 30
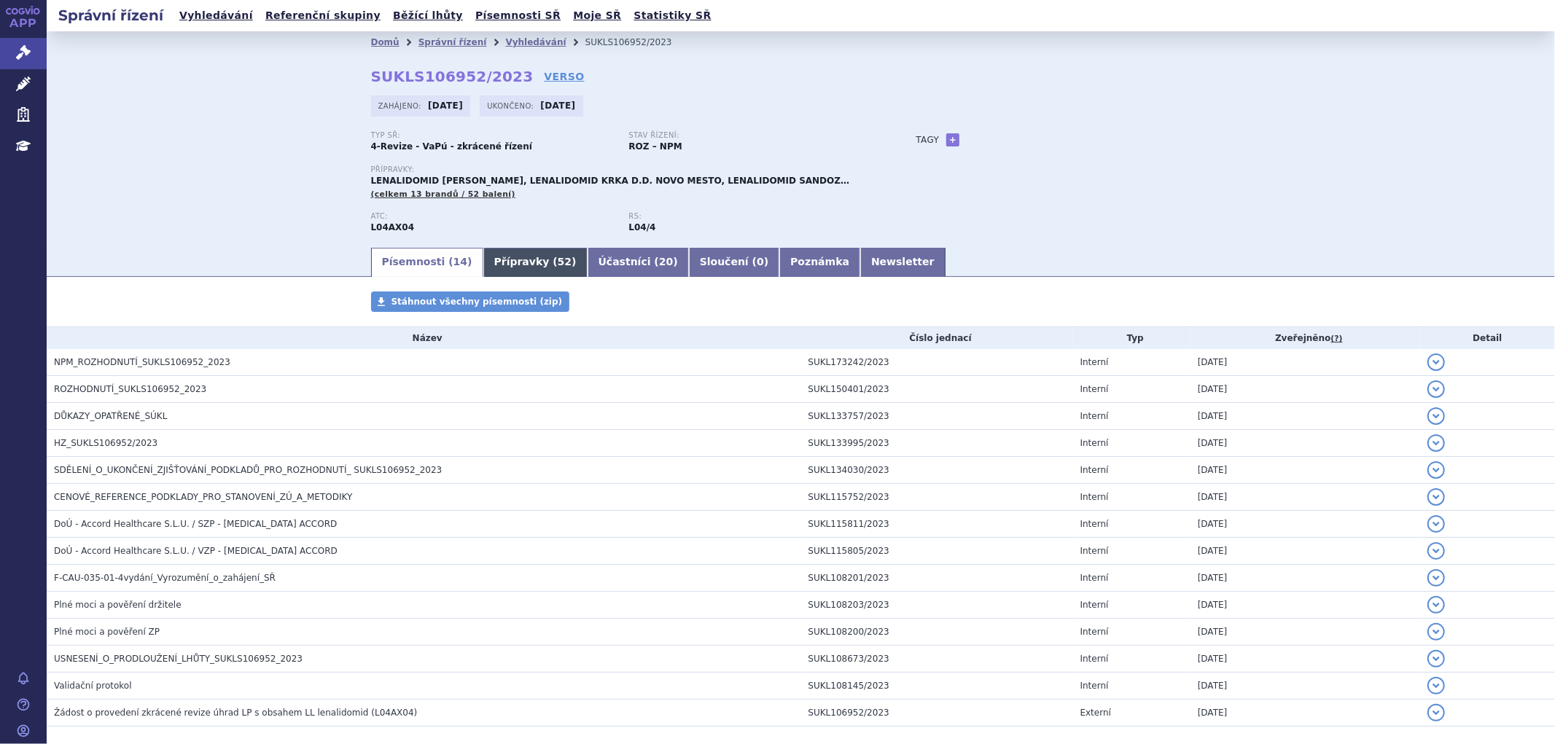
click at [483, 262] on link "Přípravky ( 52 )" at bounding box center [535, 262] width 104 height 29
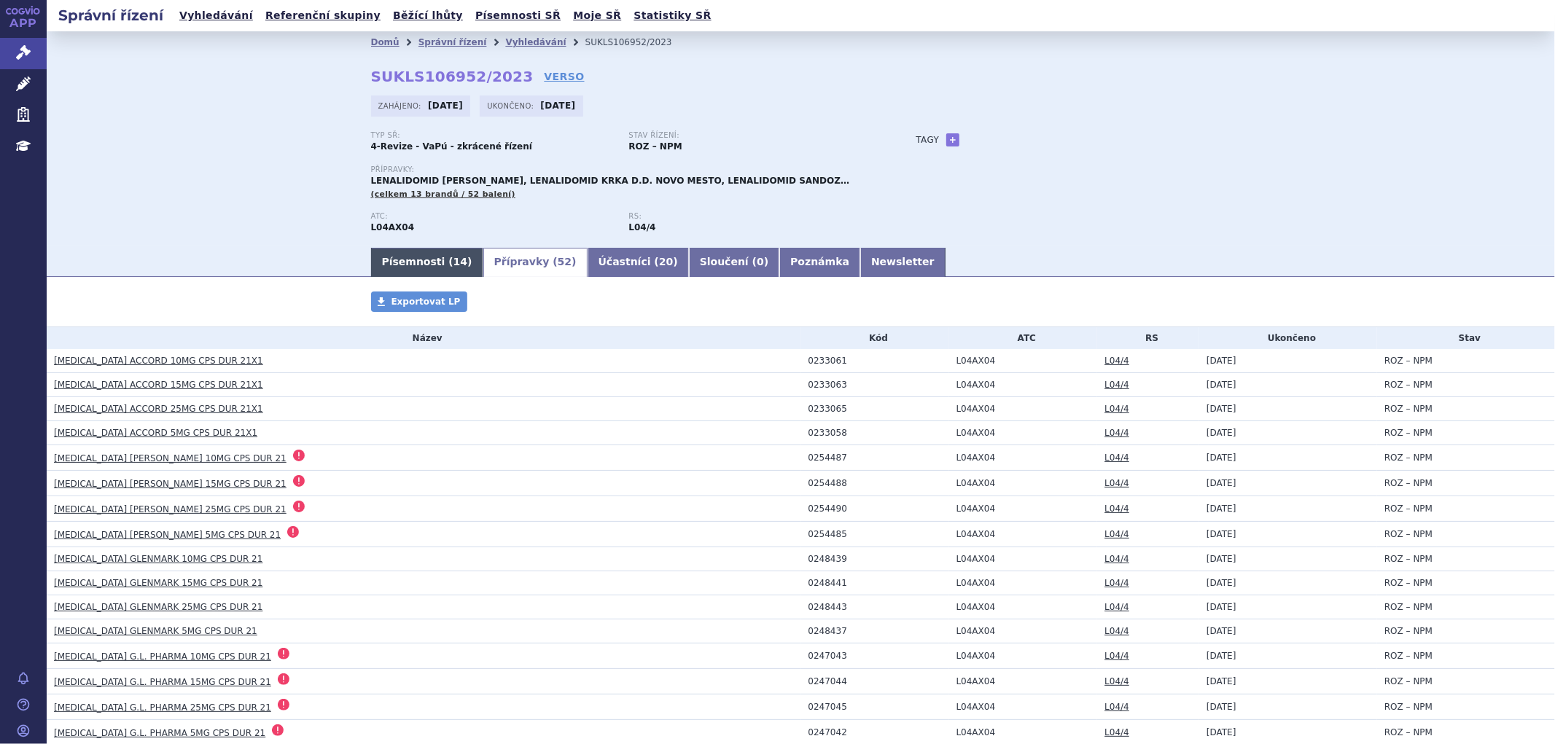
click at [453, 260] on span "14" at bounding box center [460, 262] width 14 height 12
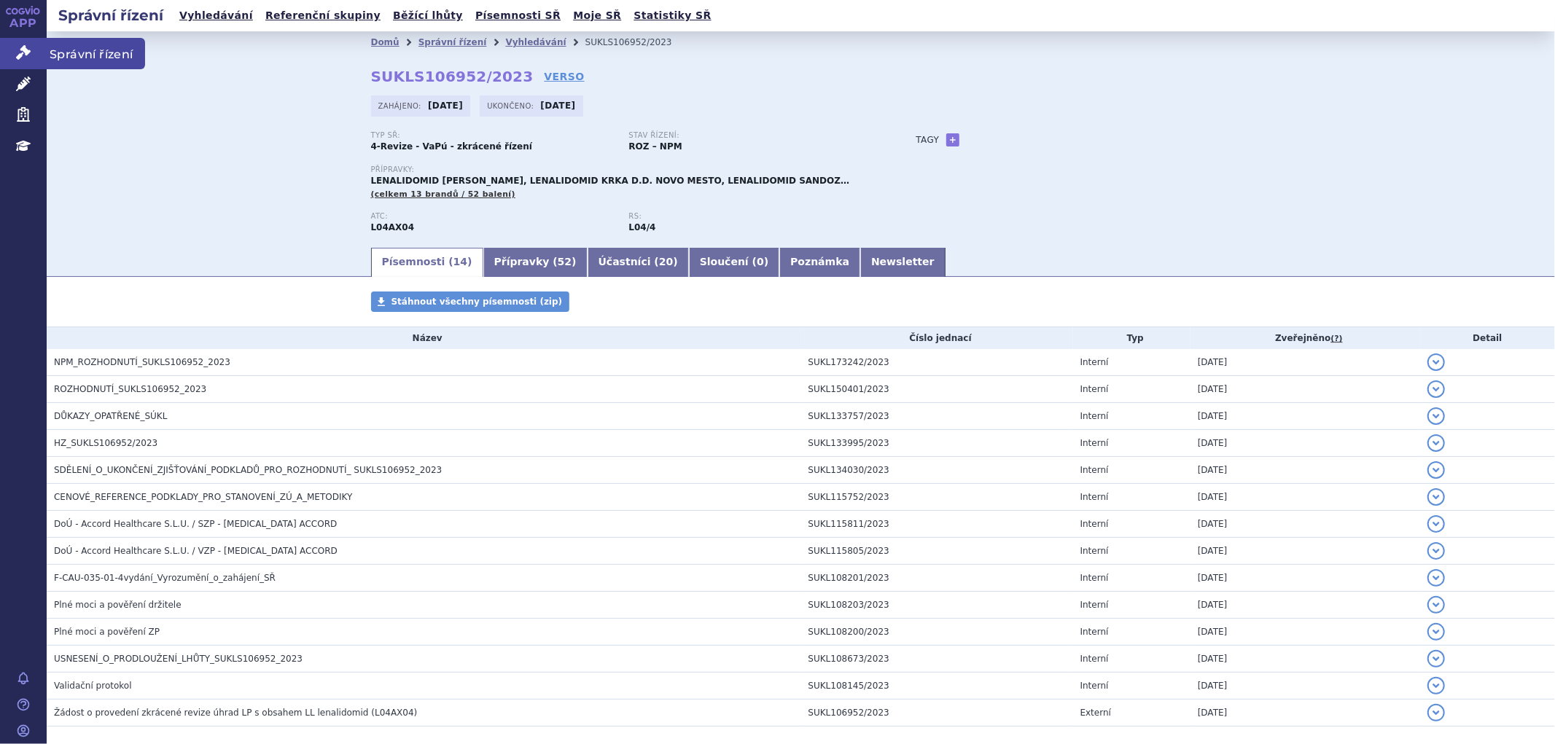
click at [26, 40] on link "Správní řízení" at bounding box center [23, 53] width 47 height 31
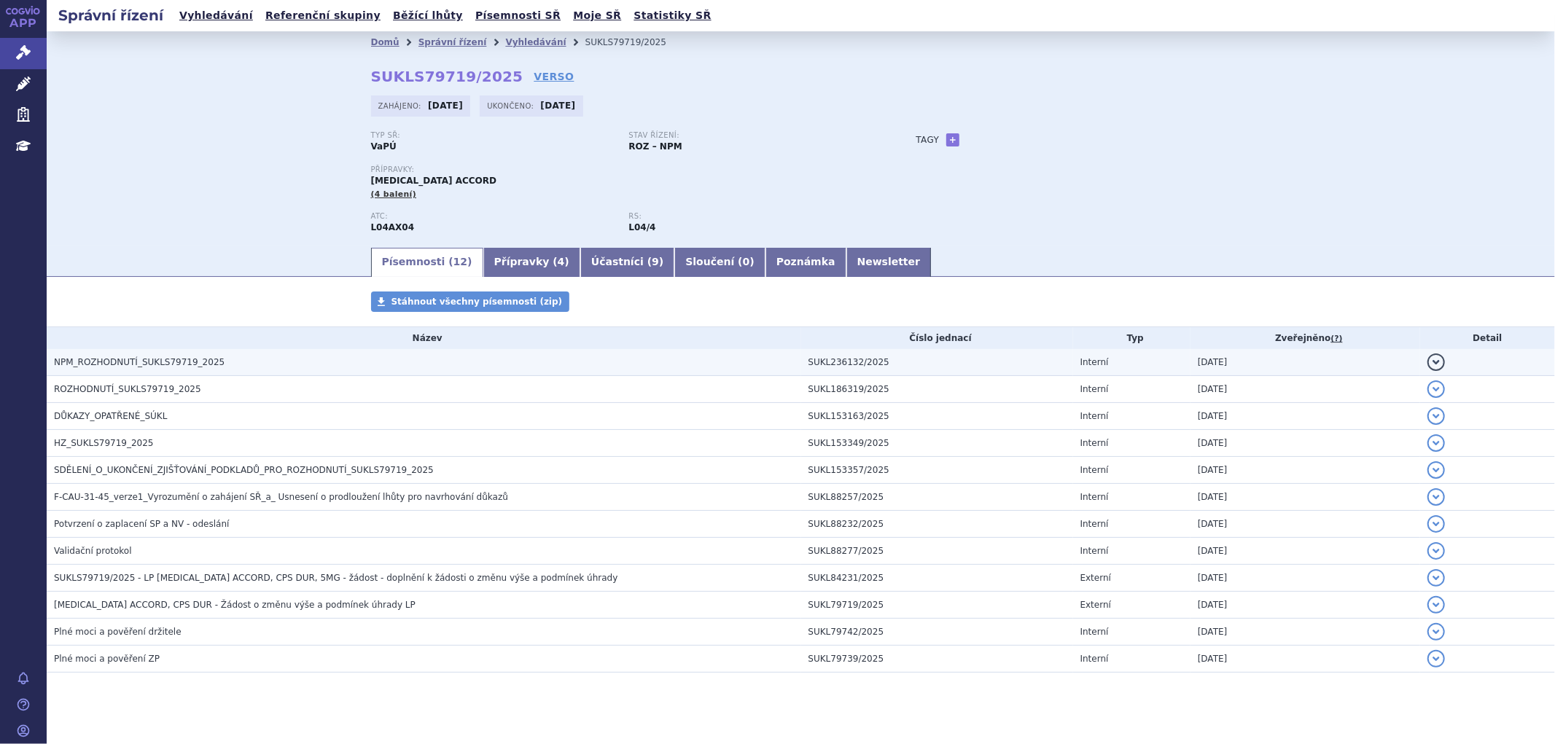
click at [583, 355] on td "NPM_ROZHODNUTÍ_SUKLS79719_2025" at bounding box center [424, 362] width 755 height 27
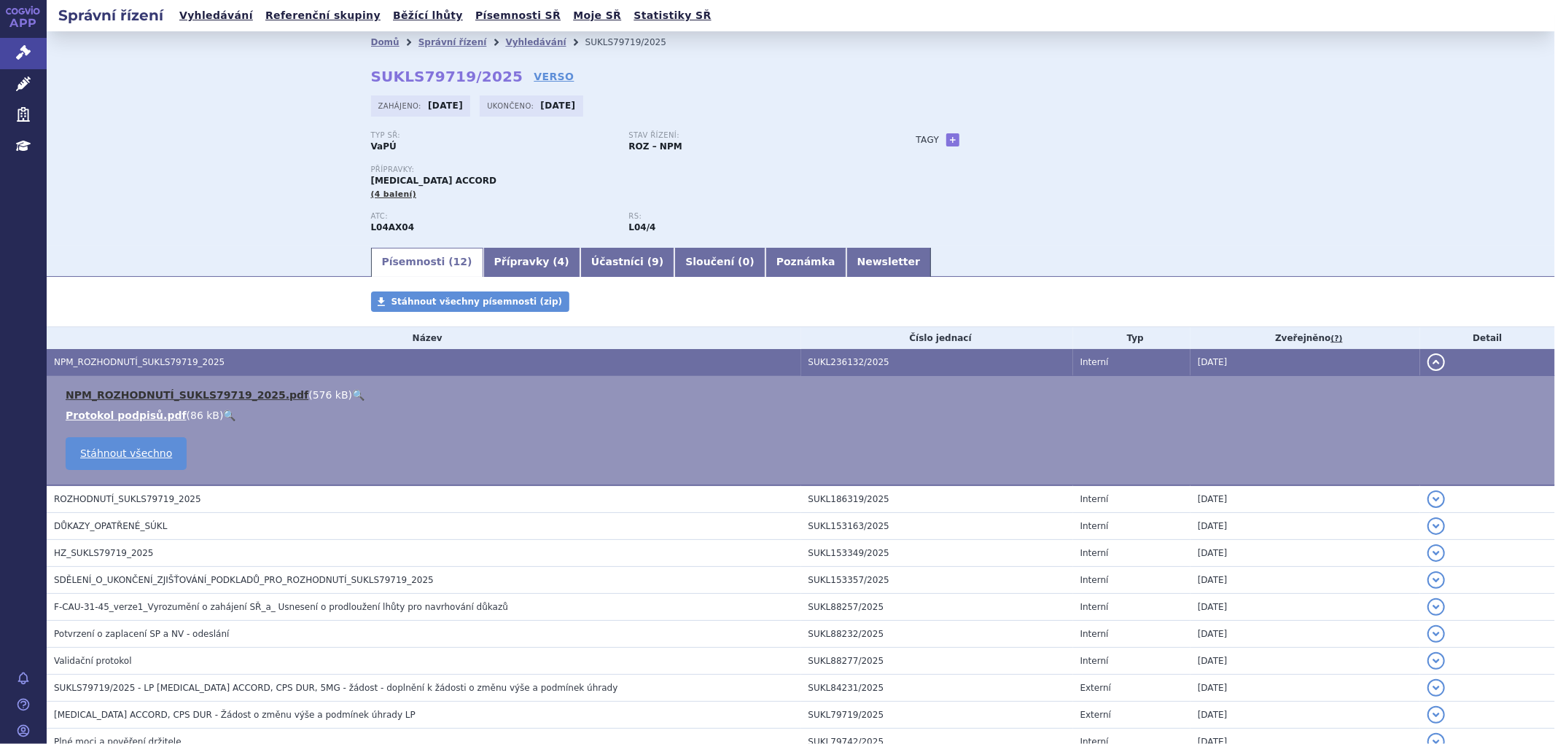
click at [204, 400] on link "NPM_ROZHODNUTÍ_SUKLS79719_2025.pdf" at bounding box center [187, 395] width 243 height 12
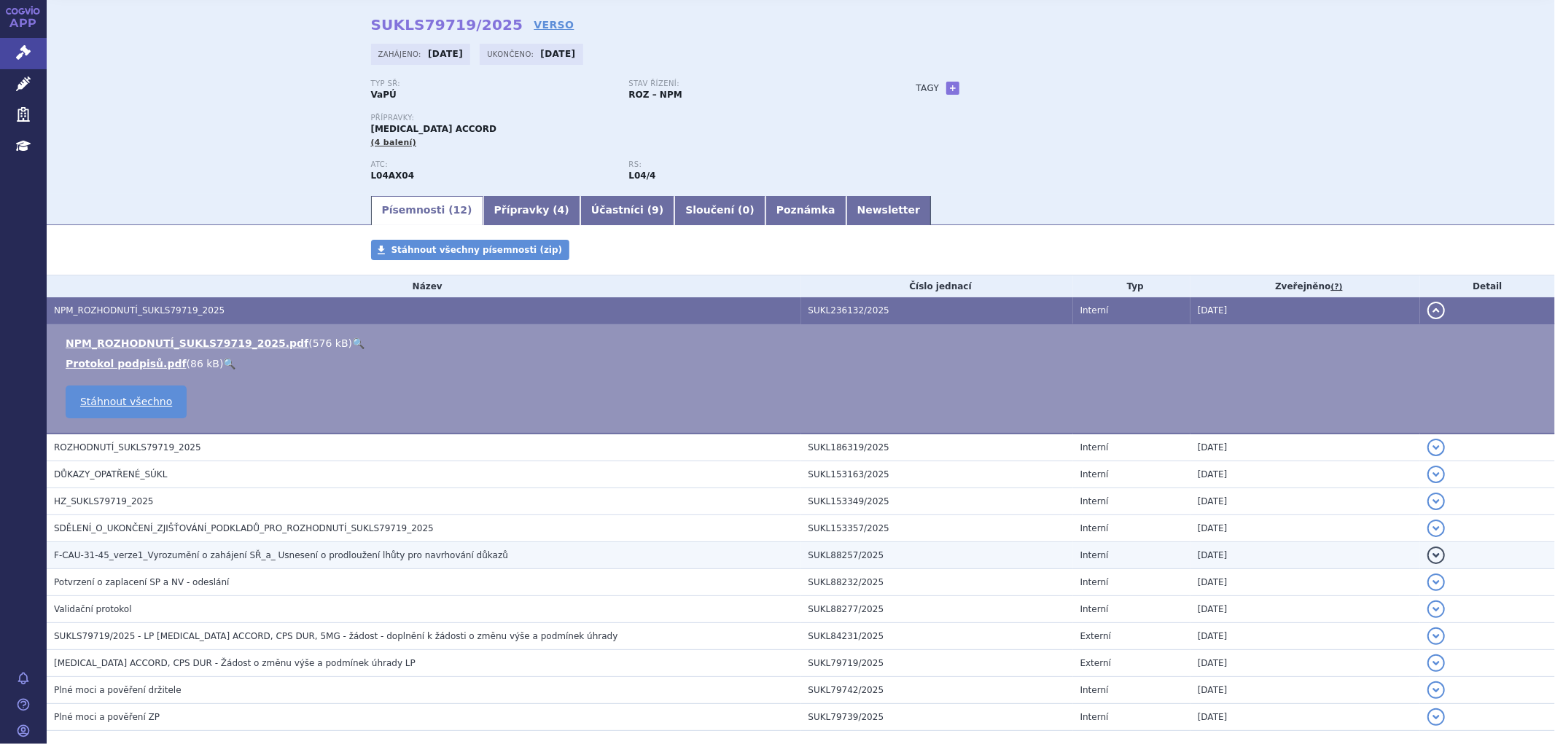
scroll to position [81, 0]
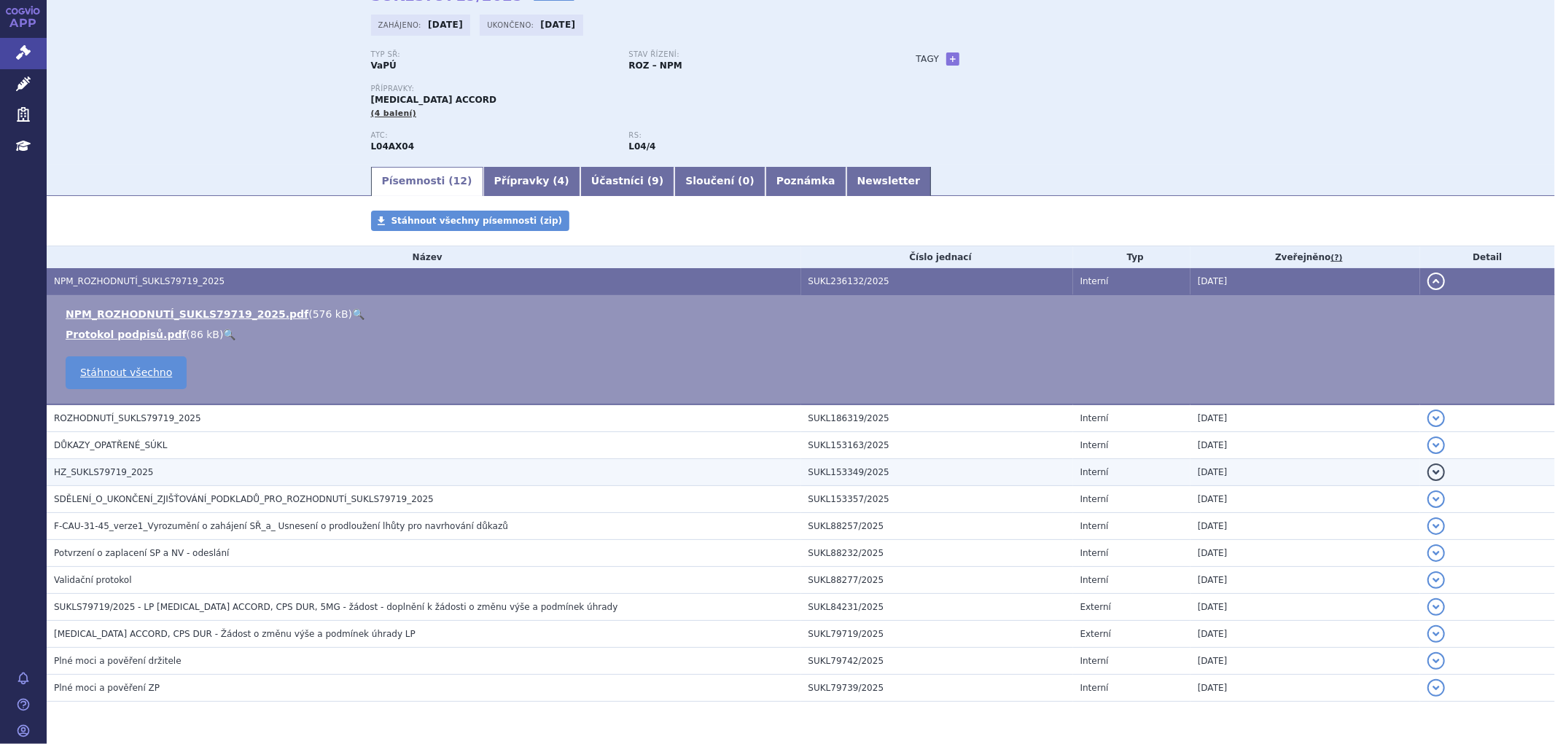
click at [192, 472] on h3 "HZ_SUKLS79719_2025" at bounding box center [427, 472] width 747 height 15
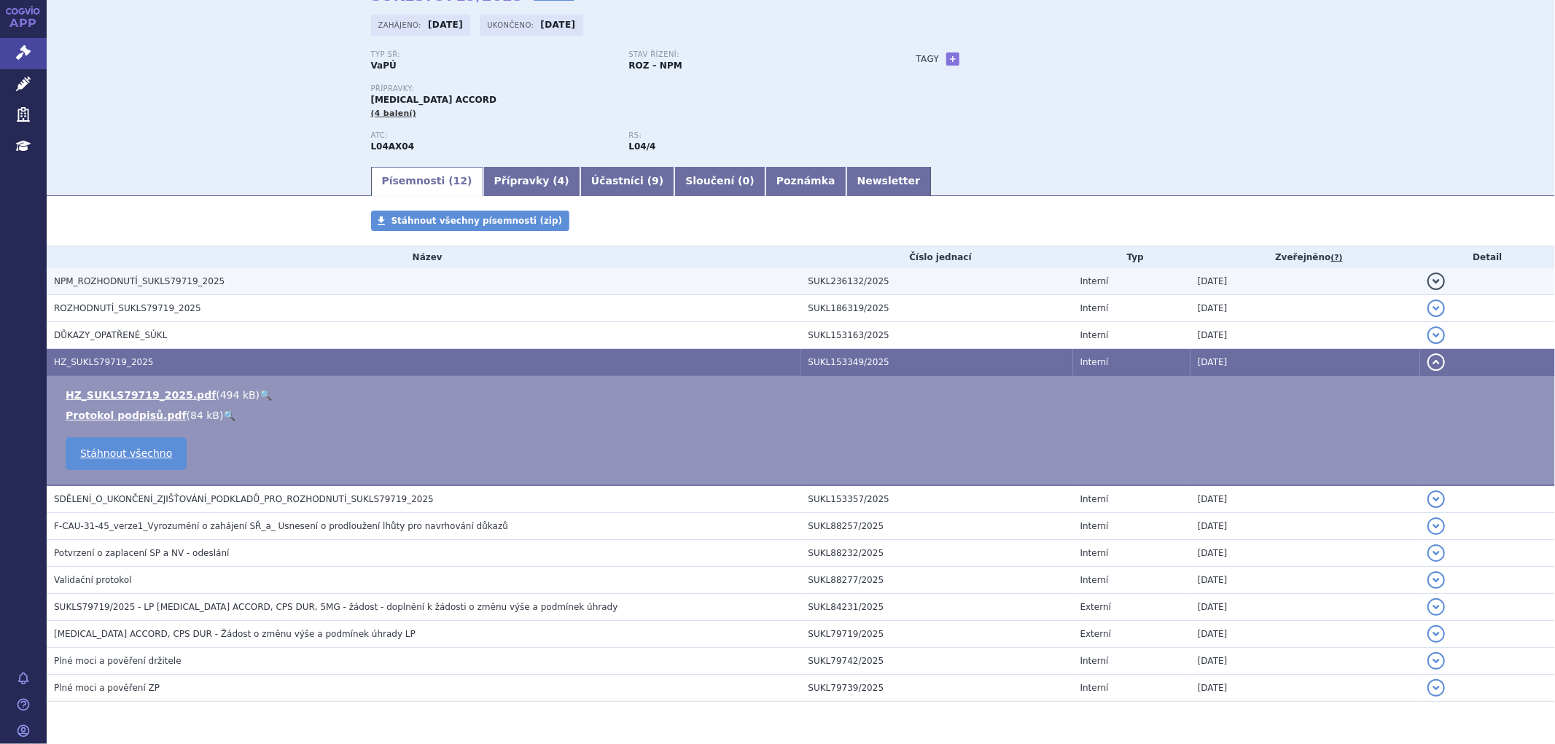
click at [246, 284] on h3 "NPM_ROZHODNUTÍ_SUKLS79719_2025" at bounding box center [427, 281] width 747 height 15
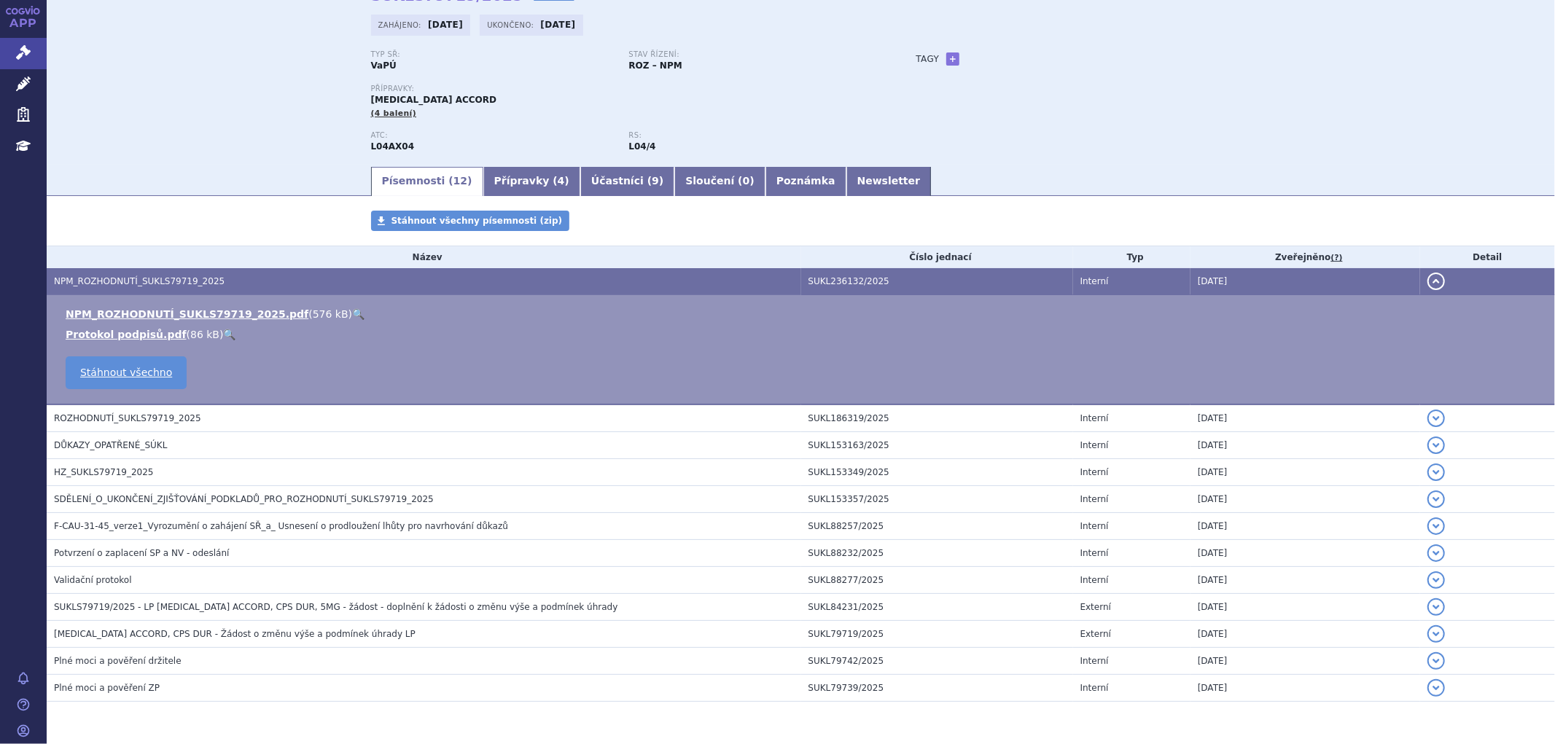
click at [352, 316] on link "🔍" at bounding box center [358, 314] width 12 height 12
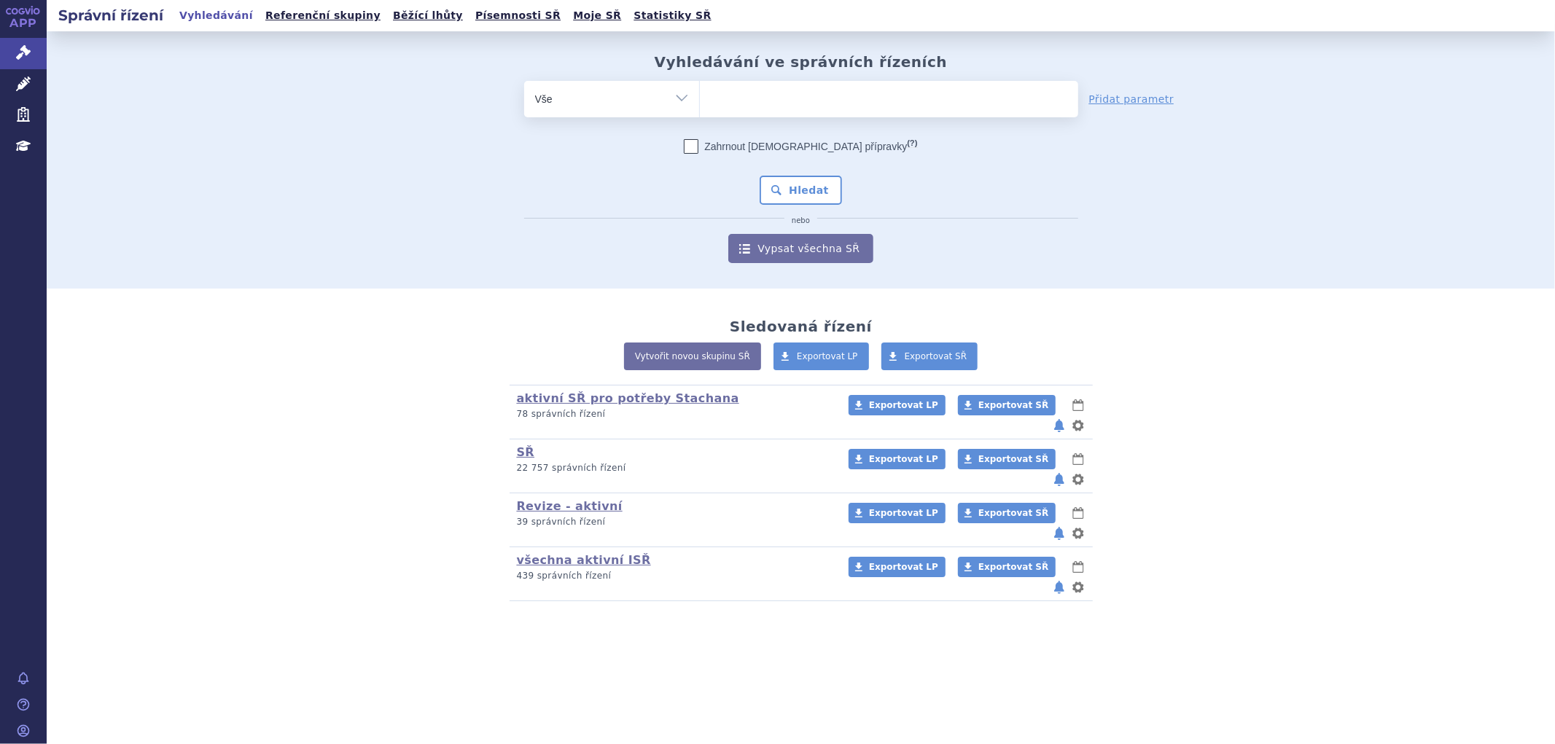
drag, startPoint x: 713, startPoint y: 112, endPoint x: 718, endPoint y: 98, distance: 15.4
click at [715, 109] on span at bounding box center [889, 99] width 378 height 36
click at [700, 109] on select at bounding box center [699, 98] width 1 height 36
paste input "[MEDICAL_DATA] GLENMARK"
type input "[MEDICAL_DATA] GLENMARK"
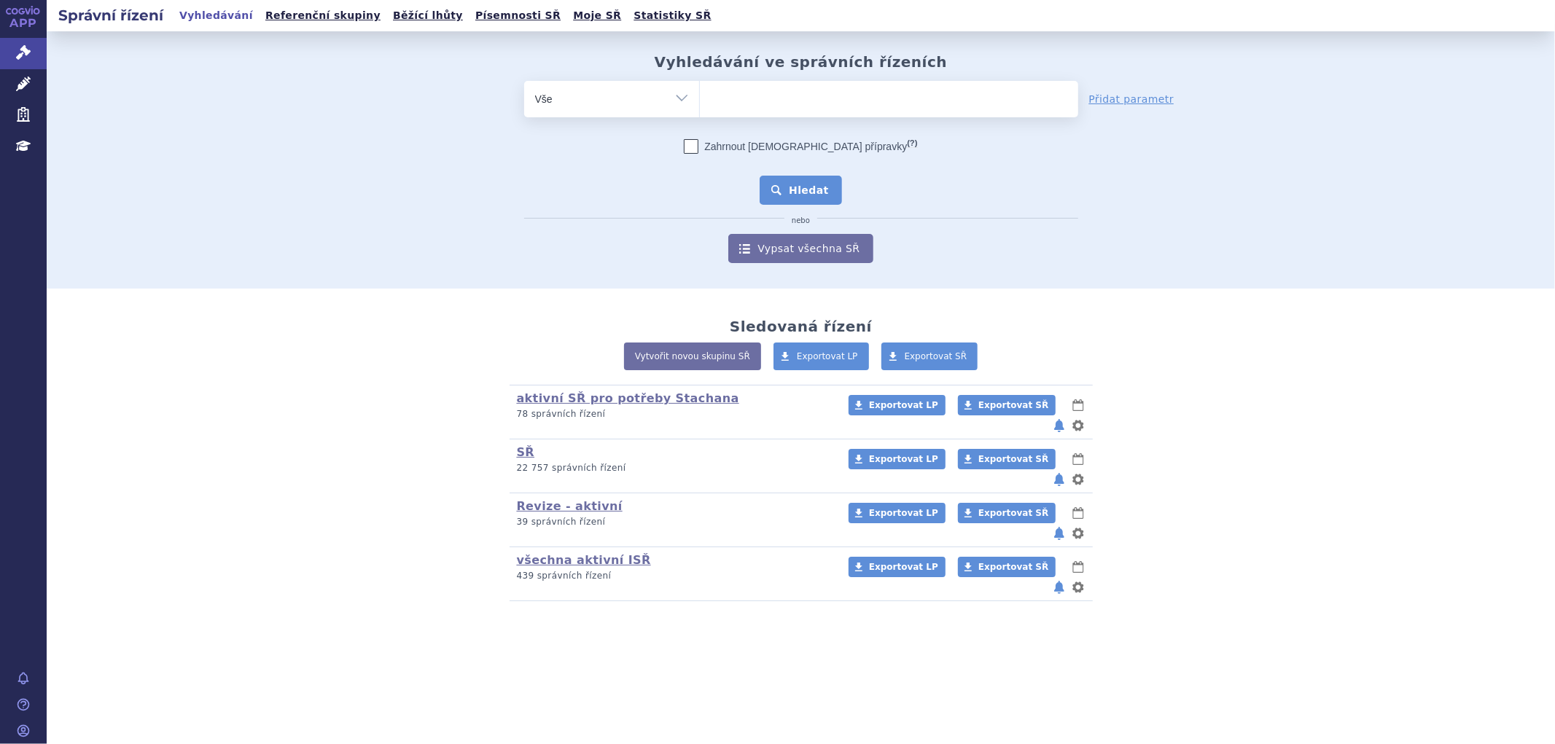
select select "[MEDICAL_DATA] GLENMARK"
click at [811, 184] on button "Hledat" at bounding box center [801, 190] width 82 height 29
type input "[MEDICAL_DATA] [PERSON_NAME]"
select select "[MEDICAL_DATA] [PERSON_NAME]"
drag, startPoint x: 805, startPoint y: 192, endPoint x: 810, endPoint y: 184, distance: 8.9
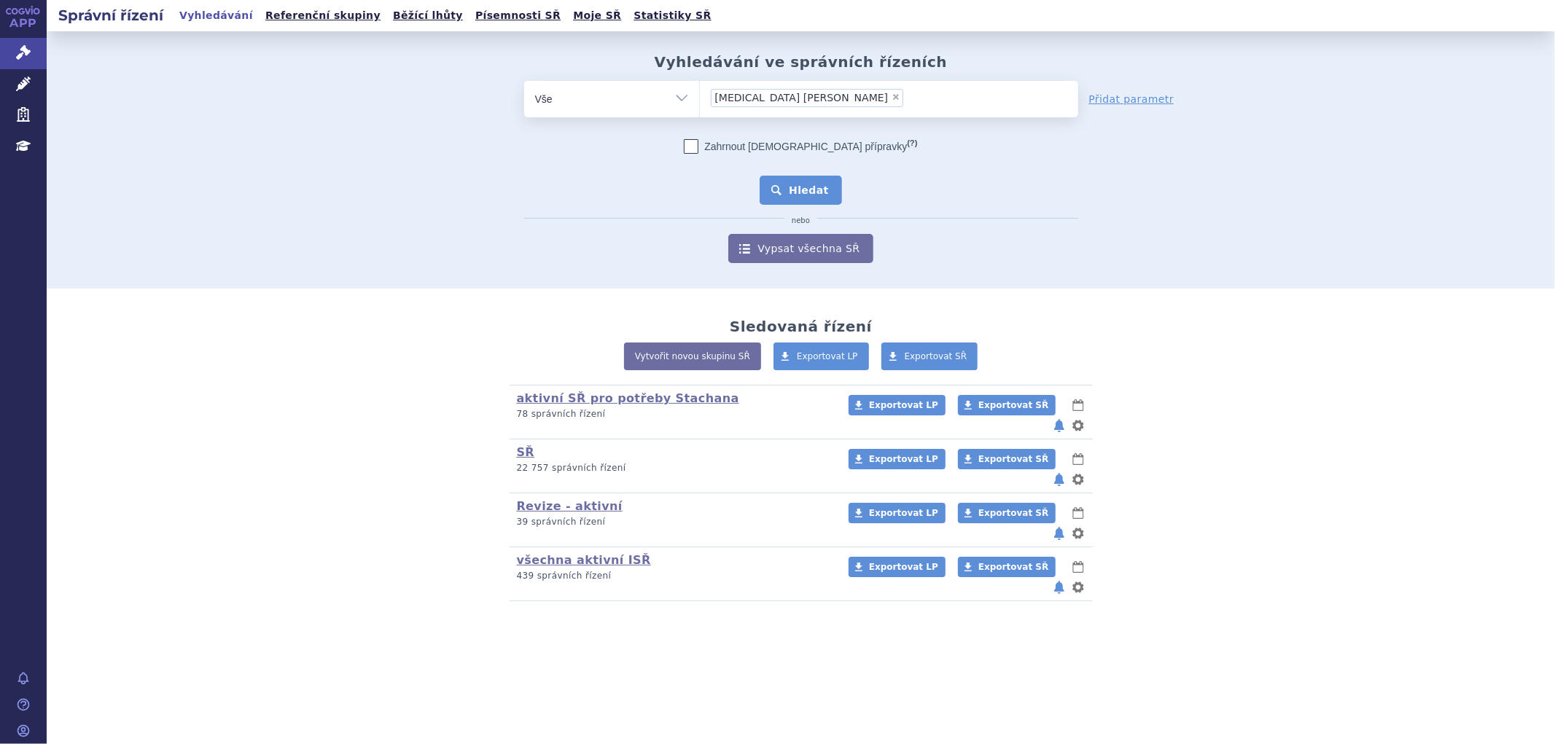
click at [809, 190] on button "Hledat" at bounding box center [801, 190] width 82 height 29
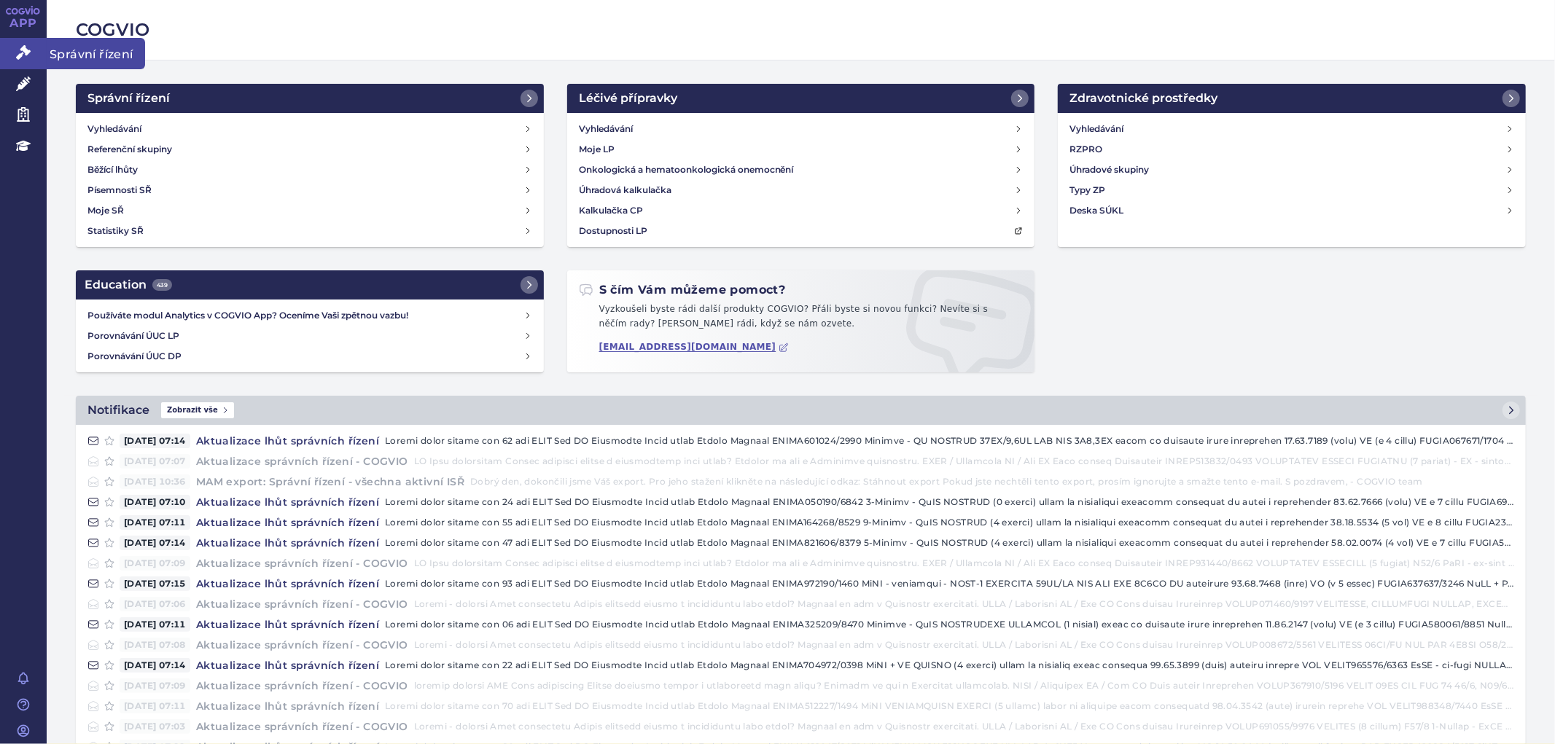
click at [17, 40] on link "Správní řízení" at bounding box center [23, 53] width 47 height 31
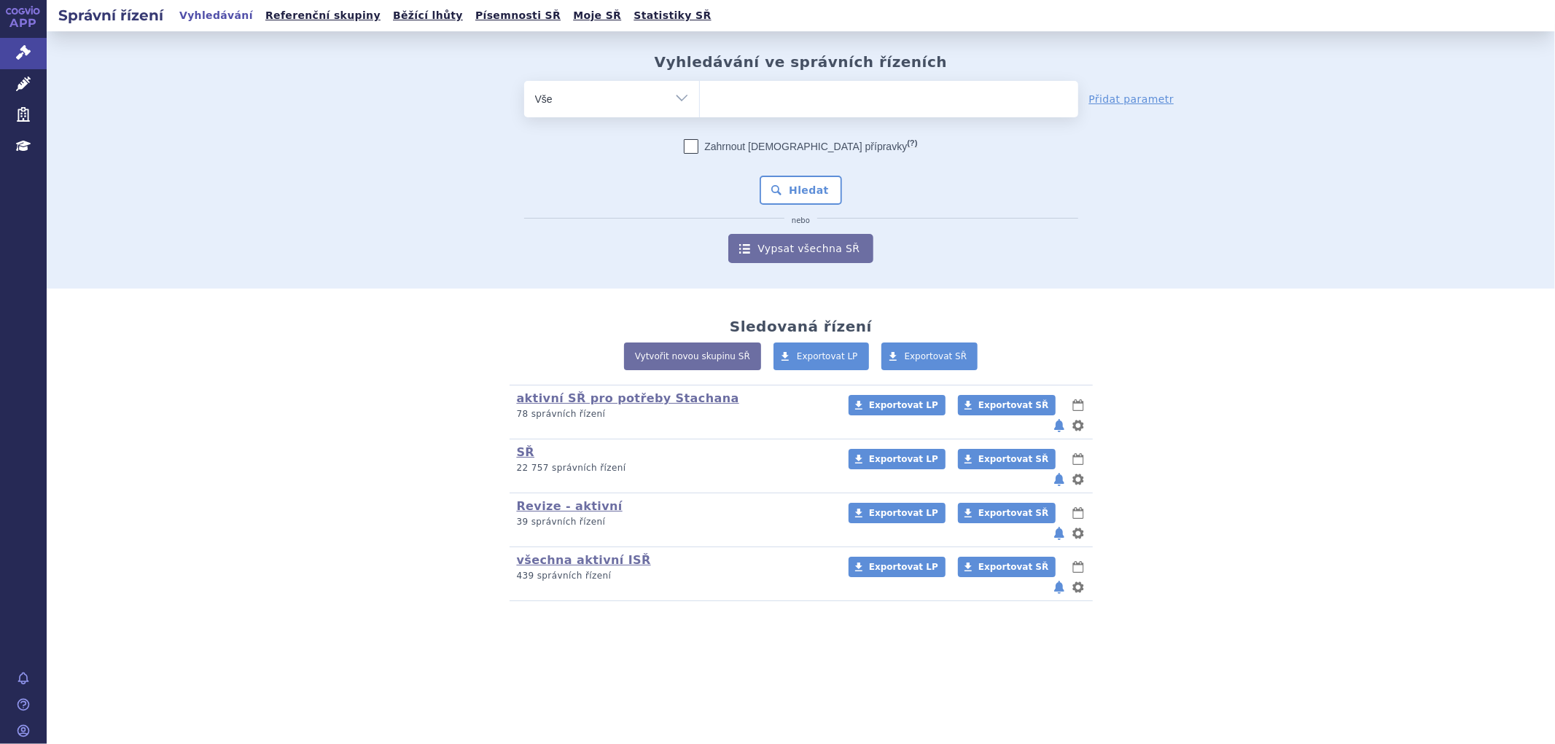
click at [938, 97] on ul at bounding box center [889, 96] width 378 height 31
click at [700, 97] on select at bounding box center [699, 98] width 1 height 36
paste input "LENALIDOMID SANDOZ"
type input "LENALIDOMID SANDOZ"
select select "LENALIDOMID SANDOZ"
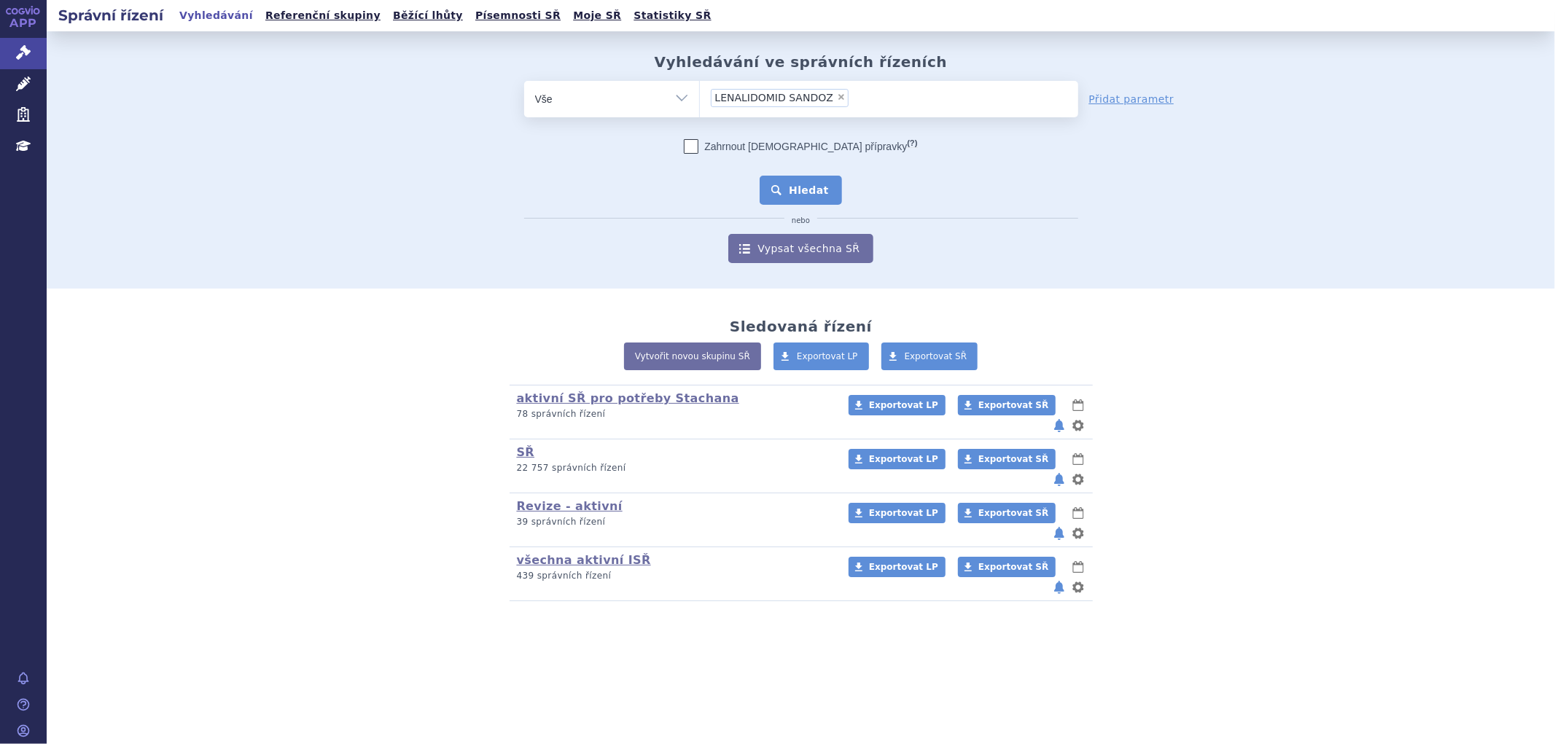
click at [809, 179] on button "Hledat" at bounding box center [801, 190] width 82 height 29
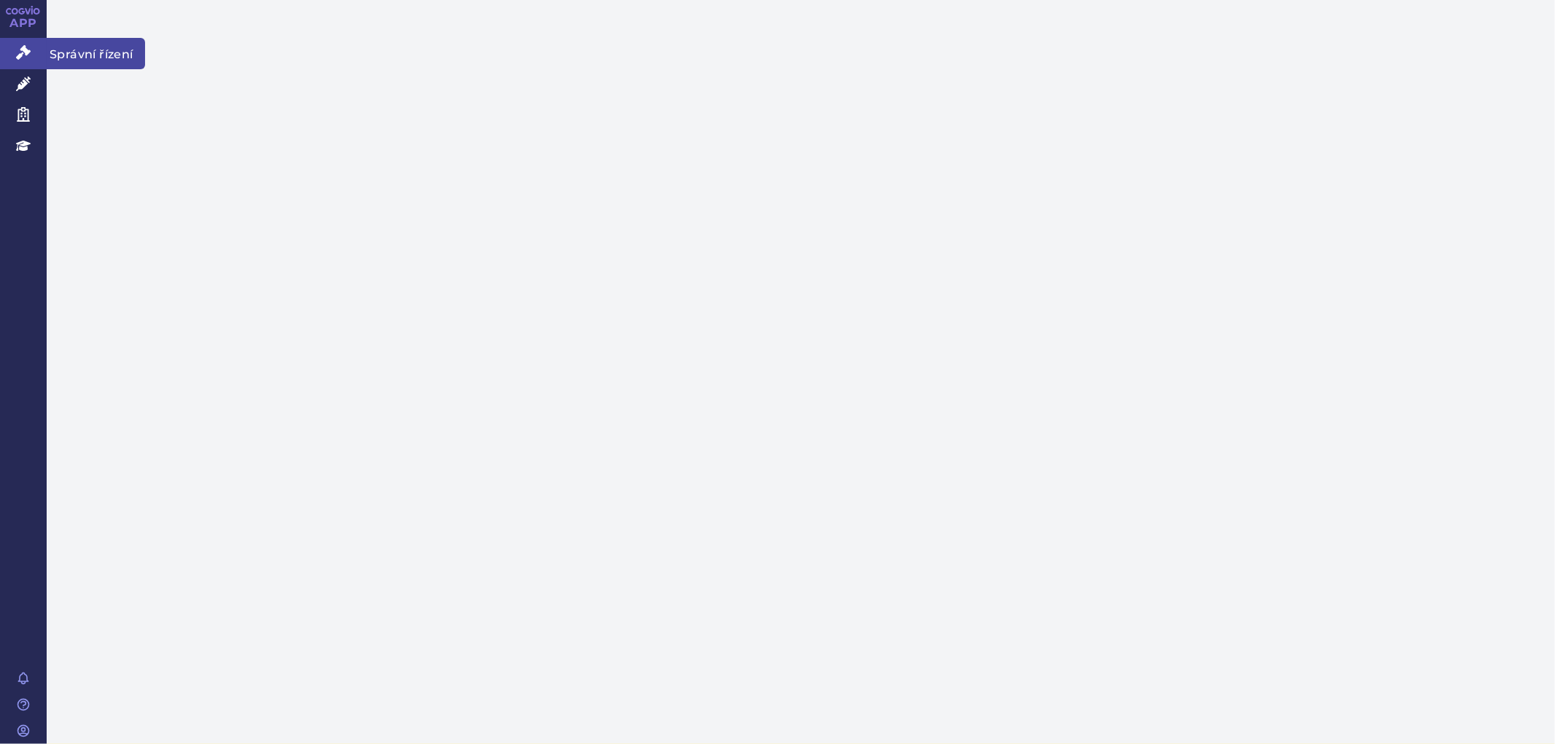
click at [18, 45] on icon at bounding box center [23, 52] width 15 height 15
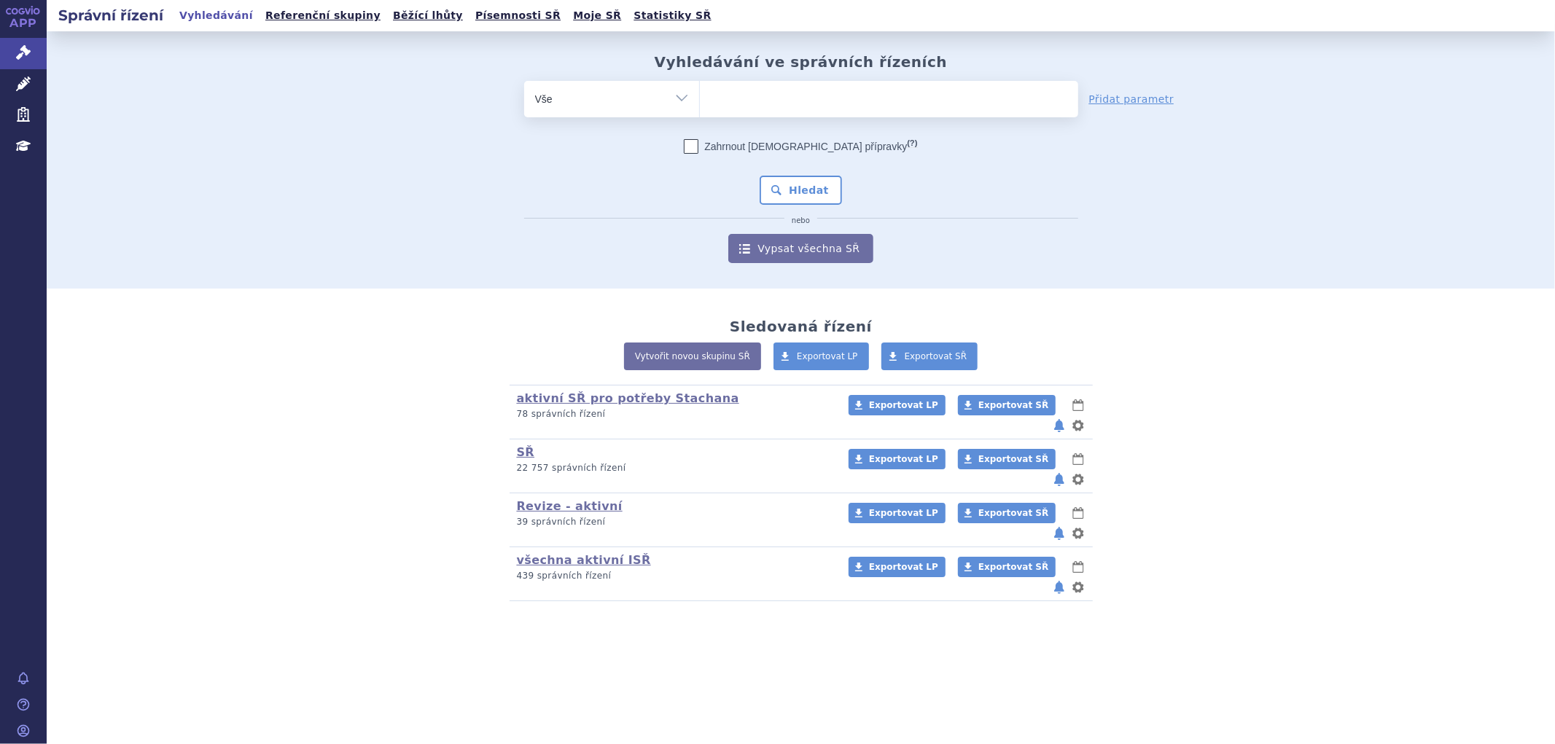
click at [771, 99] on ul at bounding box center [889, 96] width 378 height 31
click at [700, 99] on select at bounding box center [699, 98] width 1 height 36
paste input "LENALIDOMID TEVA"
type input "LENALIDOMID TEVA"
select select "LENALIDOMID TEVA"
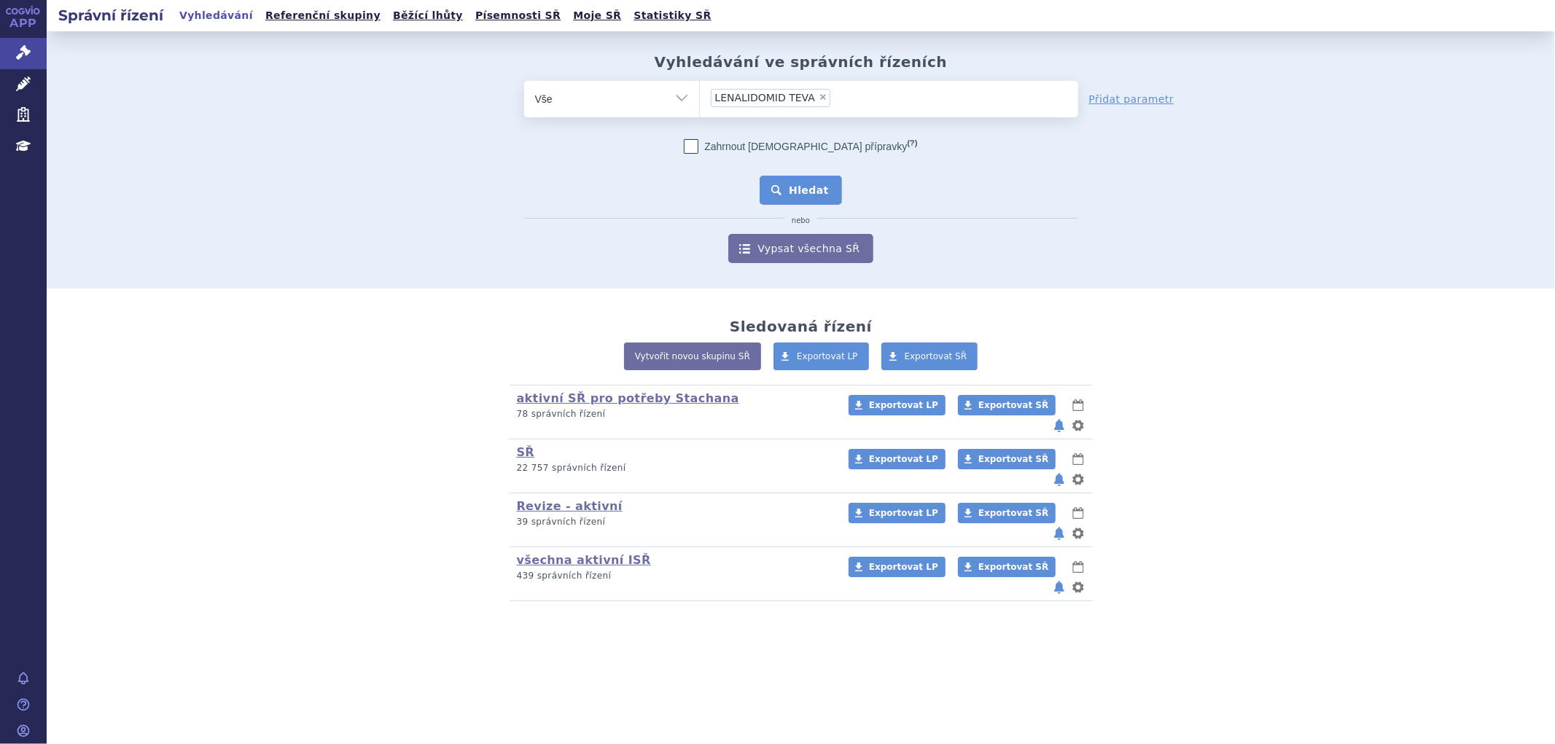
click at [815, 183] on button "Hledat" at bounding box center [801, 190] width 82 height 29
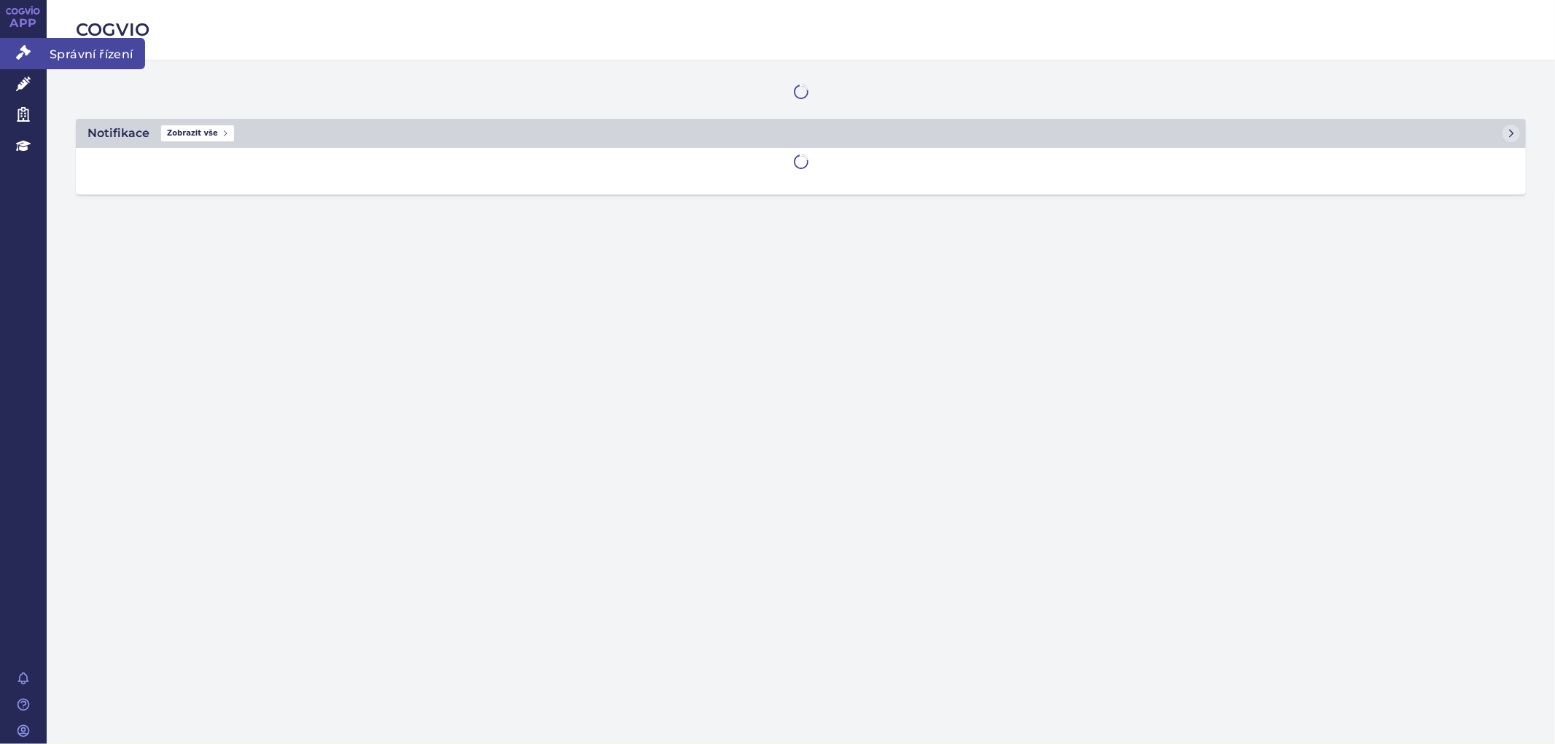
click at [34, 47] on link "Správní řízení" at bounding box center [23, 53] width 47 height 31
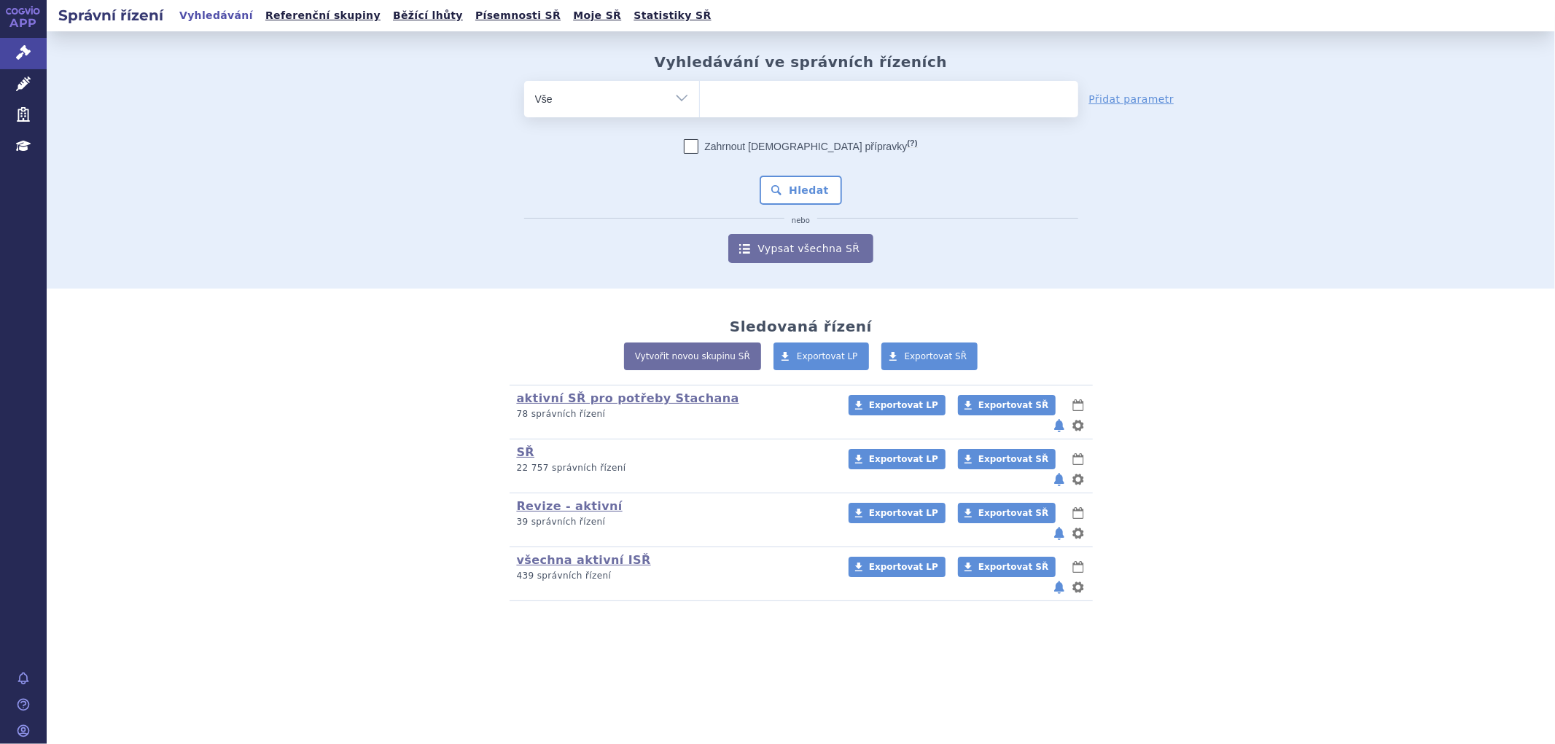
click at [826, 111] on ul at bounding box center [889, 96] width 378 height 31
click at [700, 111] on select at bounding box center [699, 98] width 1 height 36
paste input "[MEDICAL_DATA] ZENTIVA"
type input "[MEDICAL_DATA] ZENTIVA"
select select "[MEDICAL_DATA] ZENTIVA"
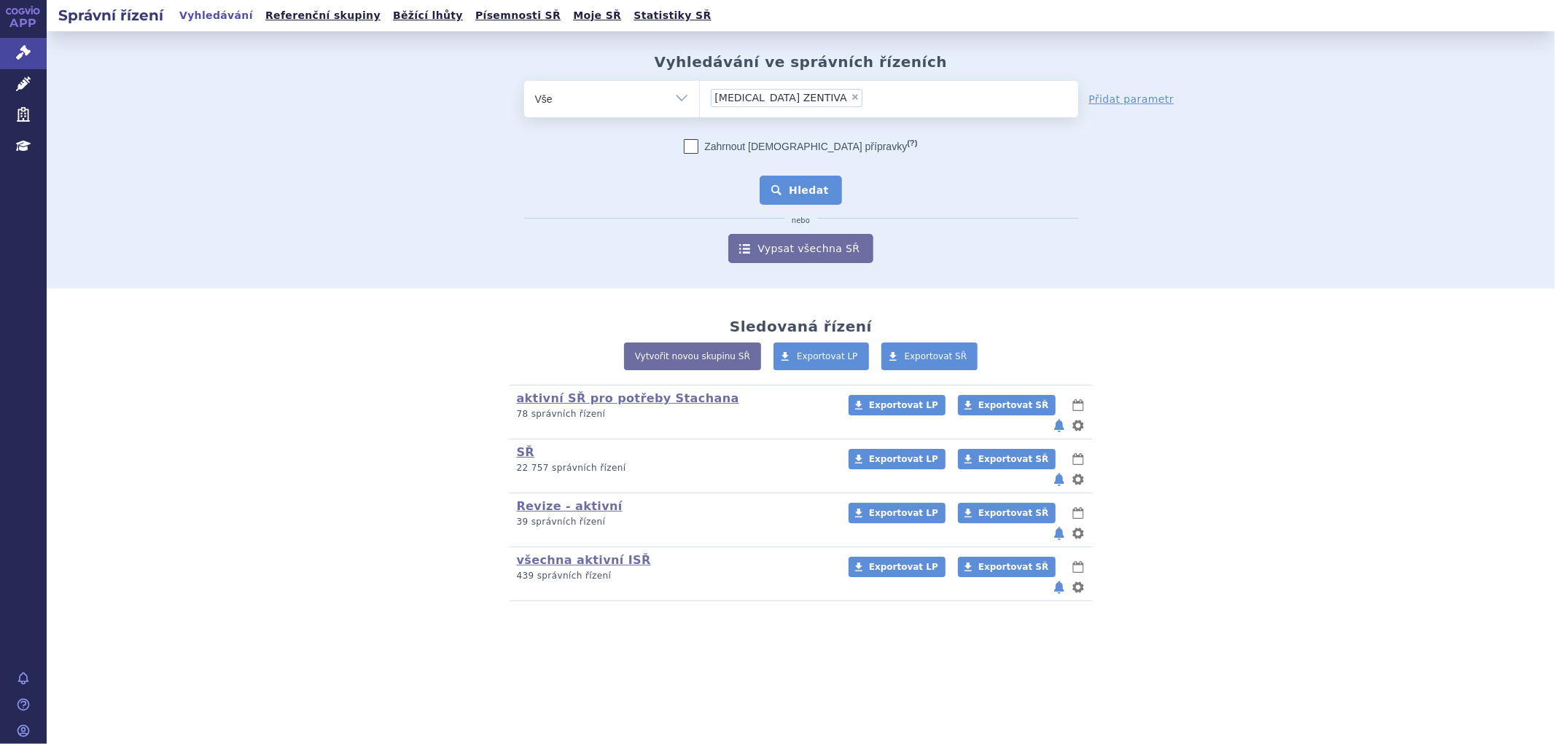
click at [803, 195] on button "Hledat" at bounding box center [801, 190] width 82 height 29
